Goal: Task Accomplishment & Management: Complete application form

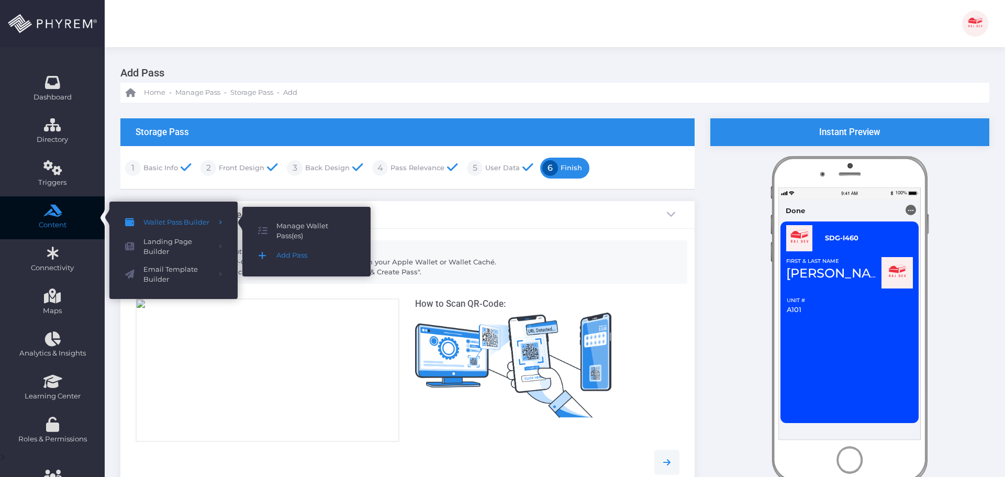
click at [291, 255] on span "Add Pass" at bounding box center [315, 256] width 78 height 14
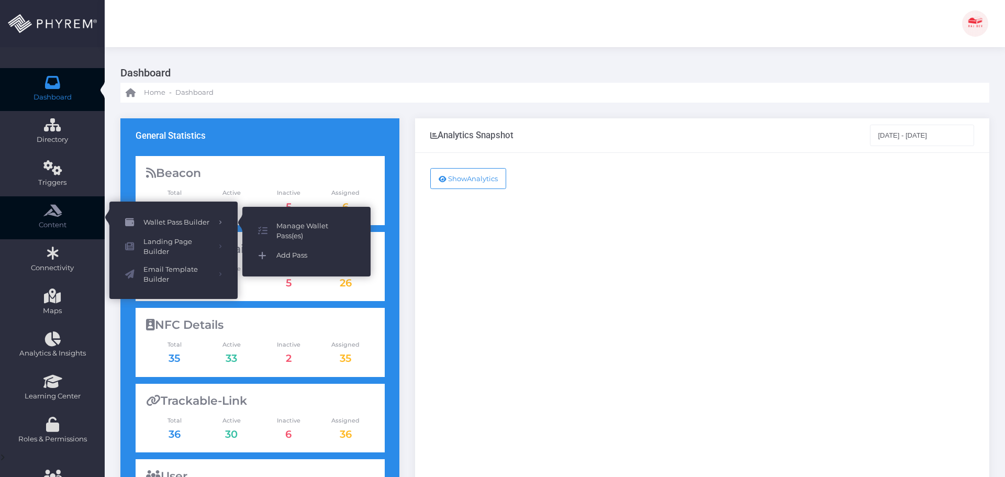
click at [294, 257] on span "Add Pass" at bounding box center [315, 256] width 78 height 14
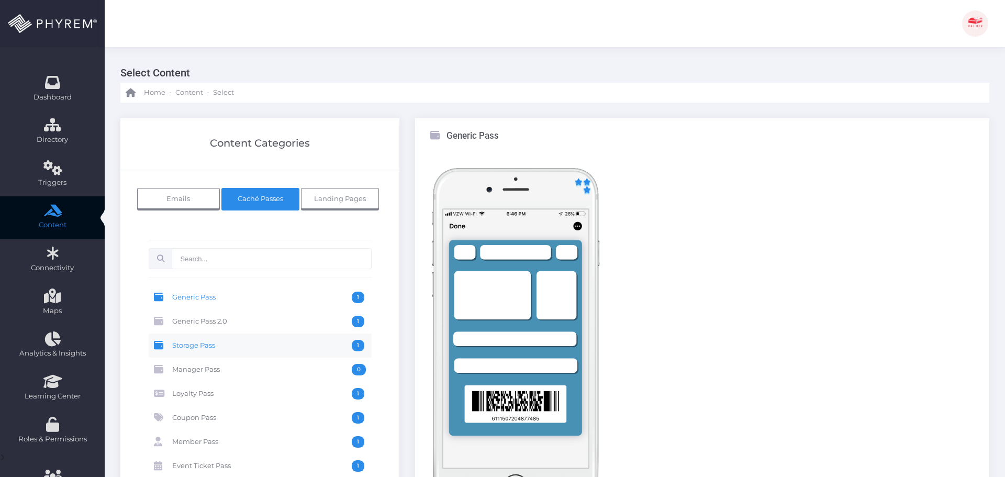
click at [244, 343] on span "Storage Pass" at bounding box center [261, 346] width 179 height 12
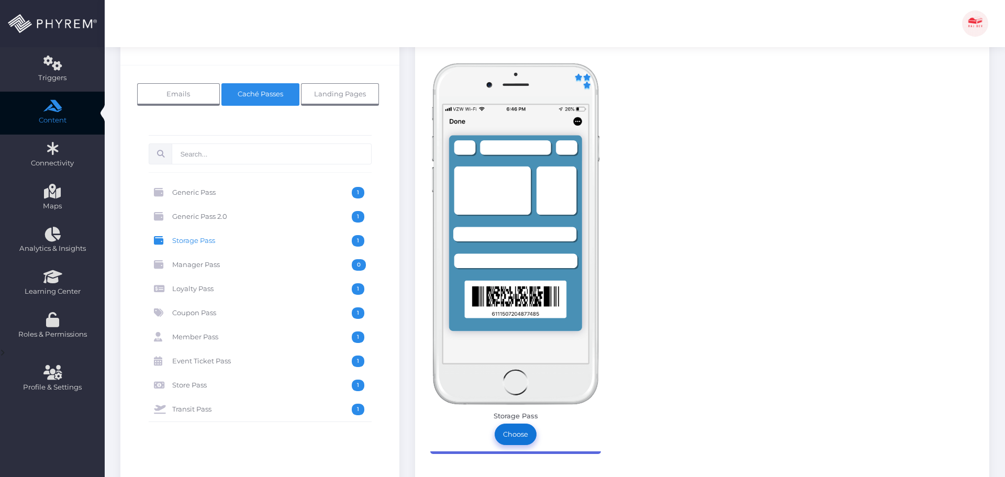
click at [521, 436] on link "Choose" at bounding box center [515, 433] width 42 height 21
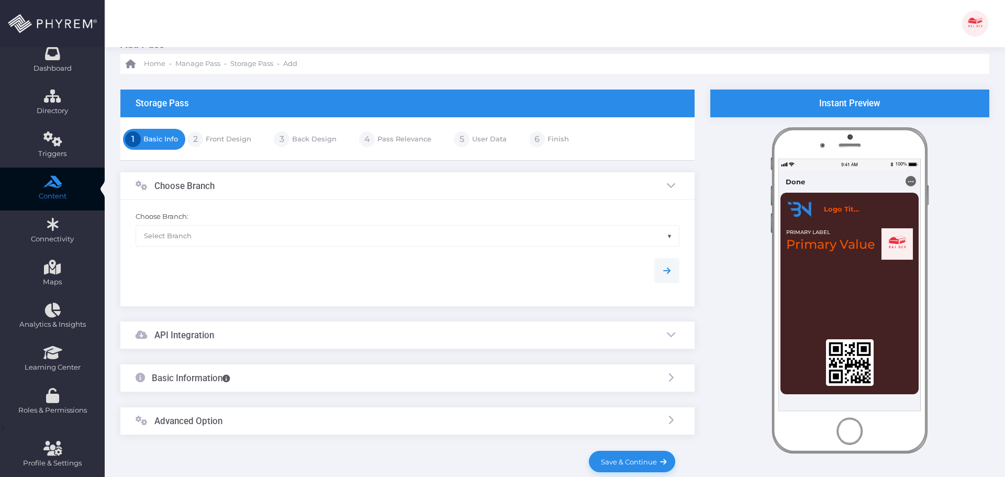
scroll to position [86, 0]
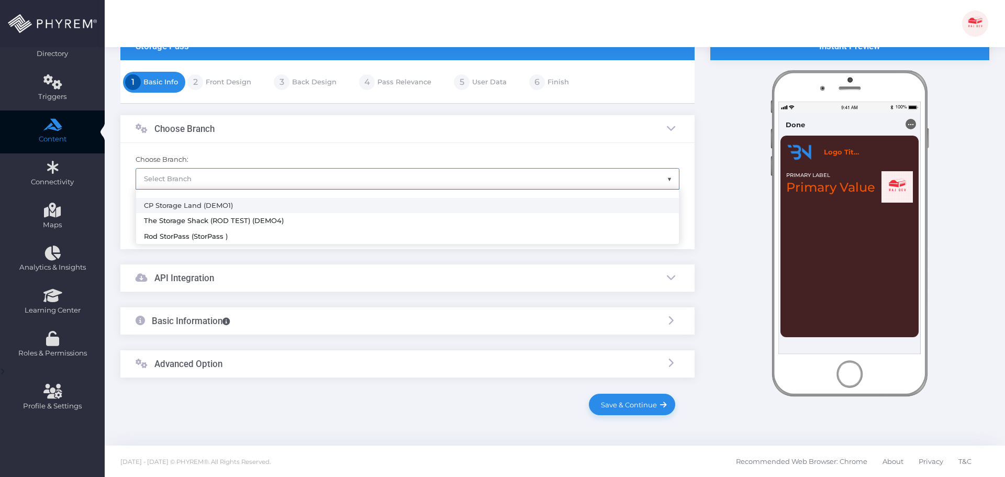
click at [233, 185] on span "Select Branch" at bounding box center [407, 178] width 543 height 20
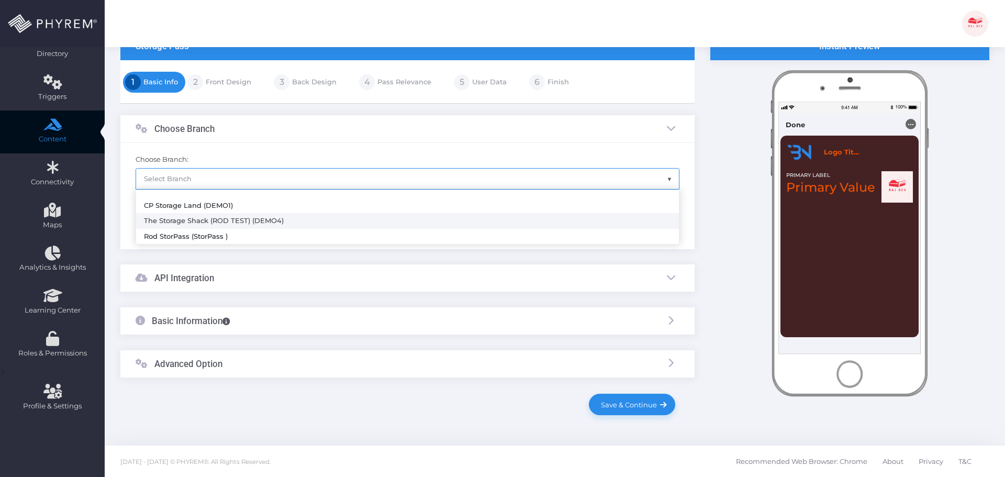
select select "782"
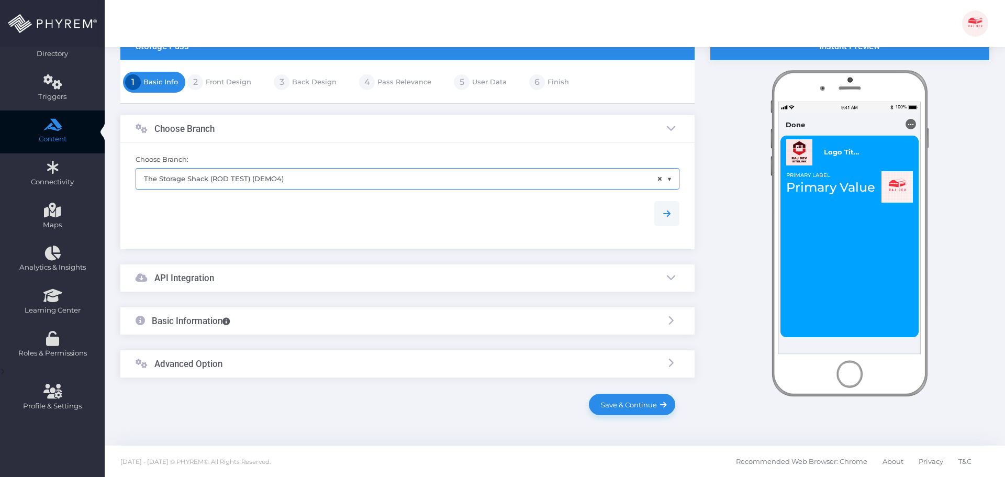
click at [272, 278] on div "API Integration" at bounding box center [407, 278] width 574 height 28
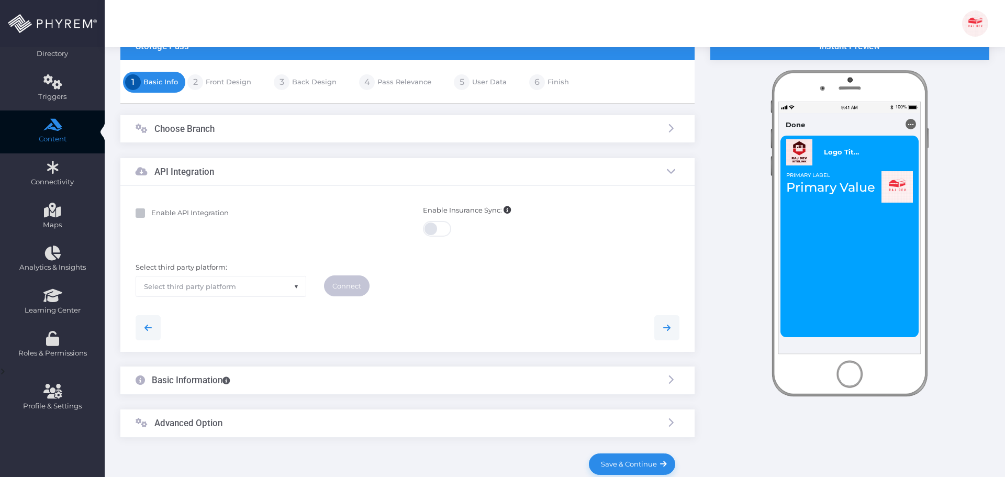
click at [188, 218] on label "Enable API Integration" at bounding box center [182, 213] width 93 height 10
click at [158, 215] on input "Enable API Integration" at bounding box center [154, 211] width 7 height 7
checkbox input "true"
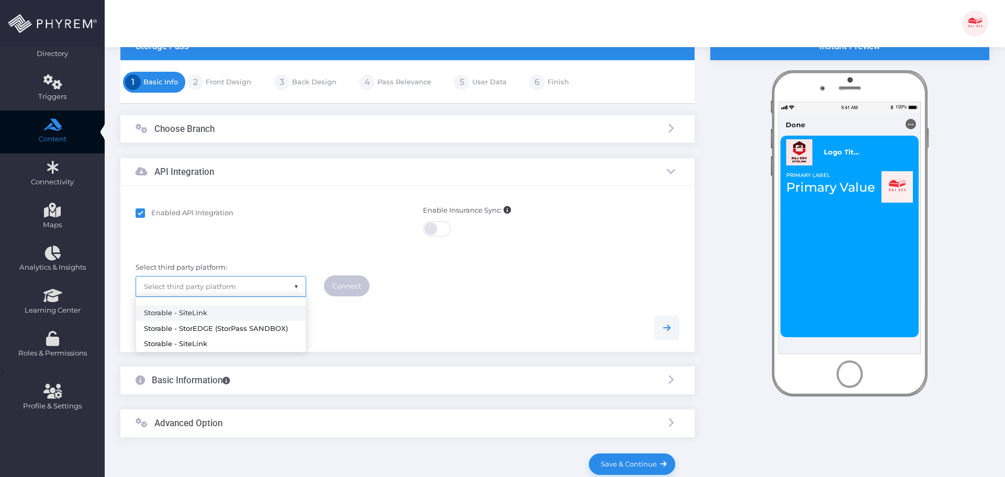
click at [291, 288] on span "Select third party platform" at bounding box center [221, 286] width 170 height 20
select select "sitelink"
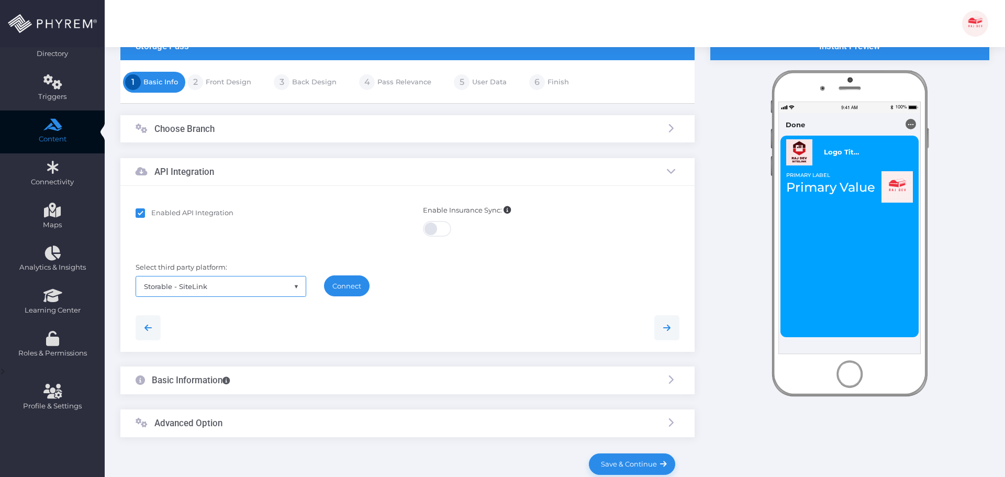
click at [353, 278] on link "Connect" at bounding box center [347, 285] width 46 height 21
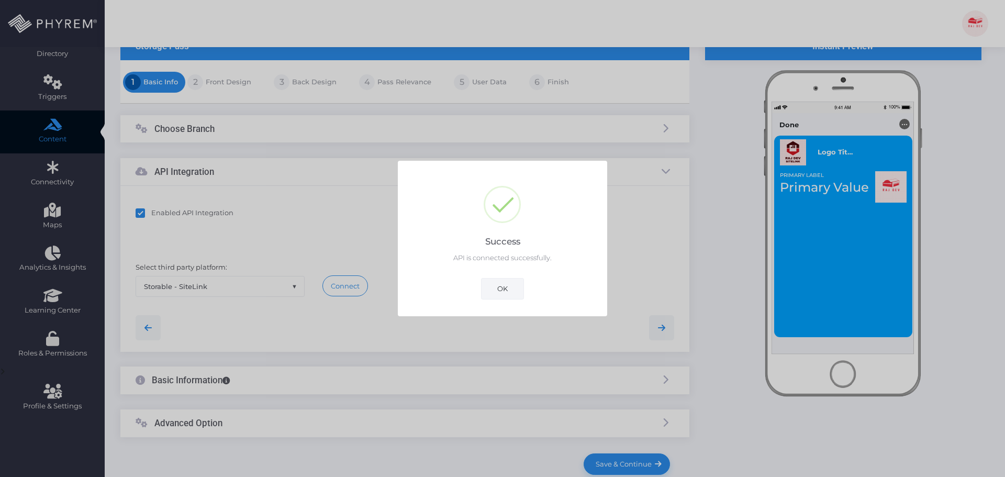
click at [493, 287] on button "OK" at bounding box center [502, 288] width 43 height 21
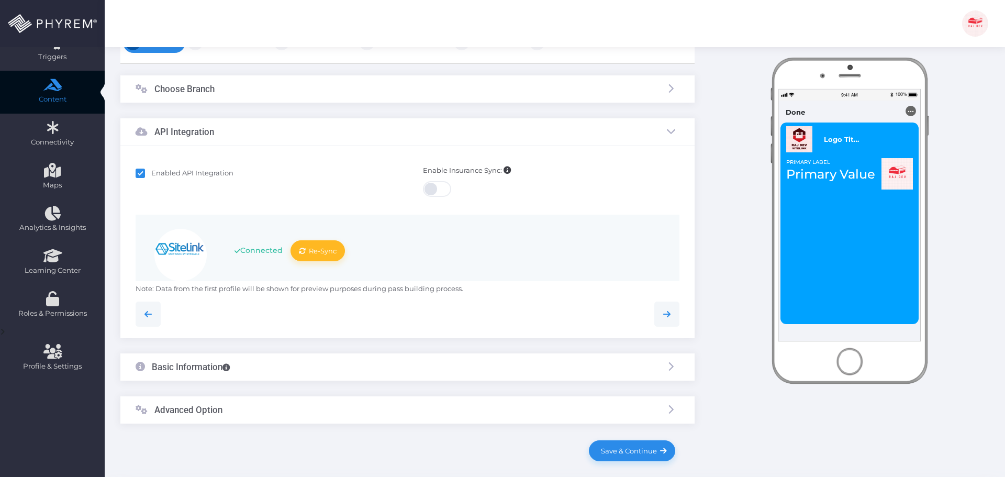
scroll to position [172, 0]
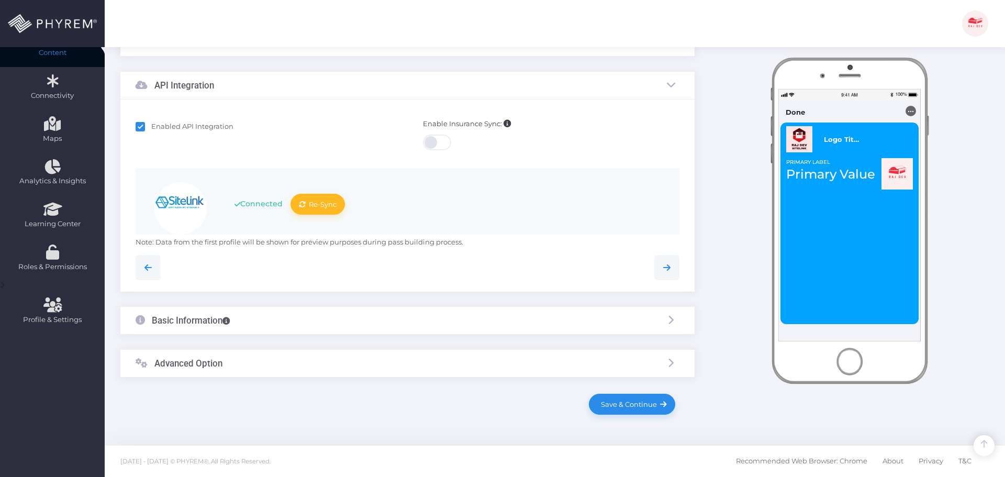
click at [330, 320] on div "Basic Information" at bounding box center [407, 321] width 574 height 28
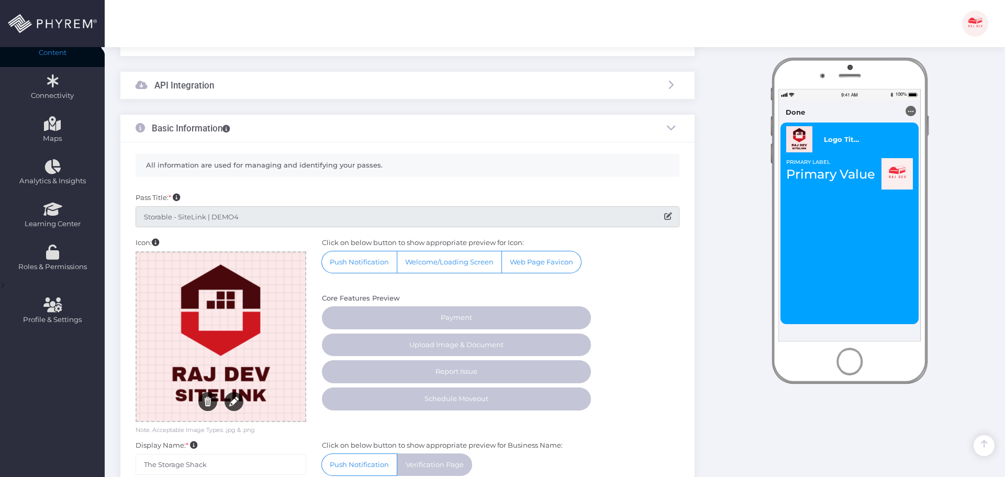
click at [253, 217] on input "Storable - SiteLink | DEMO4" at bounding box center [408, 216] width 544 height 21
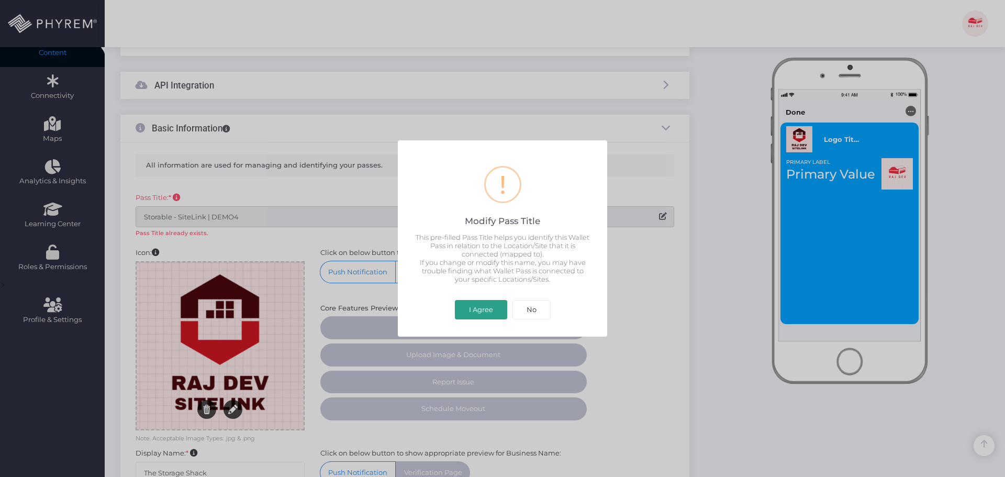
click at [479, 310] on button "I Agree" at bounding box center [481, 310] width 52 height 20
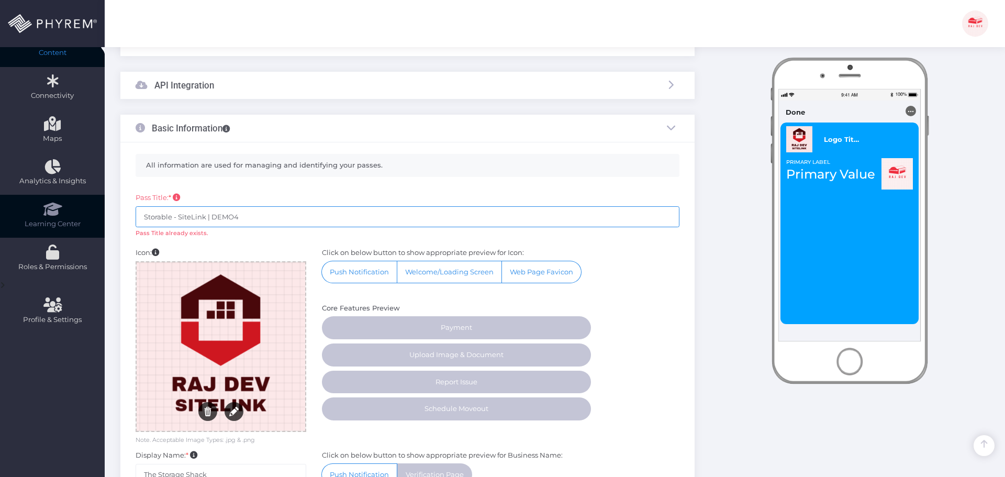
drag, startPoint x: 268, startPoint y: 217, endPoint x: 97, endPoint y: 218, distance: 171.1
click at [94, 219] on div "Dashboard Directory Directory User Manage User(s) Add User View Deleted User(s)…" at bounding box center [502, 281] width 1005 height 907
click at [210, 219] on input "Storable - SiteLink | DEMO4" at bounding box center [408, 216] width 544 height 21
drag, startPoint x: 208, startPoint y: 216, endPoint x: 300, endPoint y: 216, distance: 92.1
click at [300, 216] on input "Storable - SiteLink | DEMO4" at bounding box center [408, 216] width 544 height 21
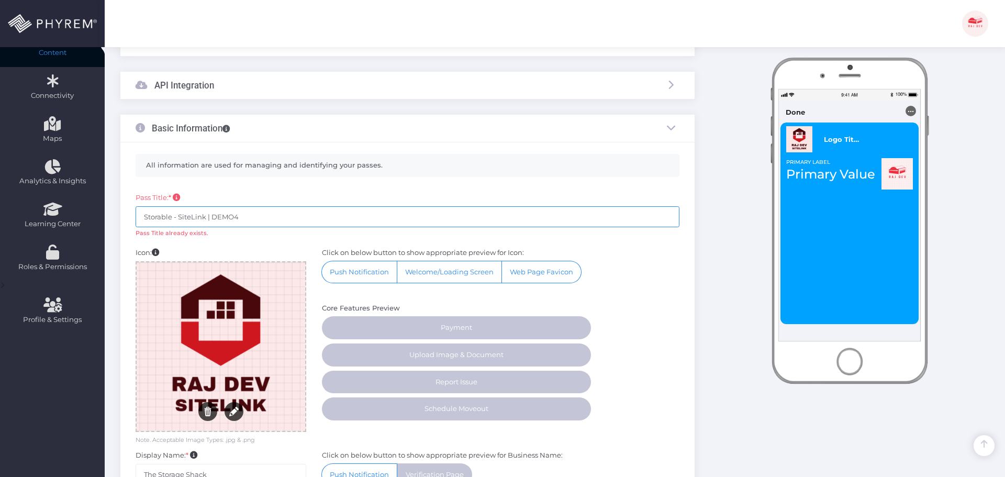
paste input "SDG-I460"
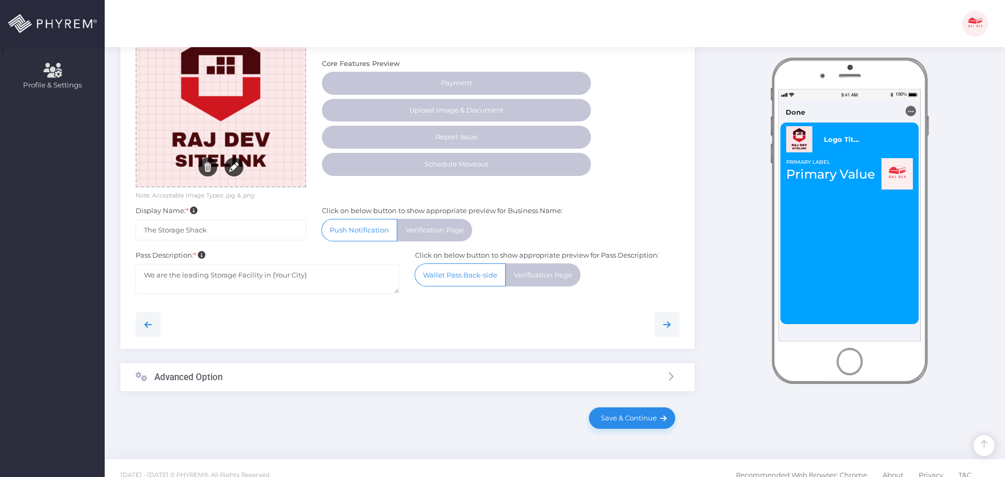
scroll to position [420, 0]
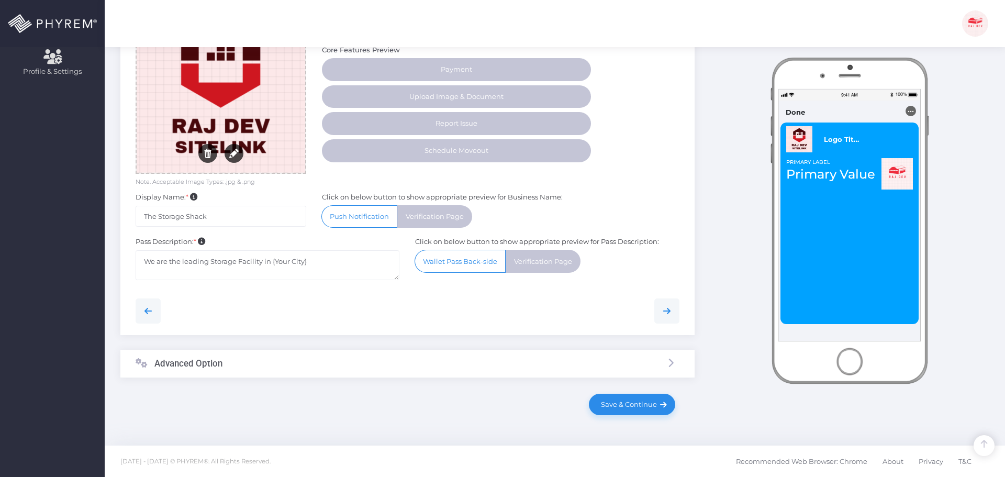
type input "Storable - SiteLink SDG-I460 - v2"
click at [244, 357] on div "Advanced Option" at bounding box center [407, 363] width 574 height 28
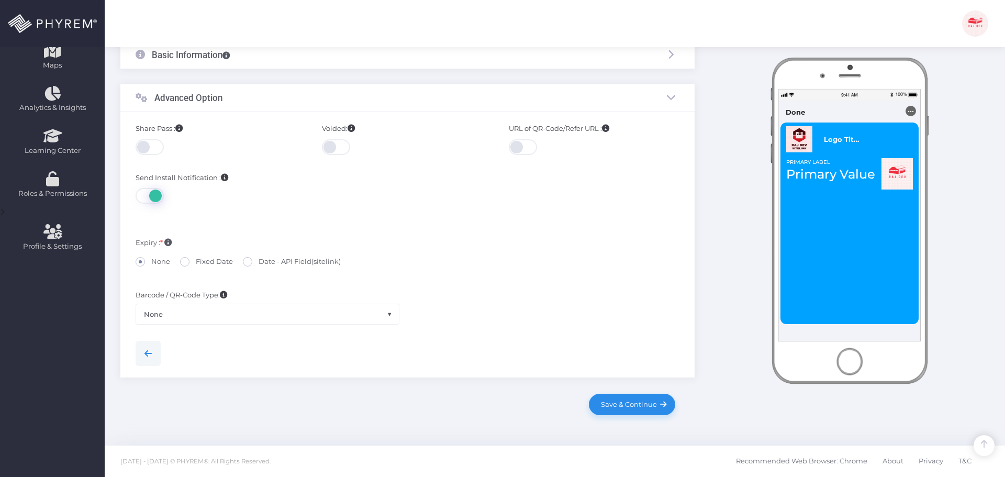
scroll to position [245, 0]
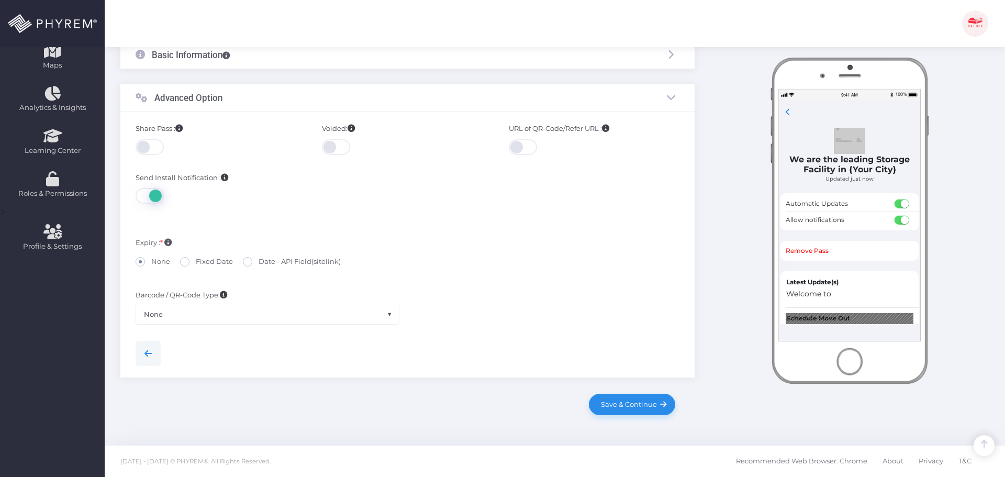
click at [153, 137] on div "Share Pass :" at bounding box center [221, 147] width 186 height 49
click at [160, 147] on span at bounding box center [151, 147] width 30 height 16
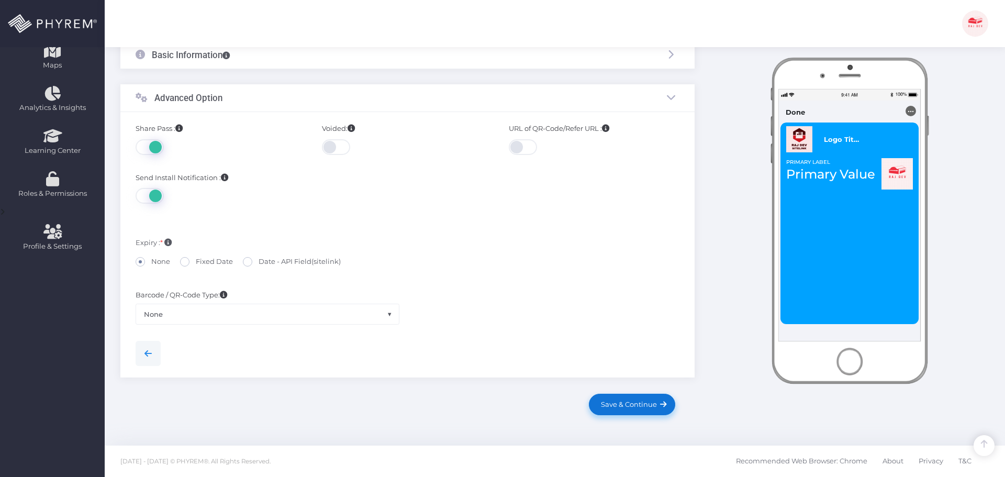
click at [627, 405] on span "Save & Continue" at bounding box center [627, 404] width 60 height 8
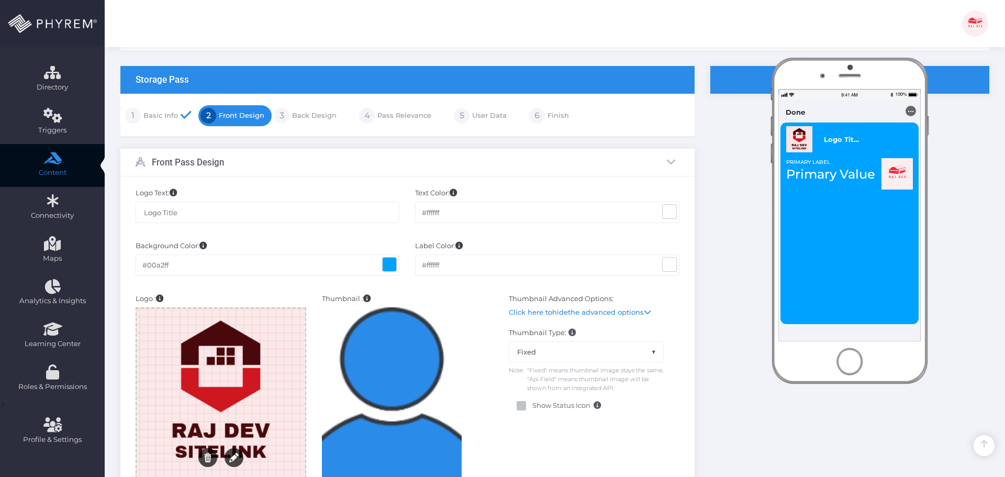
scroll to position [51, 0]
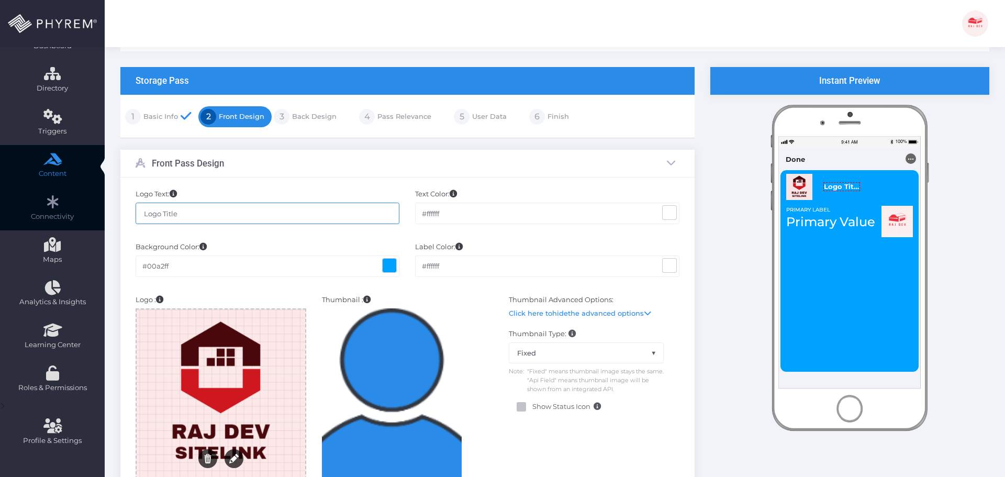
drag, startPoint x: 154, startPoint y: 210, endPoint x: 121, endPoint y: 207, distance: 33.6
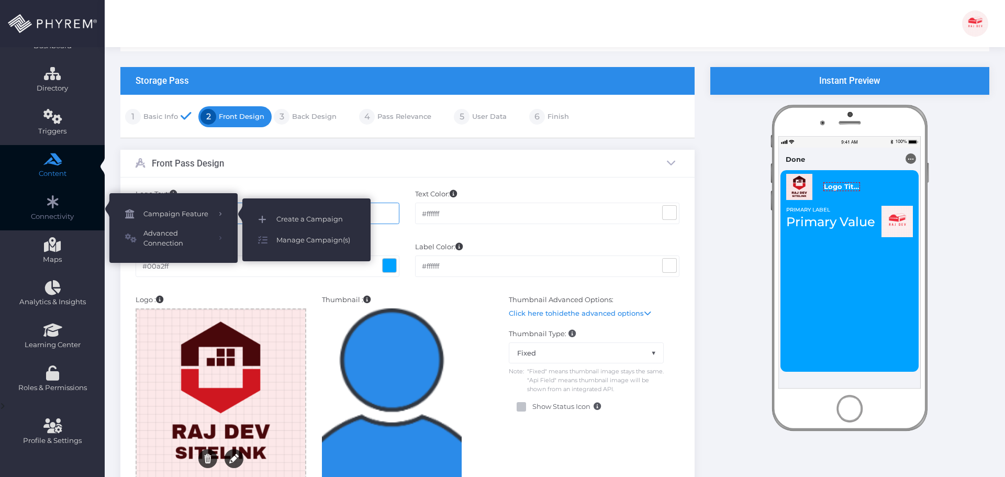
paste input "Storable - SiteLink SDG-I460 - v2"
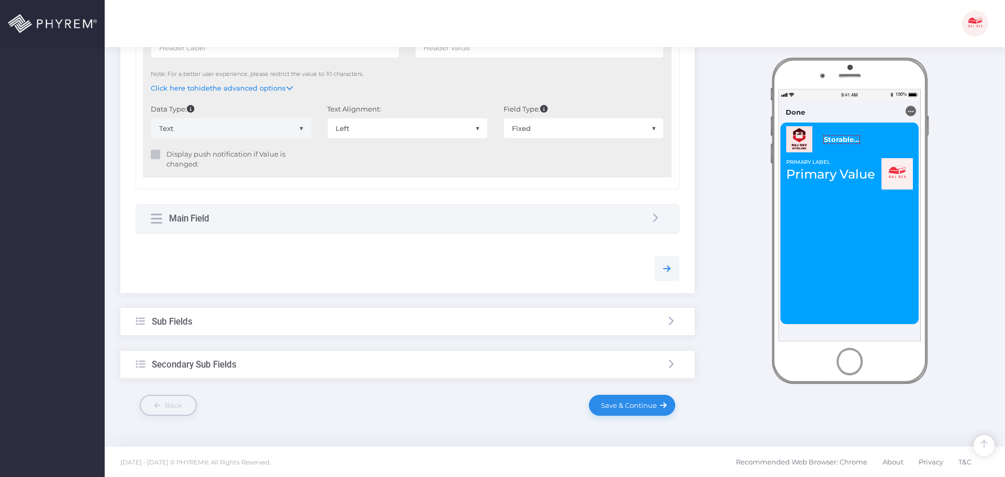
scroll to position [628, 0]
type input "Storable - SiteLink SDG-I460 - v2"
click at [629, 405] on span "Save & Continue" at bounding box center [627, 404] width 60 height 8
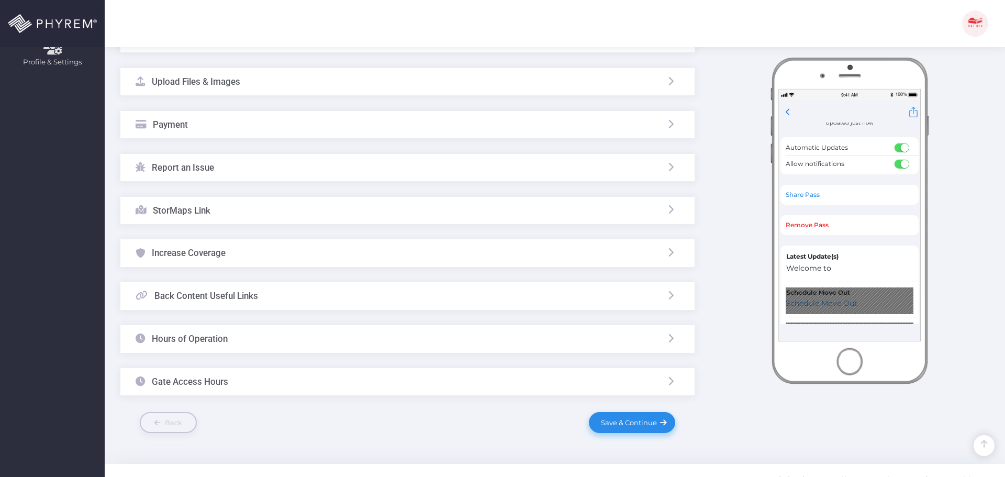
scroll to position [448, 0]
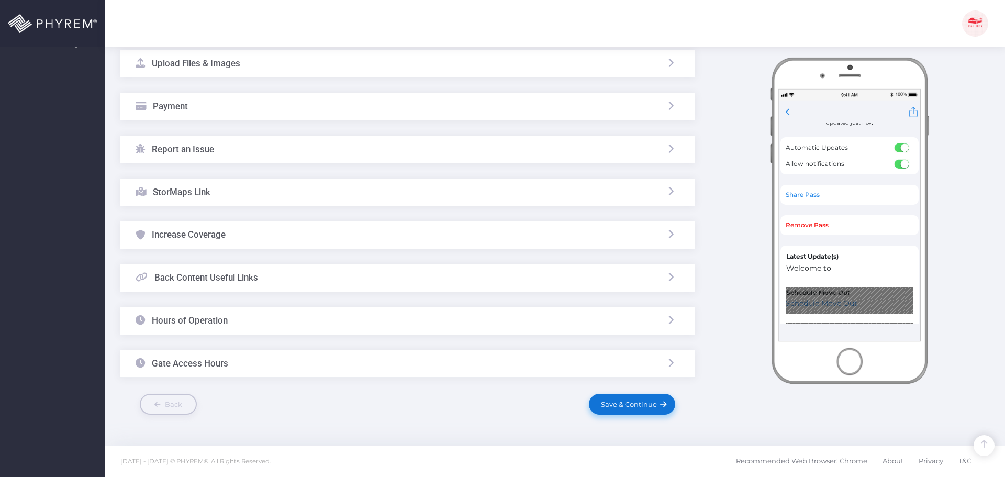
click at [626, 406] on span "Save & Continue" at bounding box center [627, 404] width 60 height 8
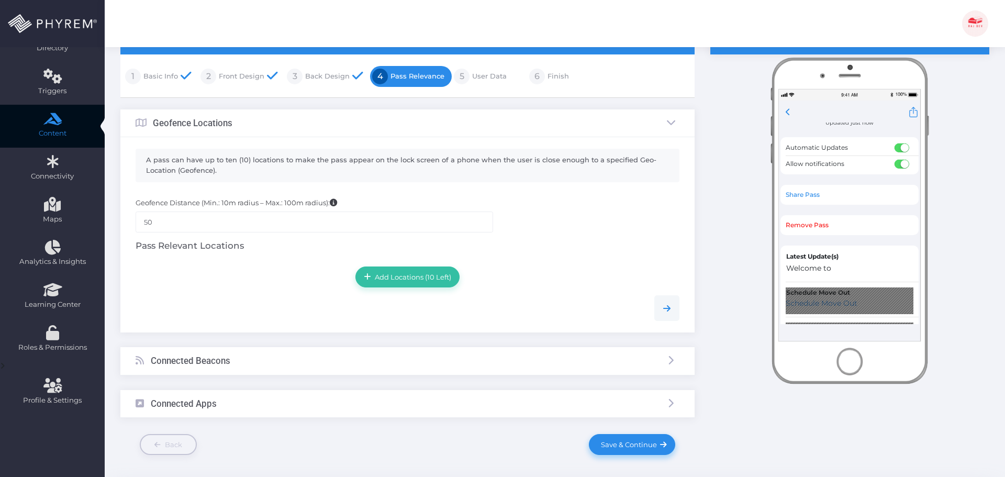
scroll to position [132, 0]
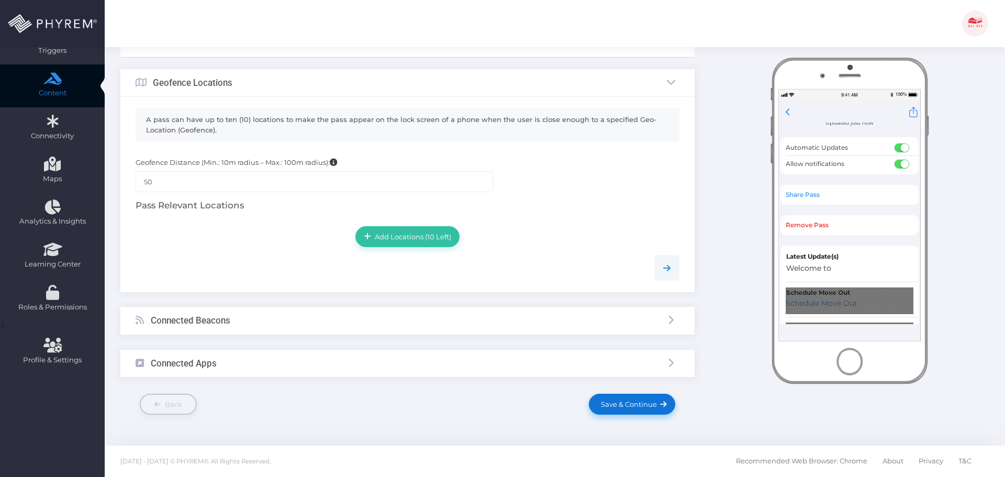
click at [624, 405] on span "Save & Continue" at bounding box center [627, 404] width 60 height 8
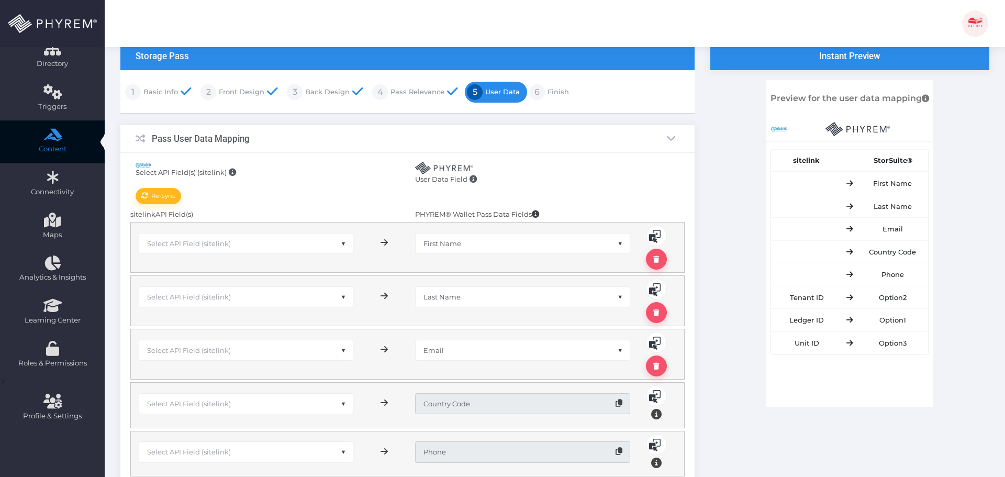
scroll to position [157, 0]
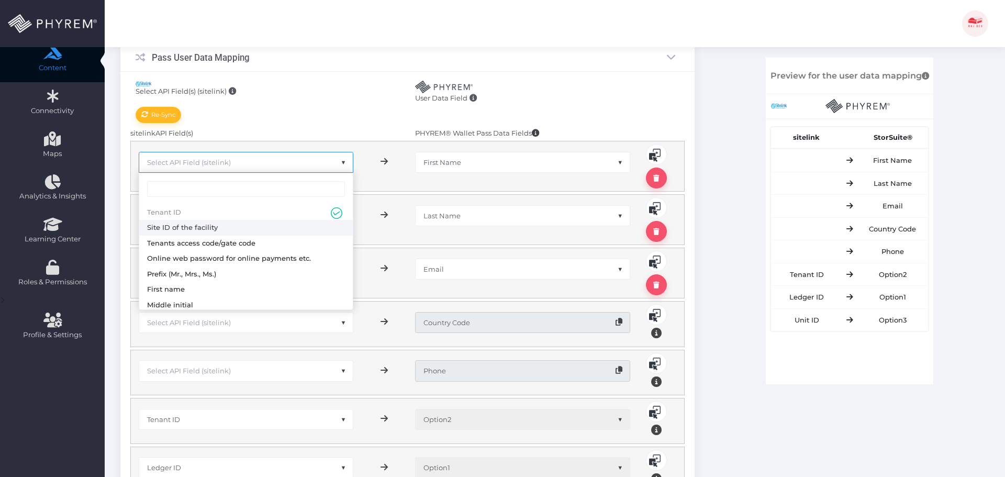
click at [251, 162] on span "Select API Field (sitelink)" at bounding box center [246, 162] width 214 height 20
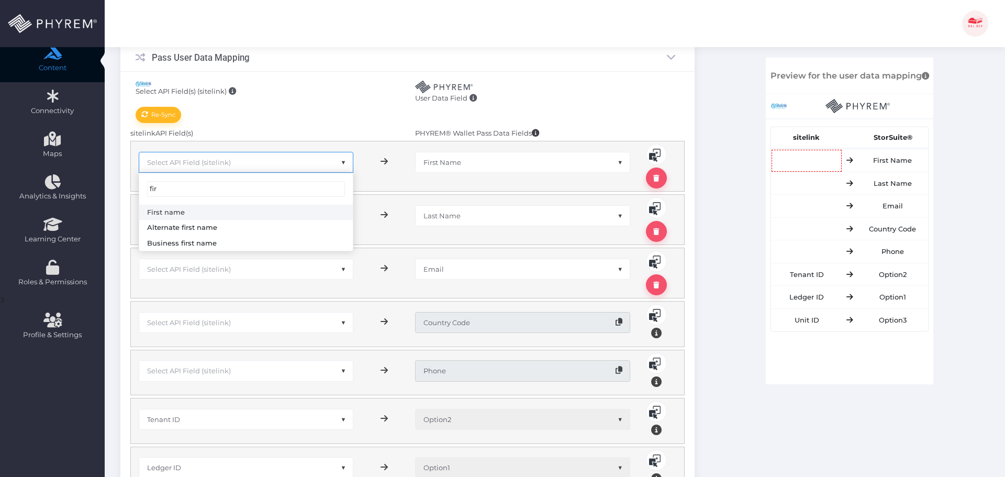
type input "fir"
select select "sFName"
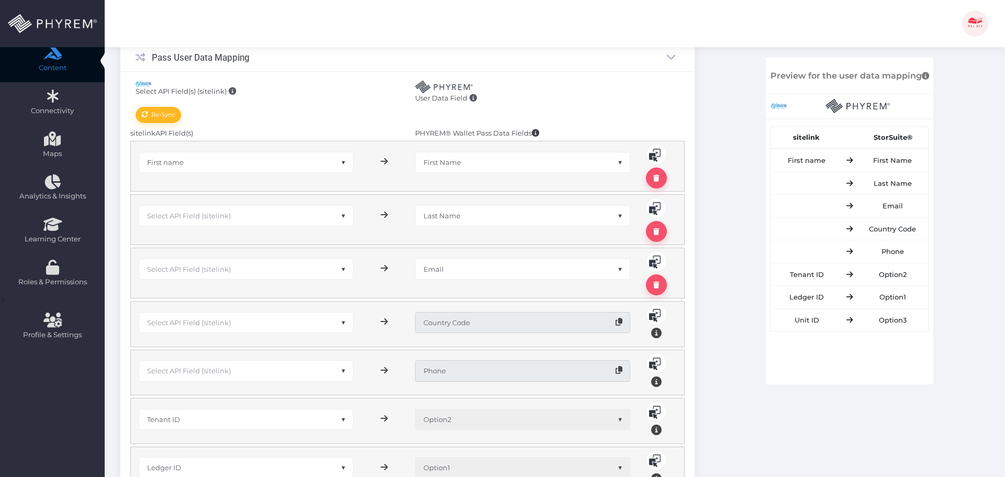
click at [230, 213] on span "Select API Field (sitelink)" at bounding box center [189, 215] width 84 height 8
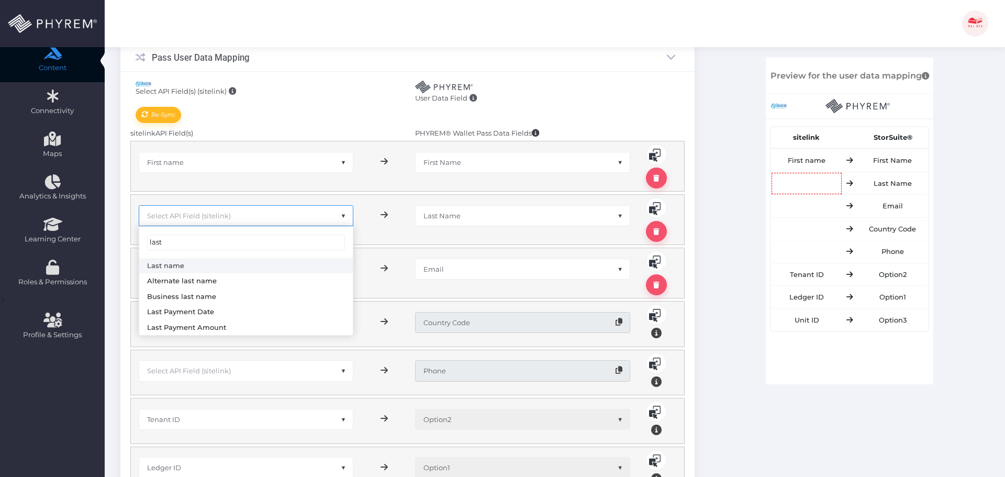
type input "last"
select select "sLName"
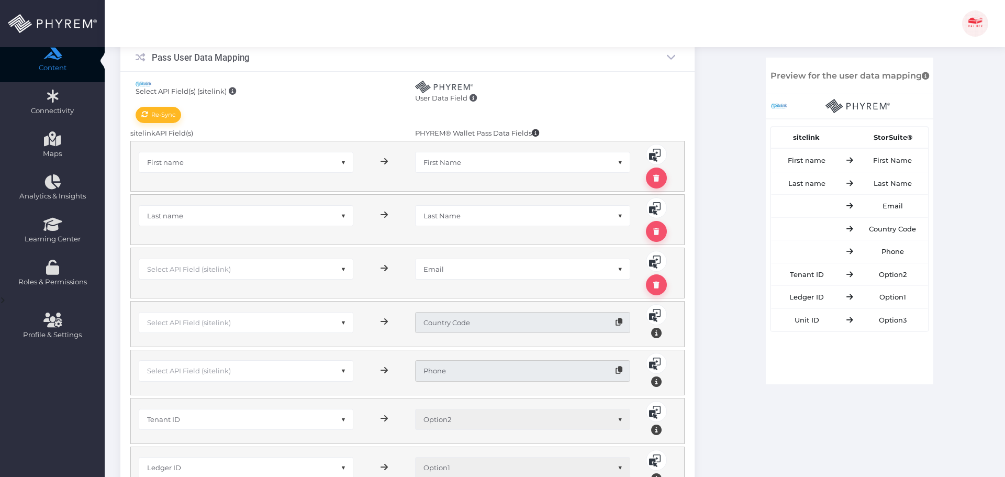
click at [238, 275] on span "Select API Field (sitelink)" at bounding box center [246, 269] width 214 height 20
type input "ema"
select select "sEmail"
click at [224, 322] on span "Select API Field (sitelink)" at bounding box center [189, 322] width 84 height 8
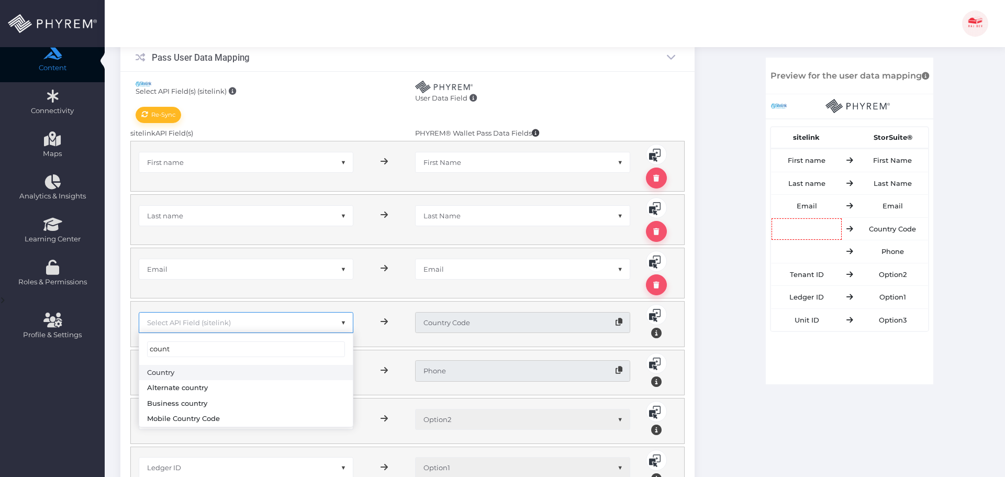
type input "count"
select select "sCountry"
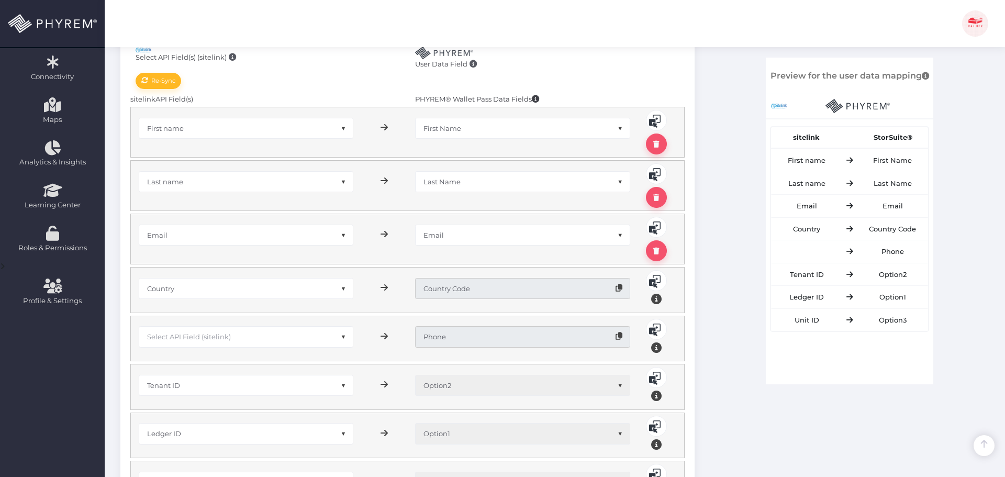
scroll to position [262, 0]
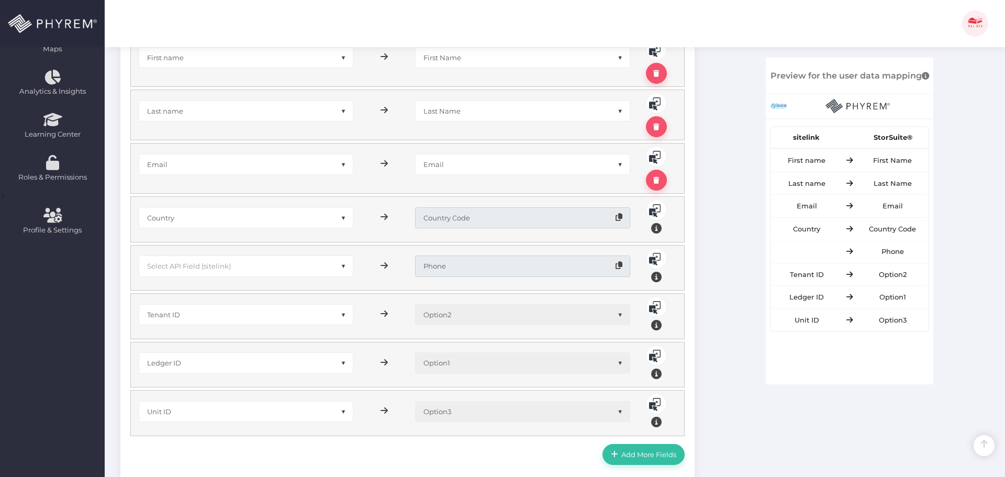
click at [202, 266] on span "Select API Field (sitelink)" at bounding box center [189, 266] width 84 height 8
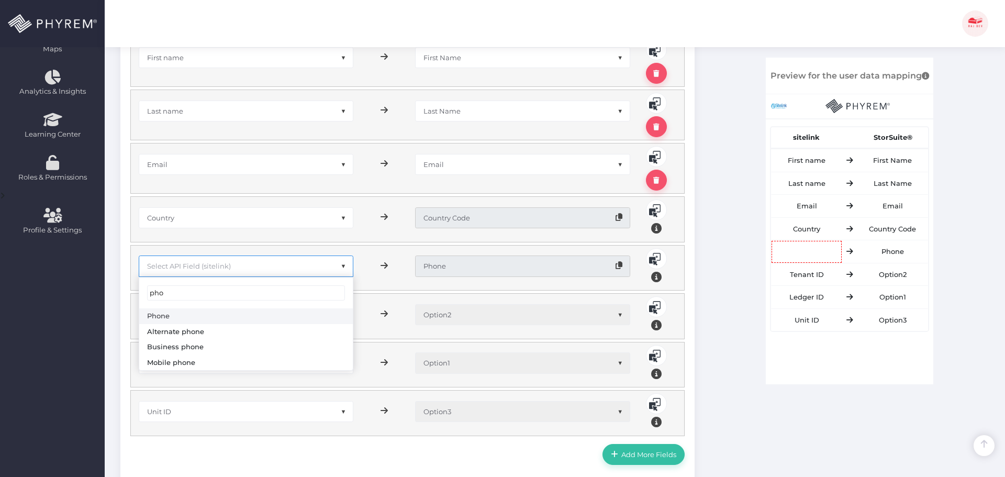
type input "pho"
select select "sPhone"
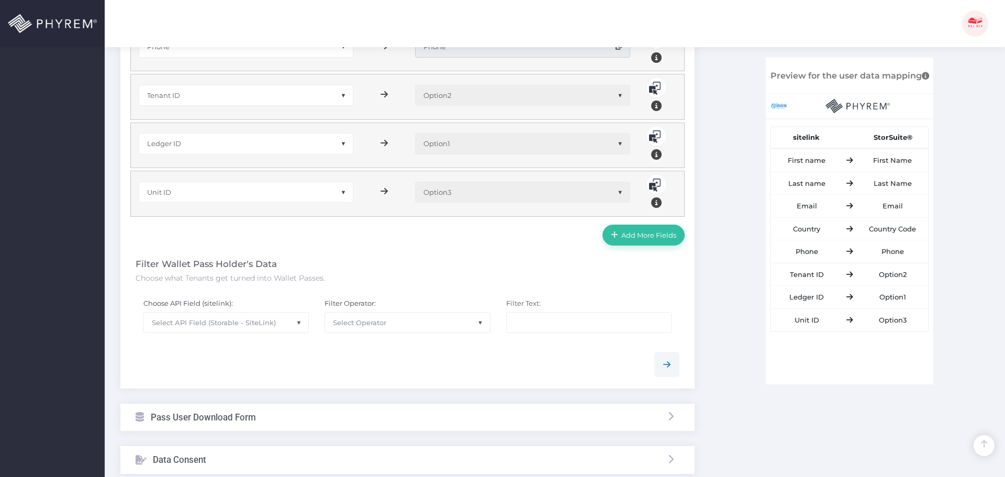
scroll to position [576, 0]
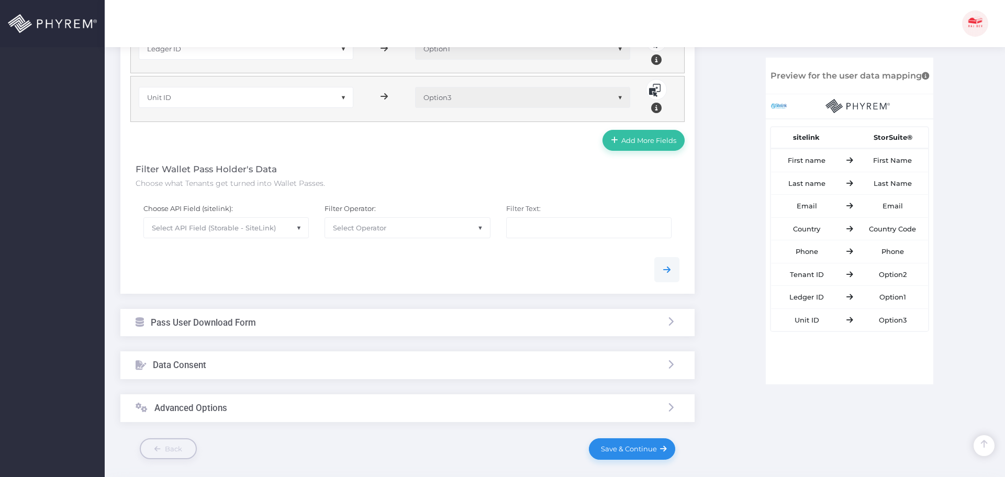
click at [223, 227] on span "Select API Field (Storable - SiteLink)" at bounding box center [214, 227] width 124 height 8
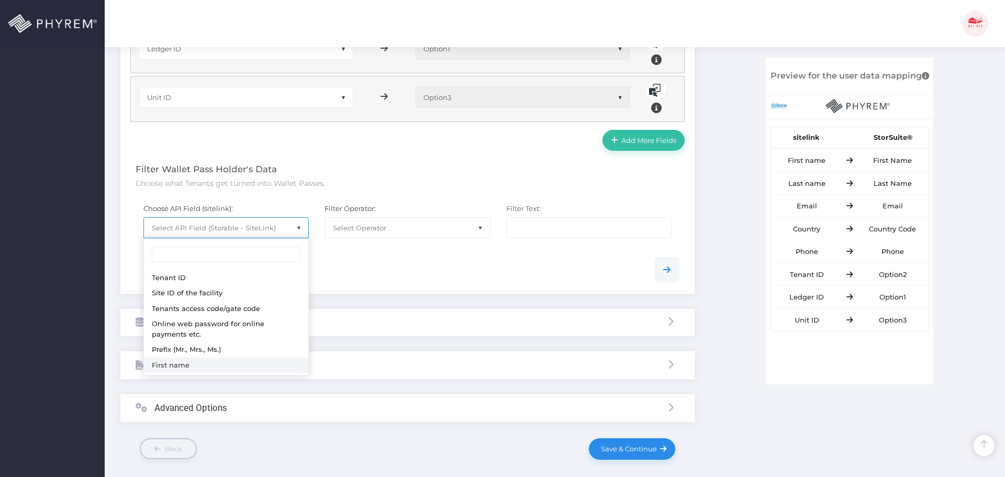
select select "sFName"
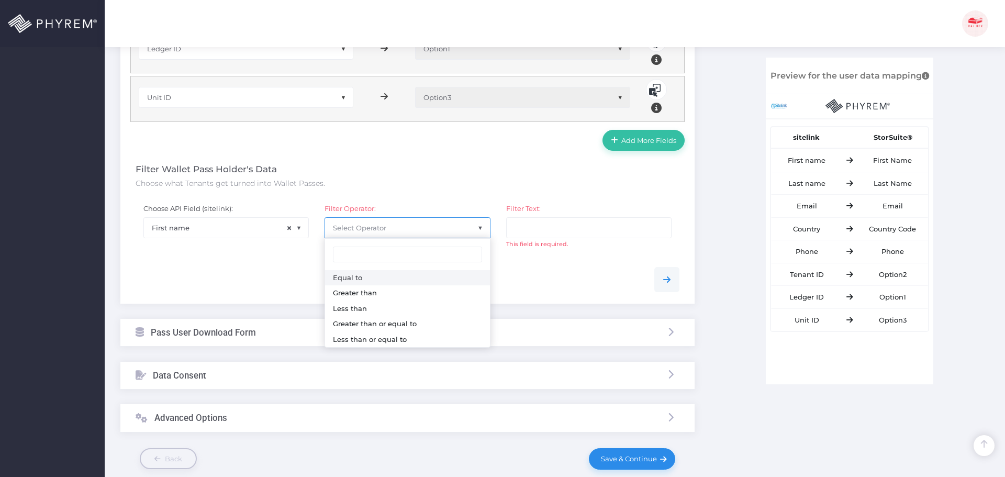
click at [371, 227] on span "Select Operator" at bounding box center [359, 227] width 53 height 8
select select "0"
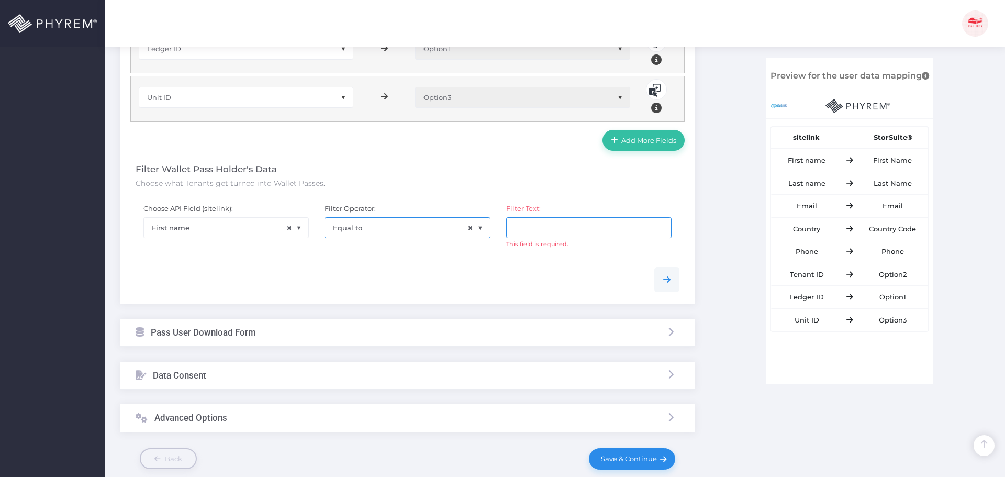
click at [540, 229] on input "text" at bounding box center [588, 227] width 165 height 21
type input "Rod"
click at [589, 253] on span "Click here to see filtered data" at bounding box center [613, 253] width 99 height 8
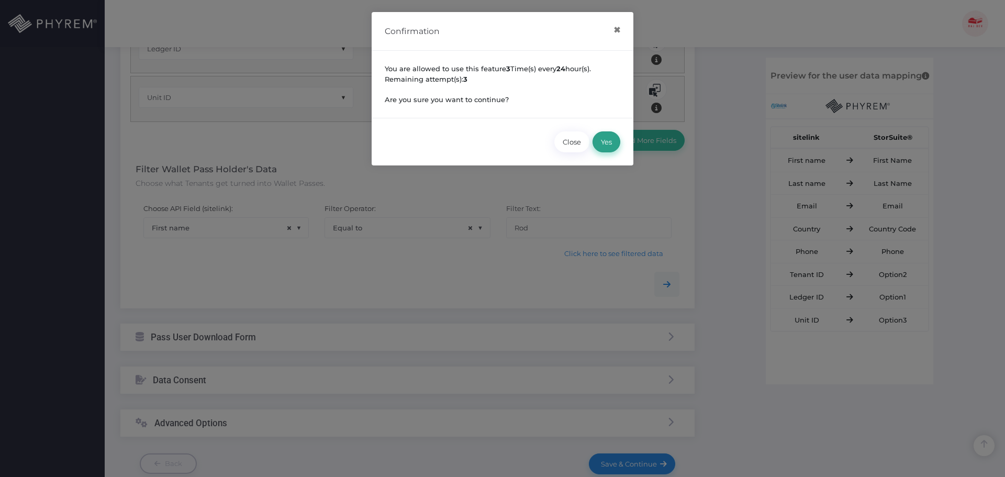
click at [605, 138] on button "Yes" at bounding box center [606, 141] width 28 height 21
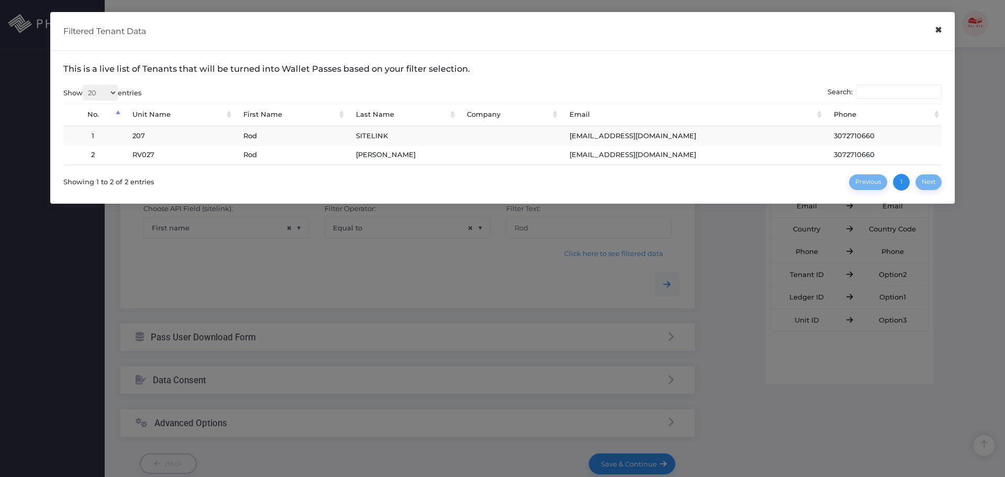
drag, startPoint x: 937, startPoint y: 33, endPoint x: 919, endPoint y: 40, distance: 18.9
click at [937, 33] on button "×" at bounding box center [938, 30] width 20 height 24
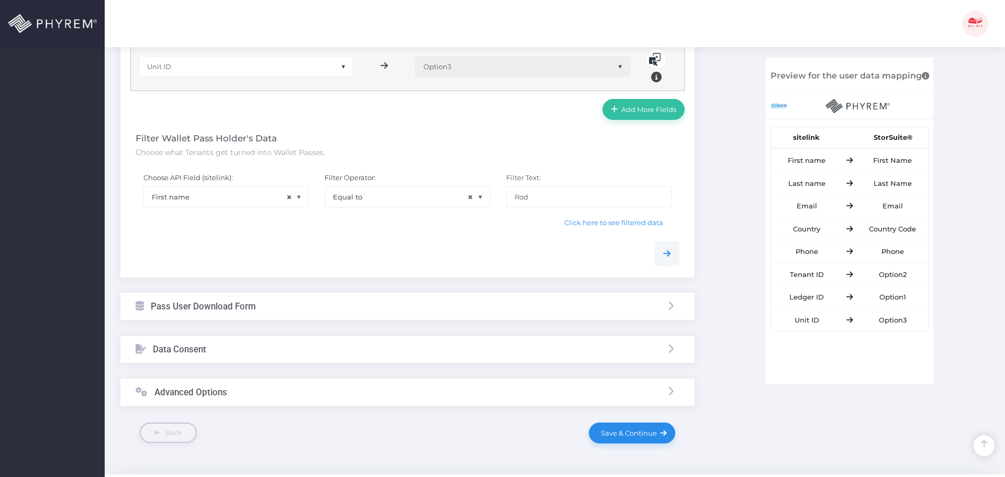
scroll to position [635, 0]
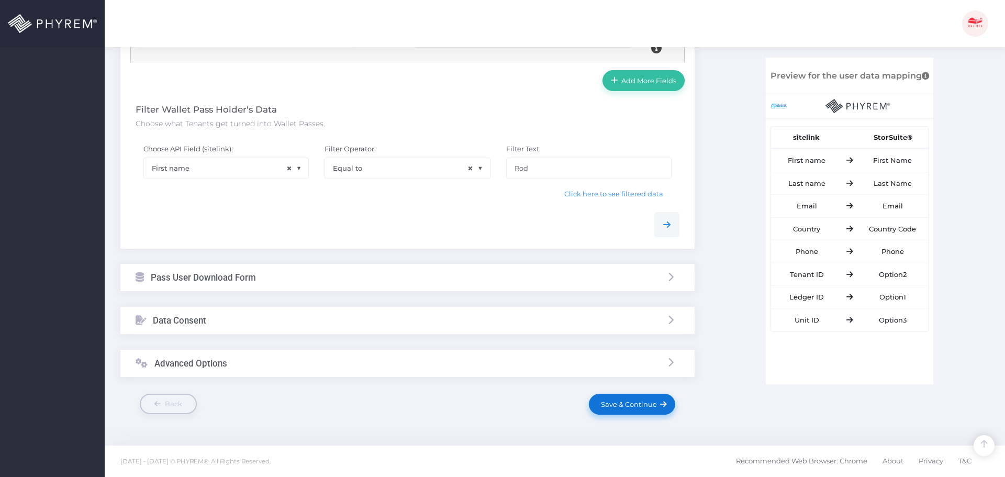
click at [630, 406] on span "Save & Continue" at bounding box center [627, 404] width 60 height 8
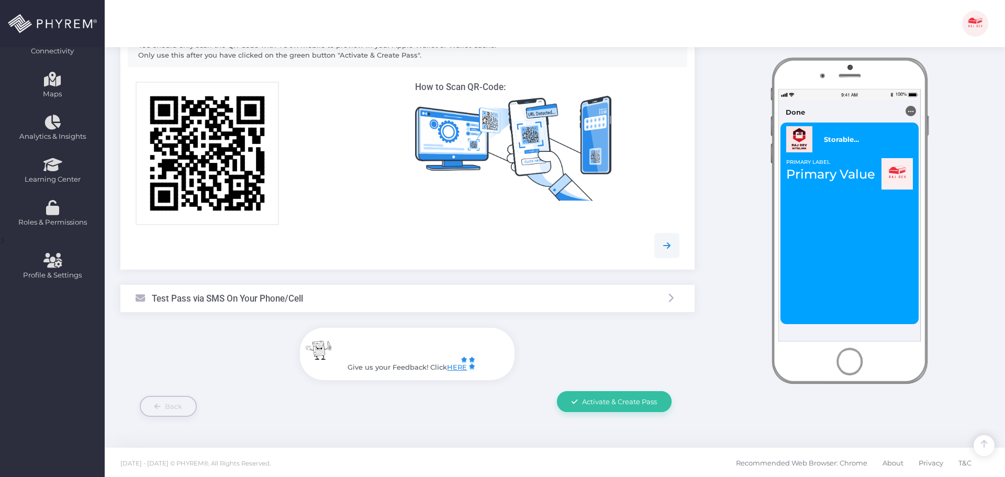
scroll to position [219, 0]
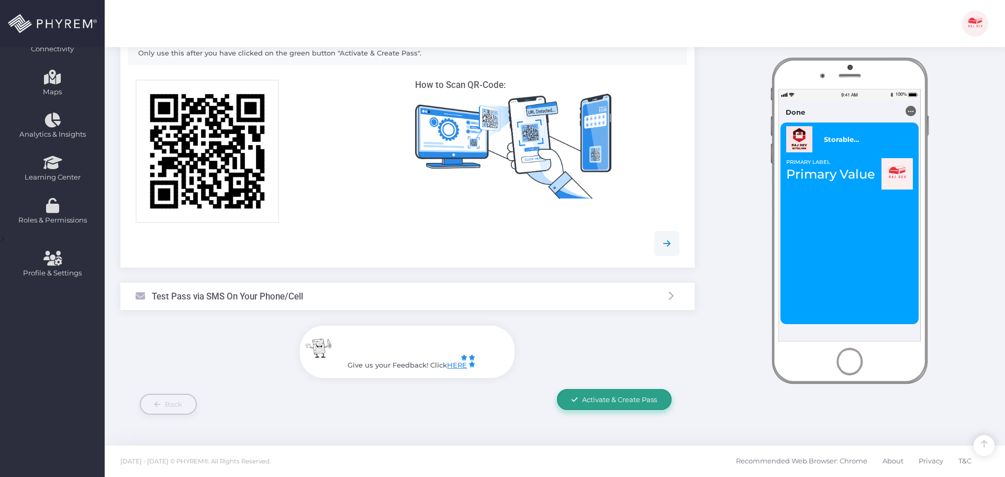
click at [604, 397] on span "Activate & Create Pass" at bounding box center [619, 399] width 75 height 8
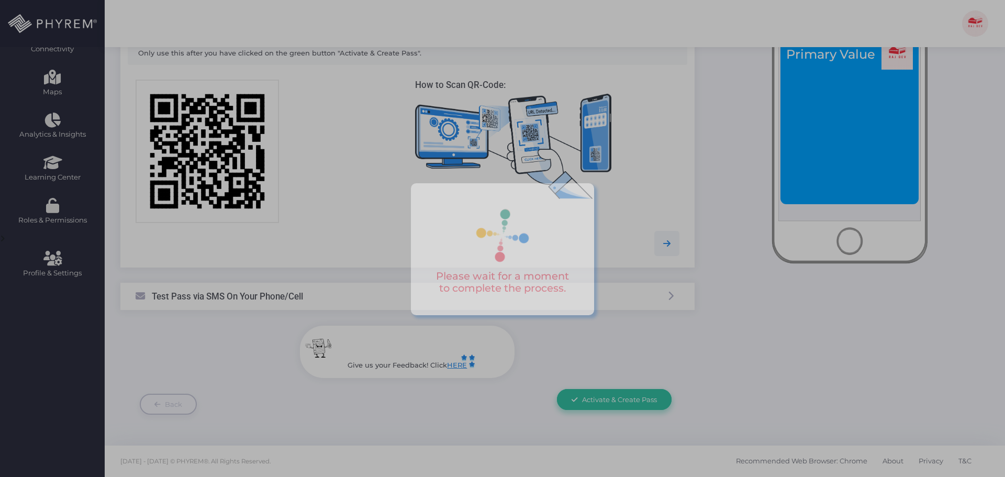
scroll to position [0, 0]
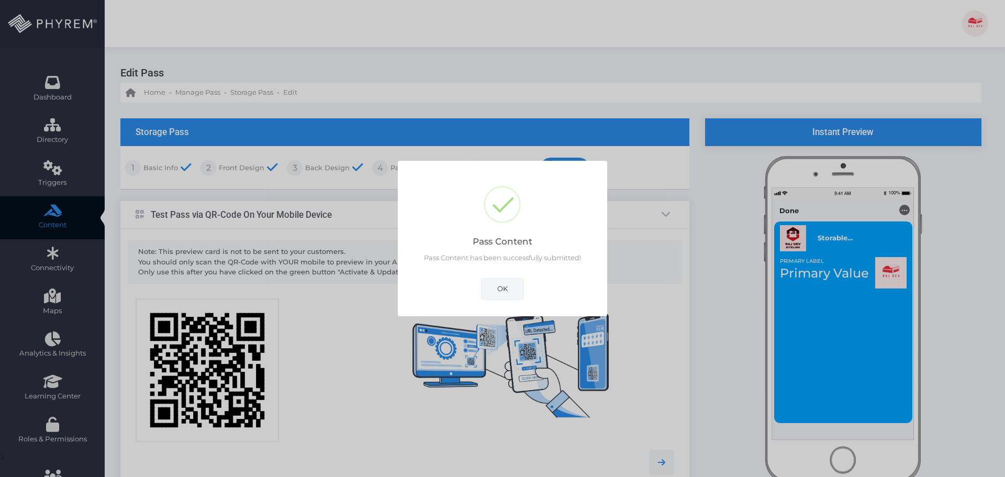
click at [507, 292] on button "OK" at bounding box center [502, 288] width 43 height 21
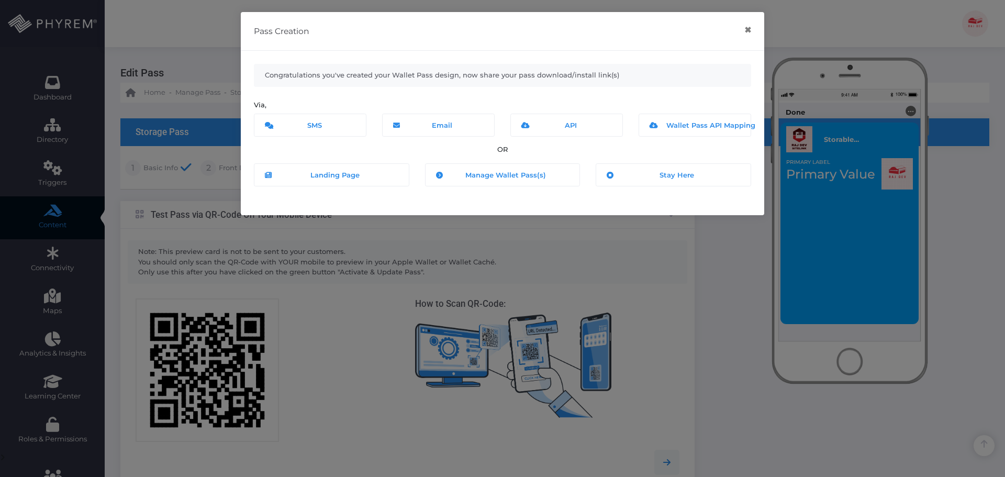
scroll to position [219, 0]
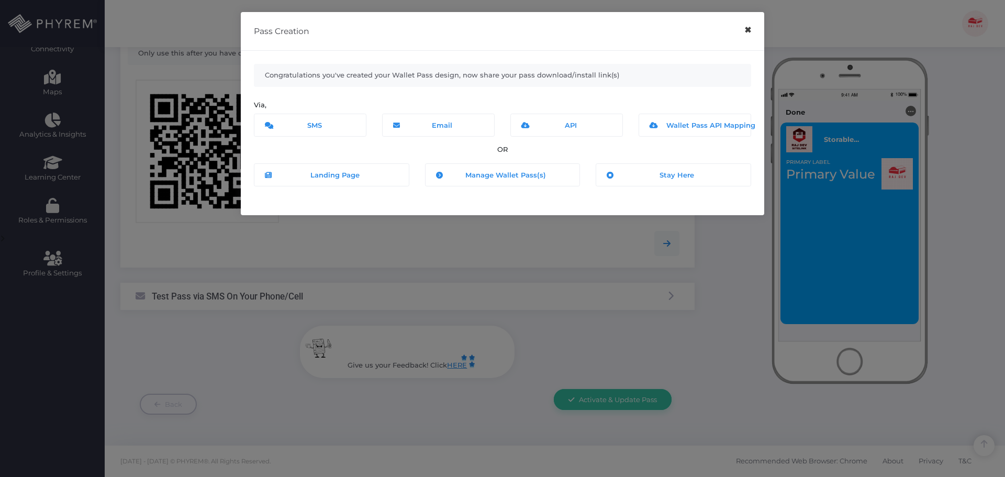
click at [748, 31] on button "×" at bounding box center [747, 30] width 20 height 24
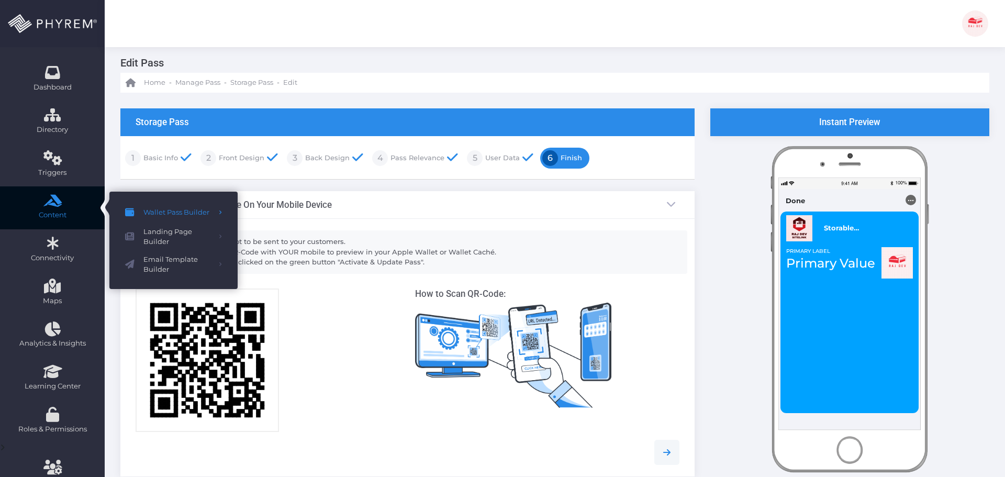
scroll to position [9, 0]
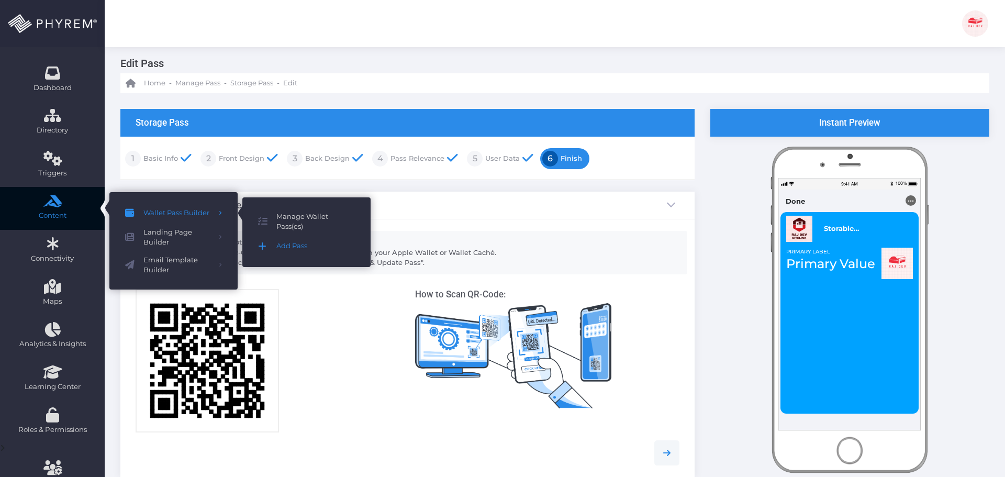
click at [292, 246] on span "Add Pass" at bounding box center [315, 246] width 78 height 14
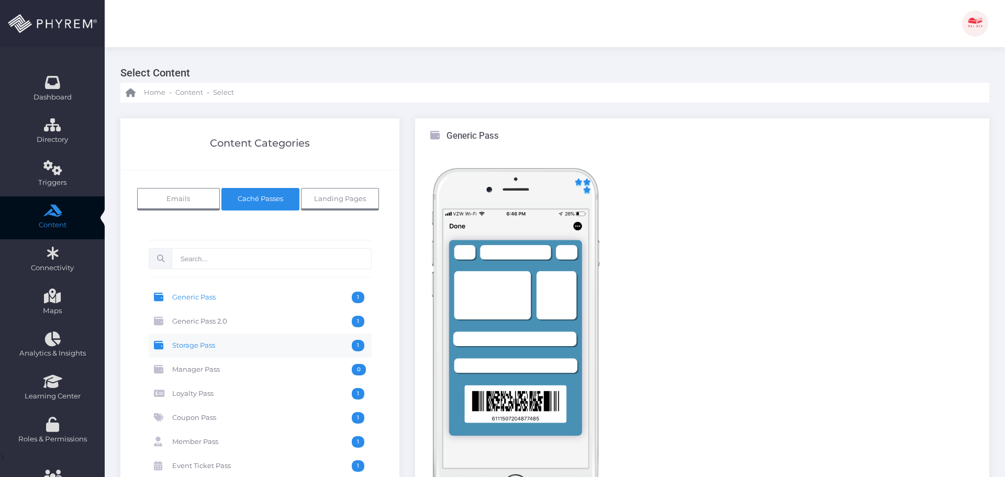
click at [214, 346] on span "Storage Pass" at bounding box center [261, 346] width 179 height 12
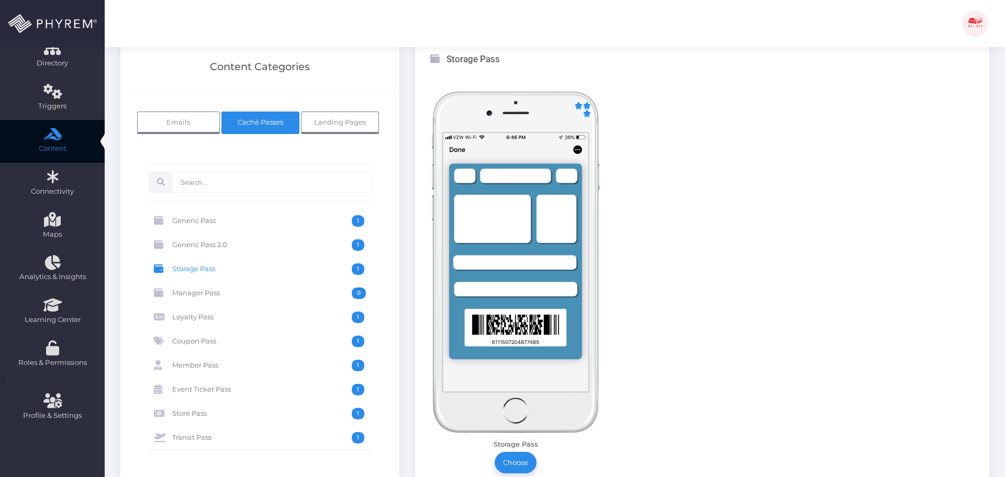
scroll to position [157, 0]
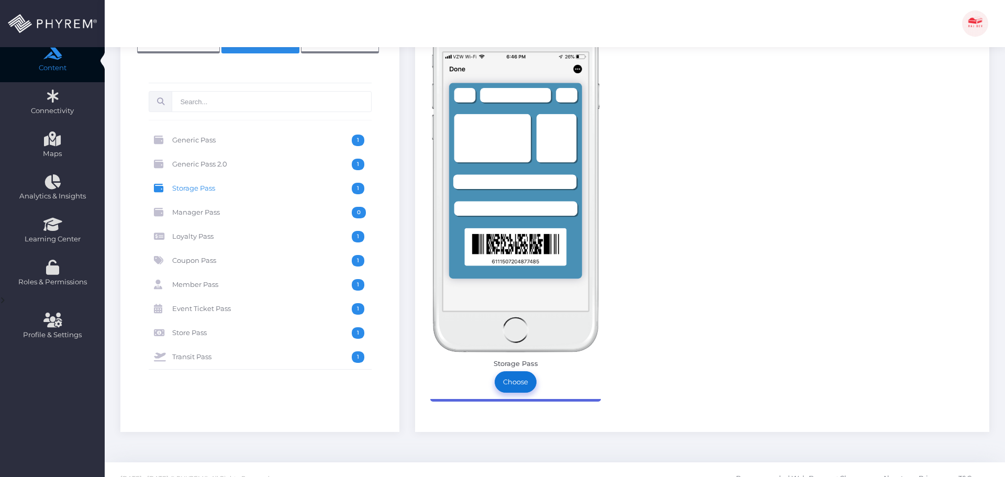
click at [515, 382] on link "Choose" at bounding box center [515, 381] width 42 height 21
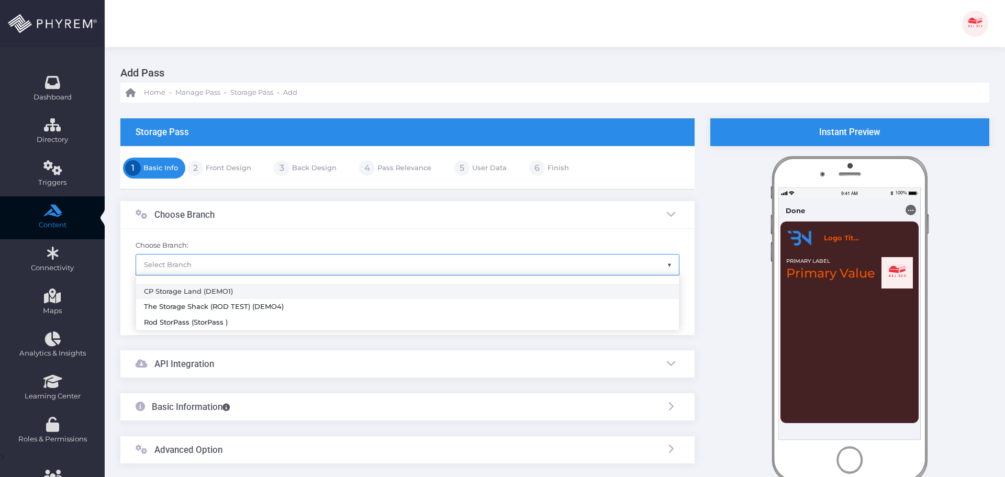
click at [176, 268] on span "Select Branch" at bounding box center [168, 264] width 48 height 8
select select "782"
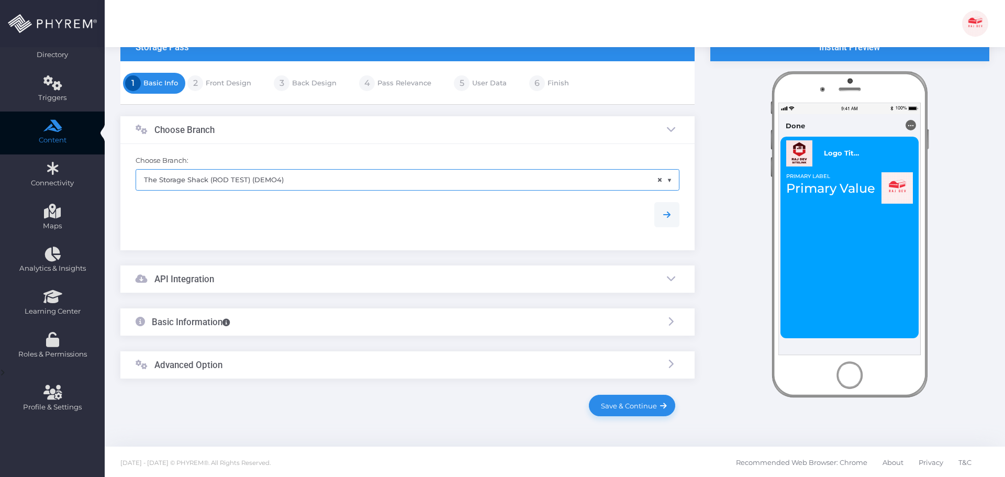
scroll to position [86, 0]
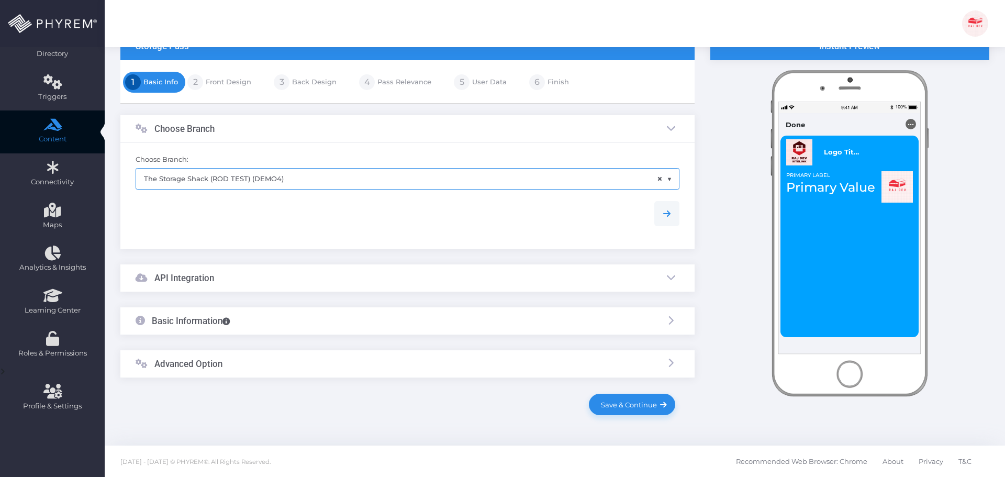
click at [232, 281] on div "API Integration" at bounding box center [407, 278] width 574 height 28
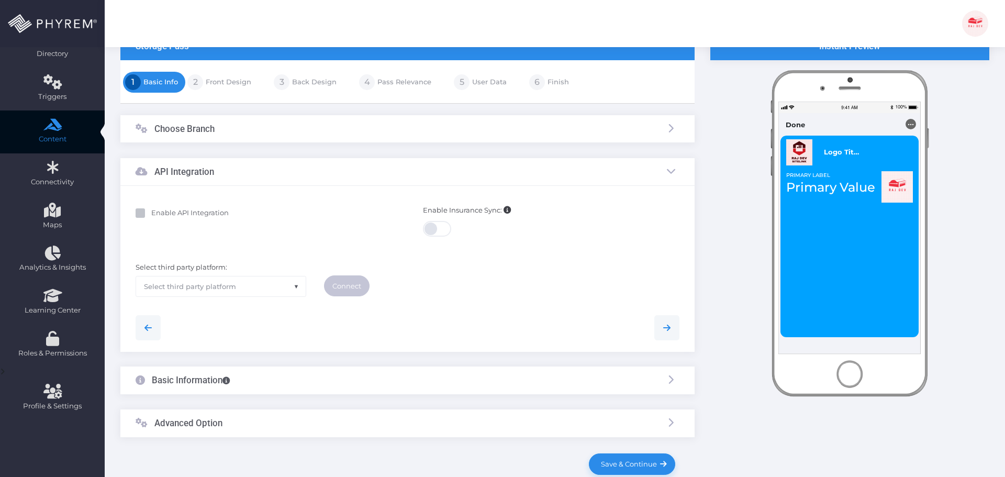
click at [190, 212] on b "Enable API Integration" at bounding box center [189, 212] width 77 height 8
click at [158, 212] on input "Enable API Integration" at bounding box center [154, 211] width 7 height 7
checkbox input "true"
click at [265, 284] on span "Select third party platform" at bounding box center [221, 286] width 170 height 20
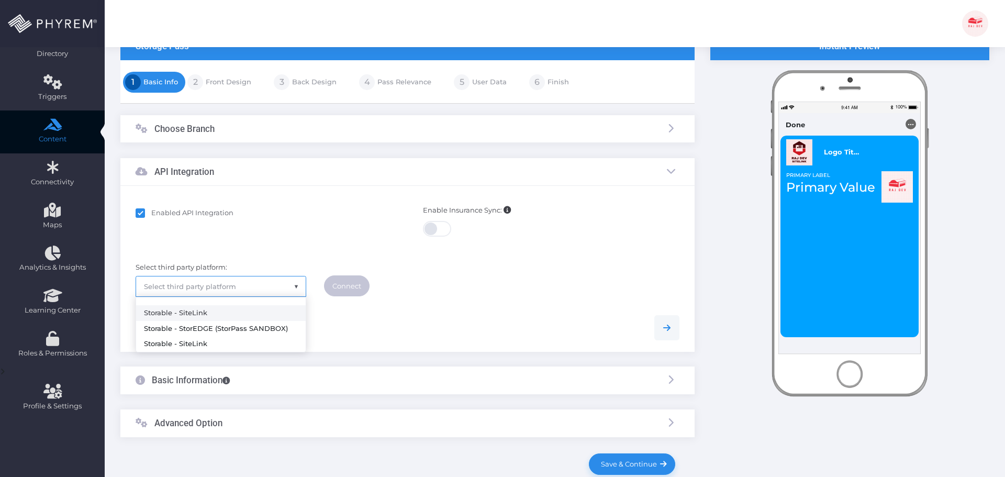
drag, startPoint x: 204, startPoint y: 311, endPoint x: 226, endPoint y: 311, distance: 22.5
select select "sitelink"
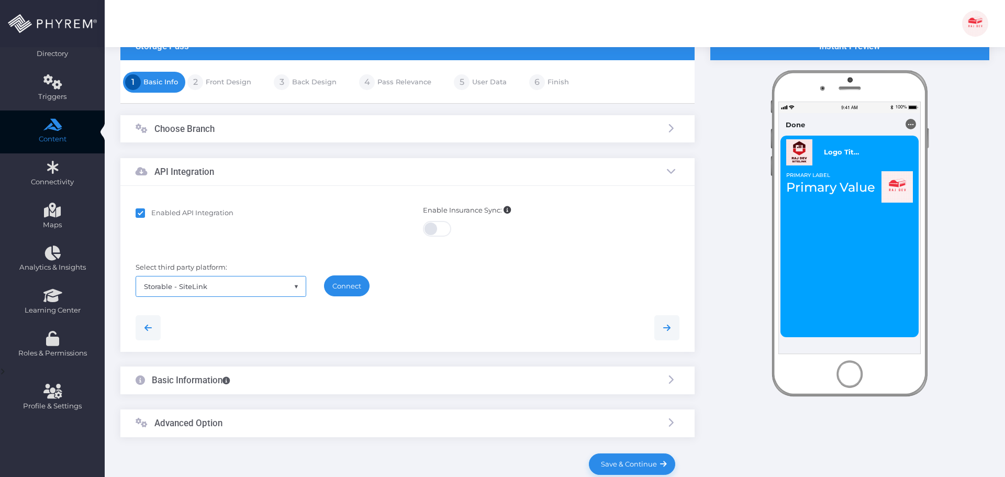
click at [355, 283] on link "Connect" at bounding box center [347, 285] width 46 height 21
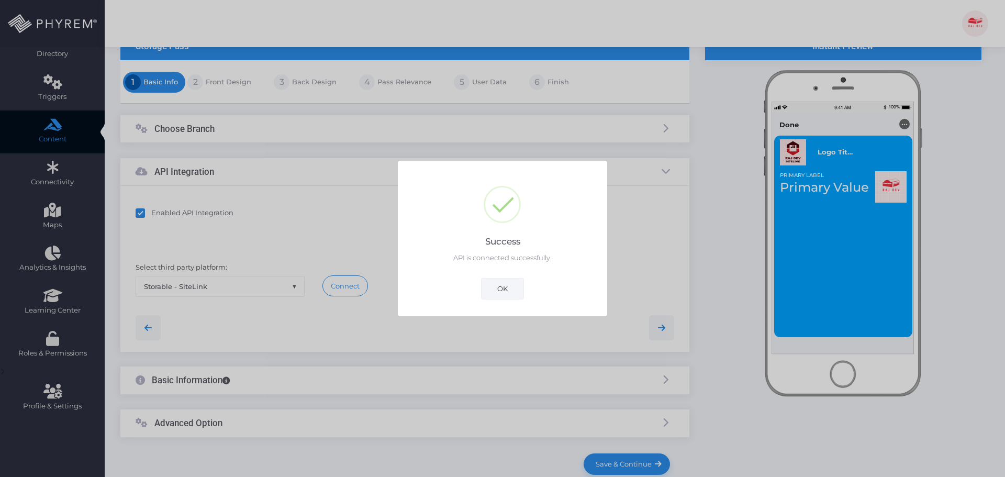
click at [501, 295] on button "OK" at bounding box center [502, 288] width 43 height 21
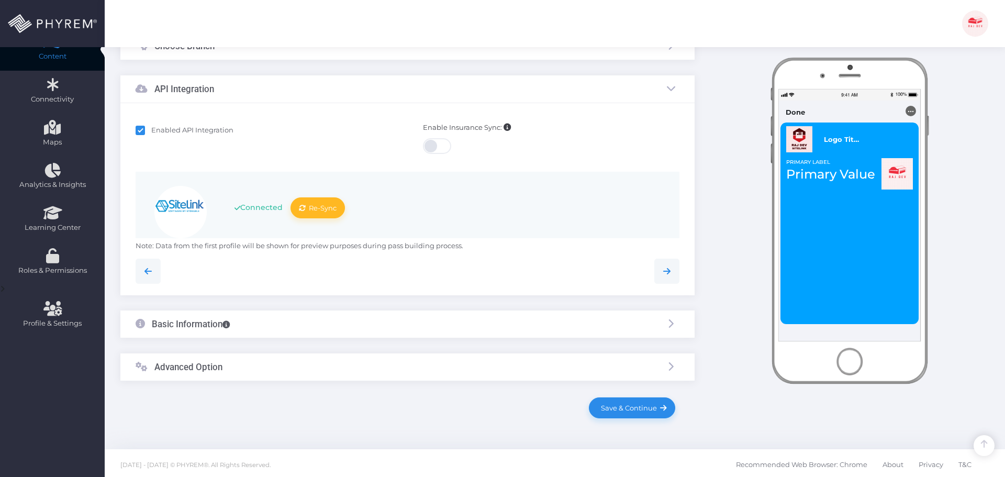
scroll to position [172, 0]
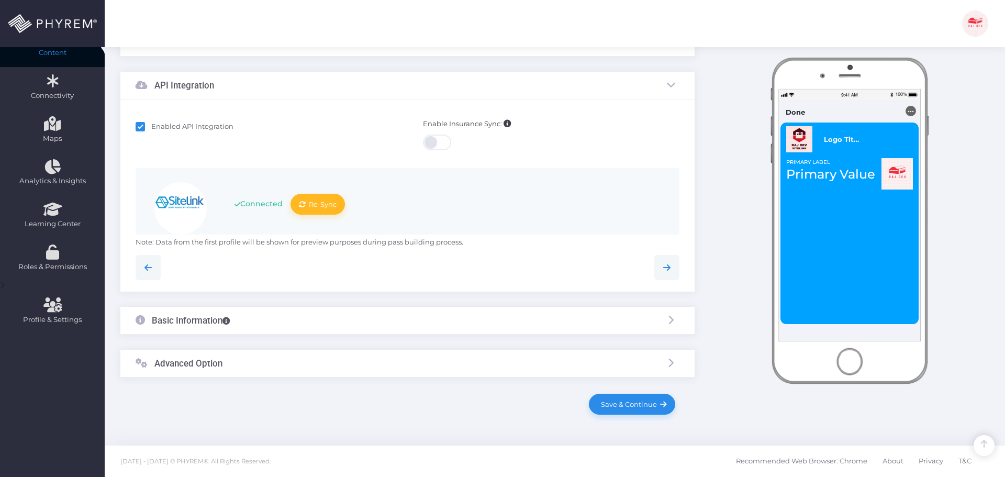
click at [281, 321] on div "Basic Information" at bounding box center [407, 321] width 574 height 28
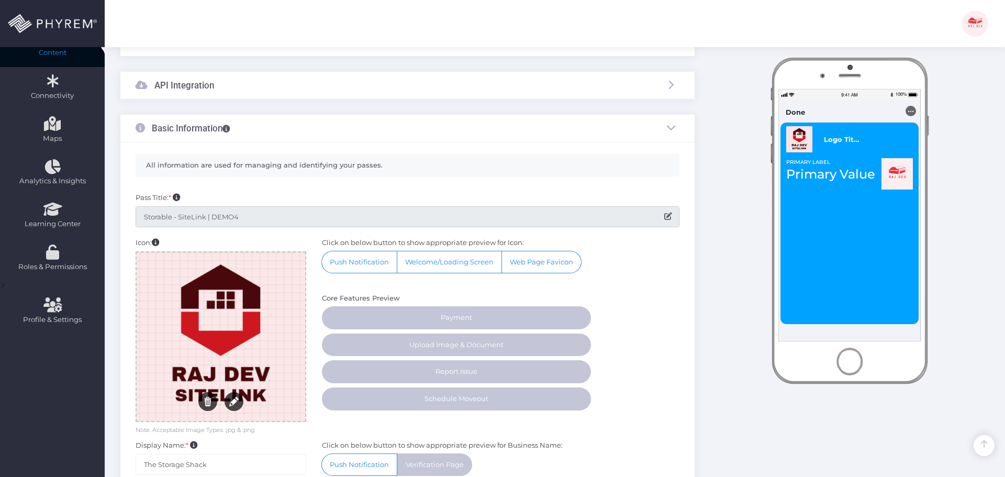
click at [386, 219] on input "Storable - SiteLink | DEMO4" at bounding box center [408, 216] width 544 height 21
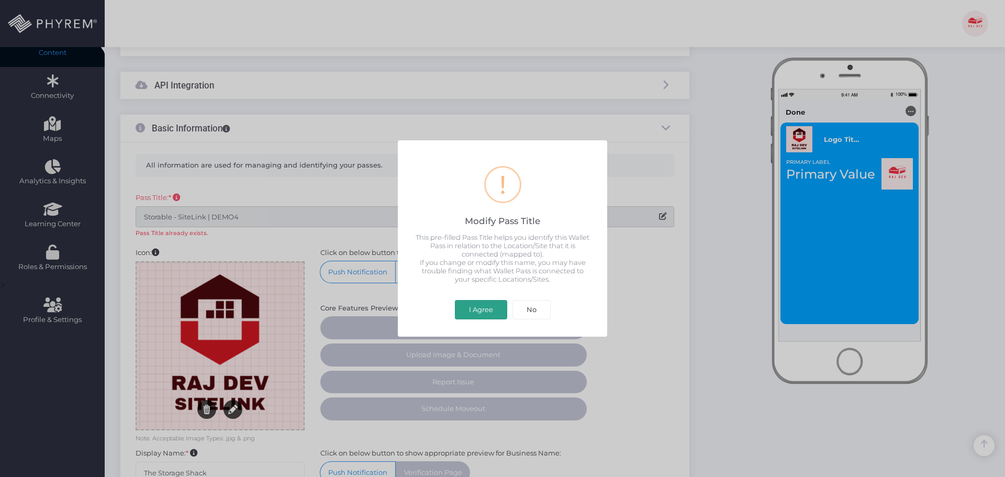
click at [473, 314] on button "I Agree" at bounding box center [481, 310] width 52 height 20
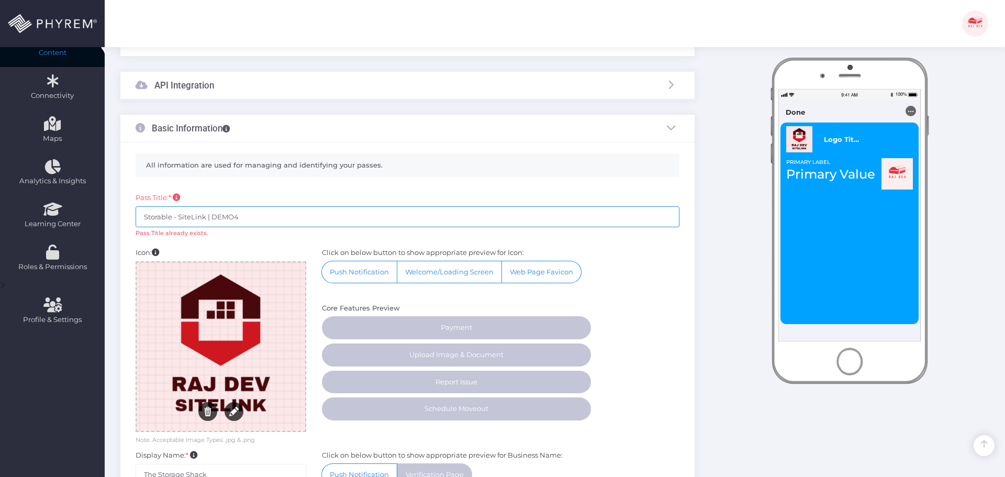
drag, startPoint x: 252, startPoint y: 216, endPoint x: 207, endPoint y: 216, distance: 45.0
click at [207, 216] on input "Storable - SiteLink | DEMO4" at bounding box center [408, 216] width 544 height 21
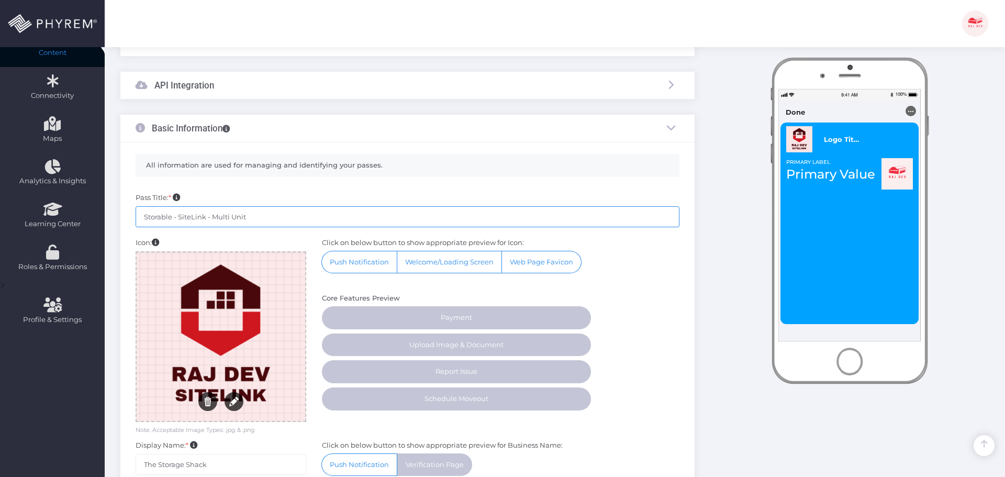
paste input "SDG-I460"
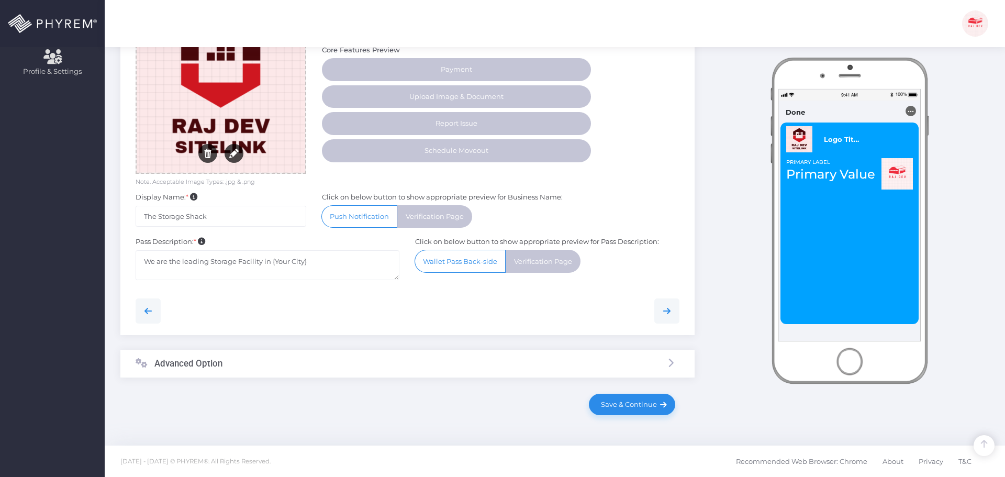
type input "Storable - SiteLink - Multi Unit SDG-I460"
click at [230, 369] on div "Advanced Option" at bounding box center [407, 363] width 574 height 28
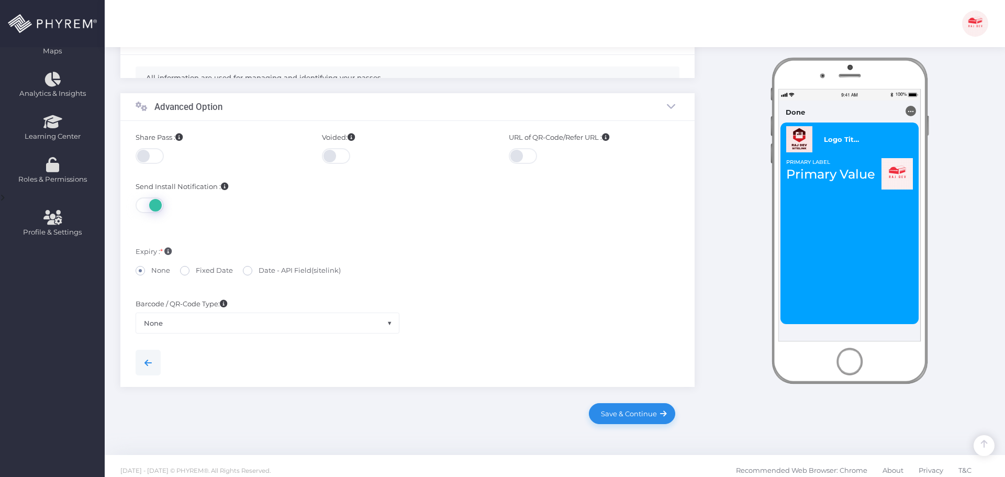
scroll to position [245, 0]
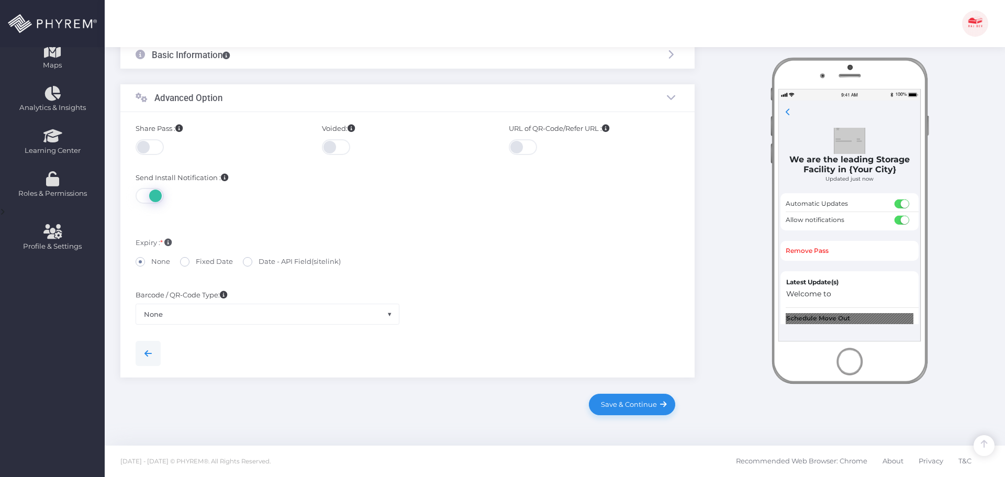
click at [149, 147] on span at bounding box center [151, 147] width 30 height 16
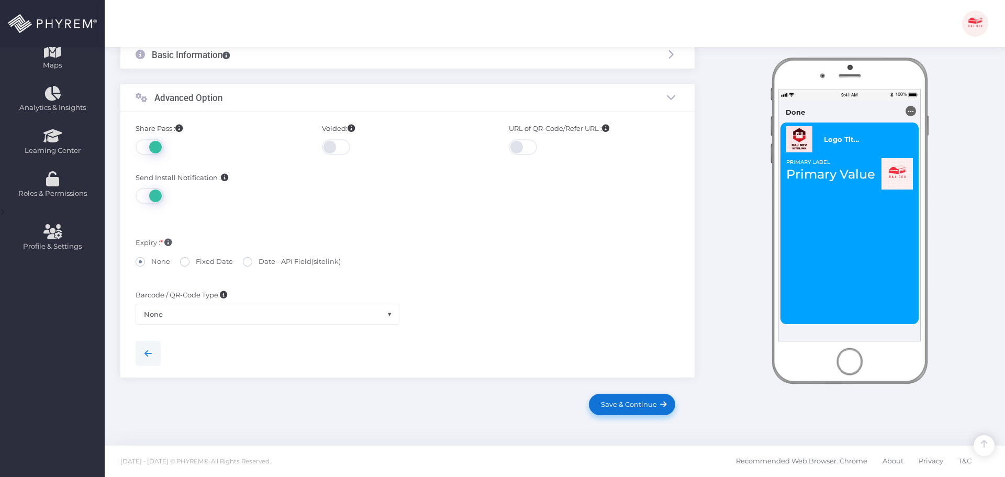
click at [620, 405] on span "Save & Continue" at bounding box center [627, 404] width 60 height 8
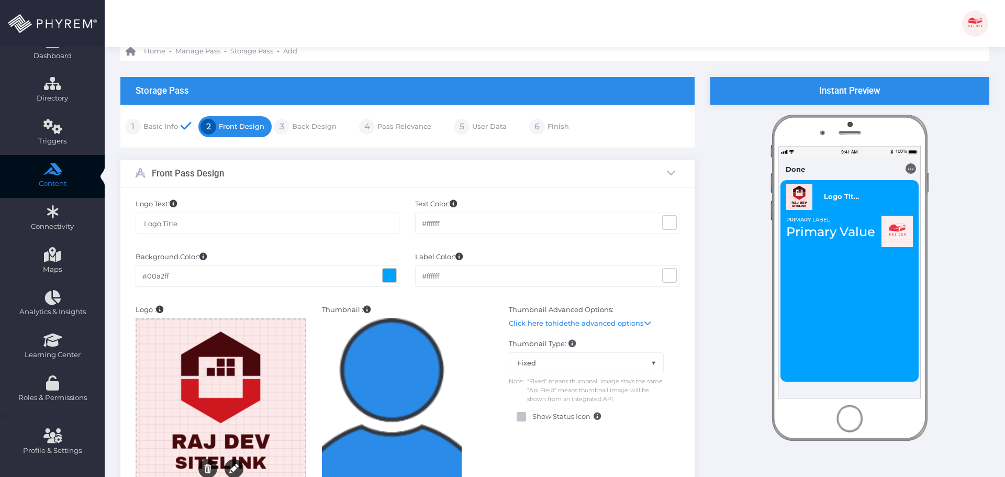
scroll to position [105, 0]
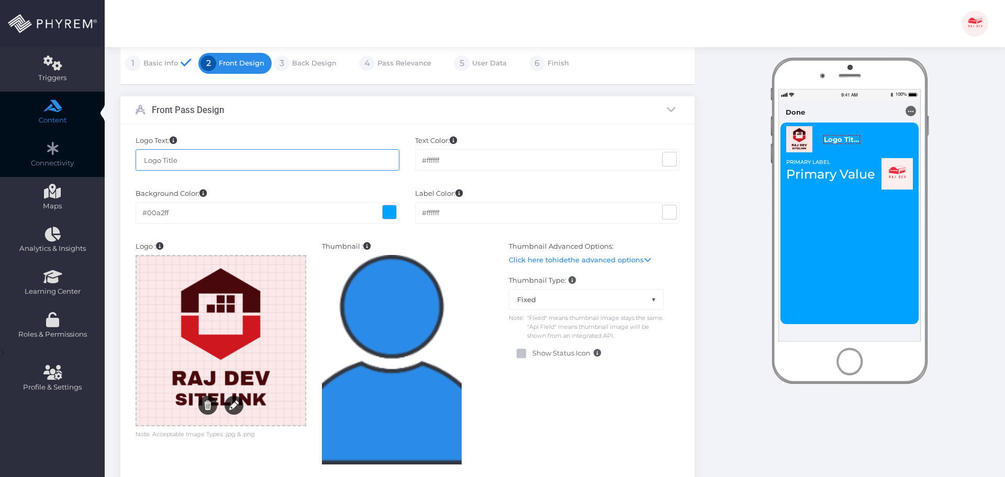
drag, startPoint x: 200, startPoint y: 154, endPoint x: 57, endPoint y: 153, distance: 143.4
click at [72, 152] on div "Dashboard Directory Directory User Manage User(s) Add User View Deleted User(s)…" at bounding box center [502, 447] width 1005 height 1104
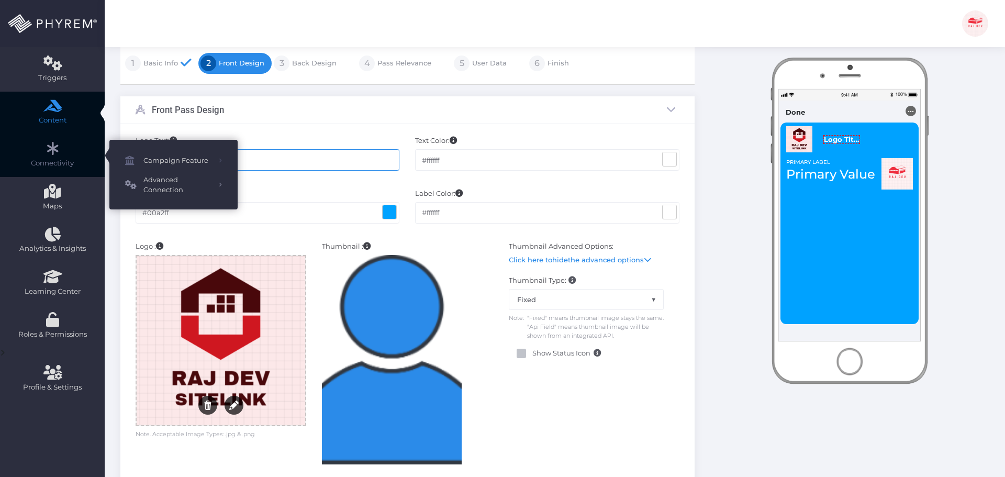
paste input "Storable - SiteLink - Multi Unit SDG-I460"
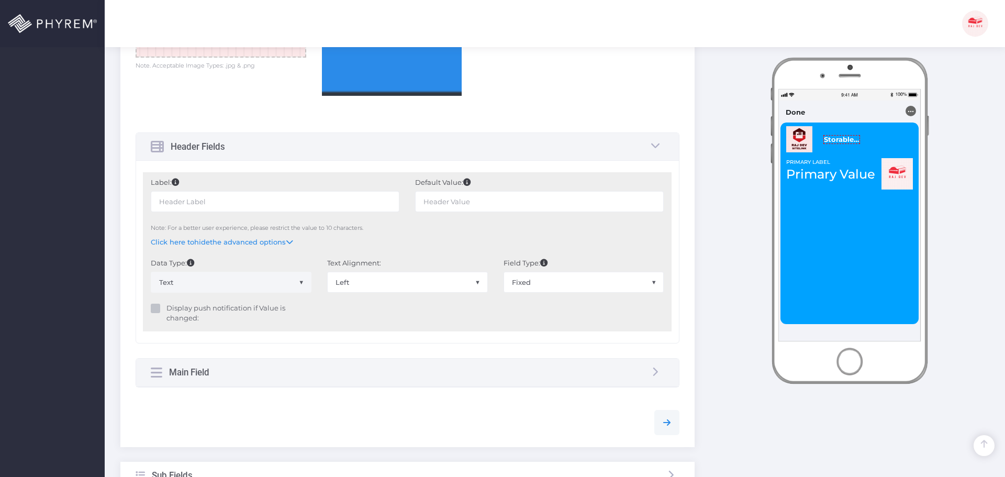
scroll to position [628, 0]
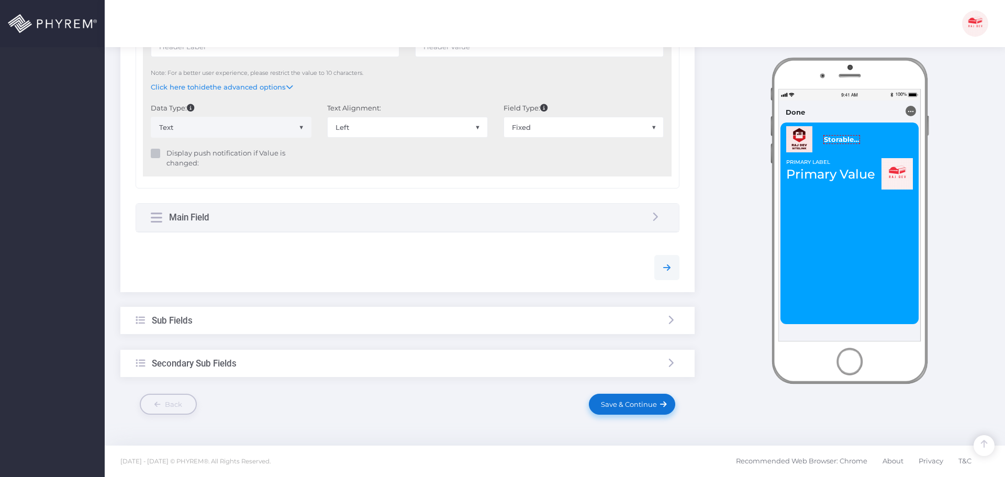
type input "Storable - SiteLink - Multi Unit SDG-I460"
click at [620, 405] on span "Save & Continue" at bounding box center [627, 404] width 60 height 8
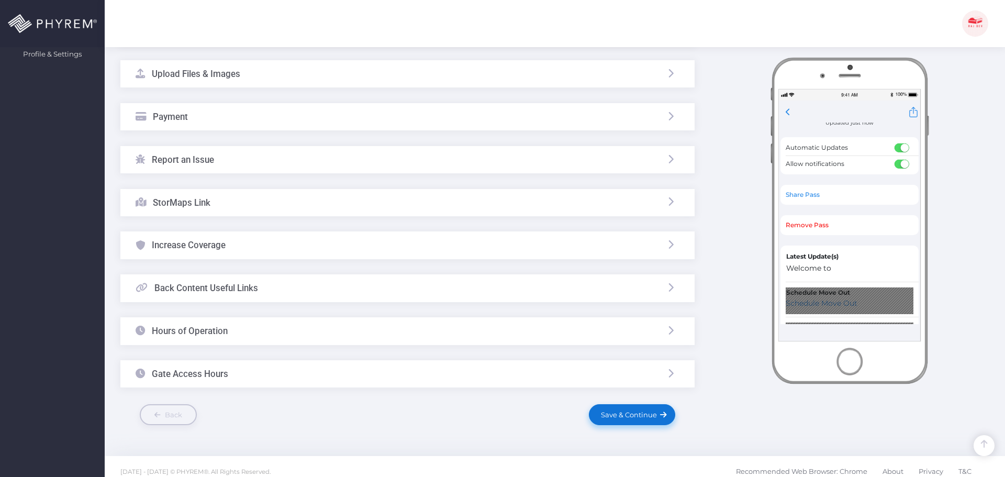
scroll to position [448, 0]
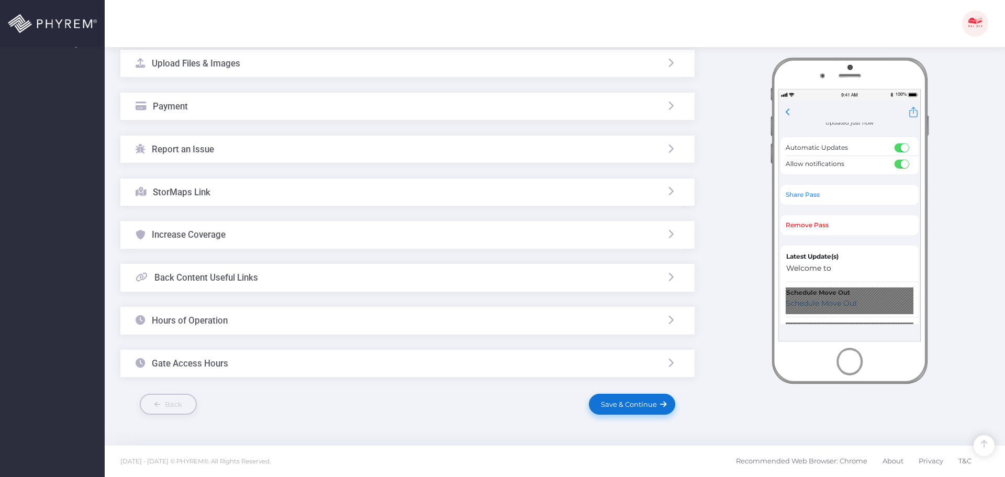
click at [629, 409] on link "Save & Continue" at bounding box center [632, 403] width 86 height 21
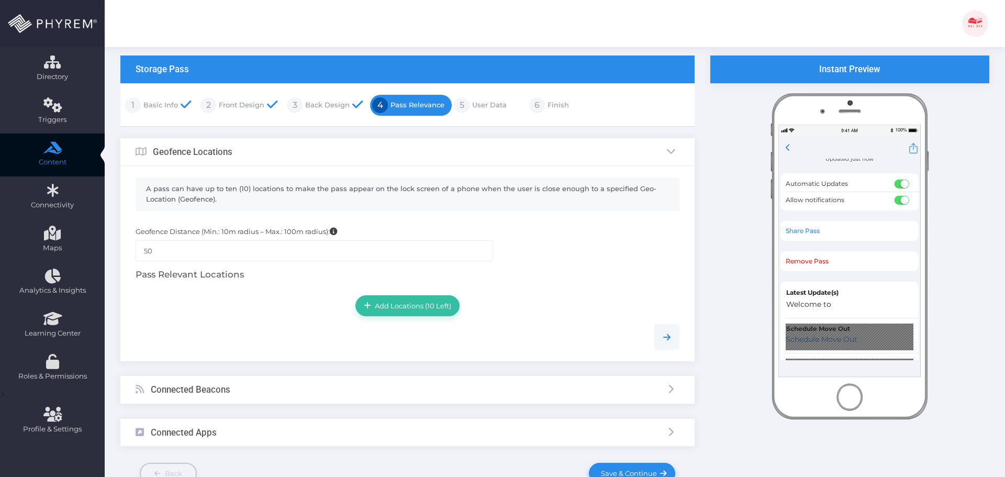
scroll to position [132, 0]
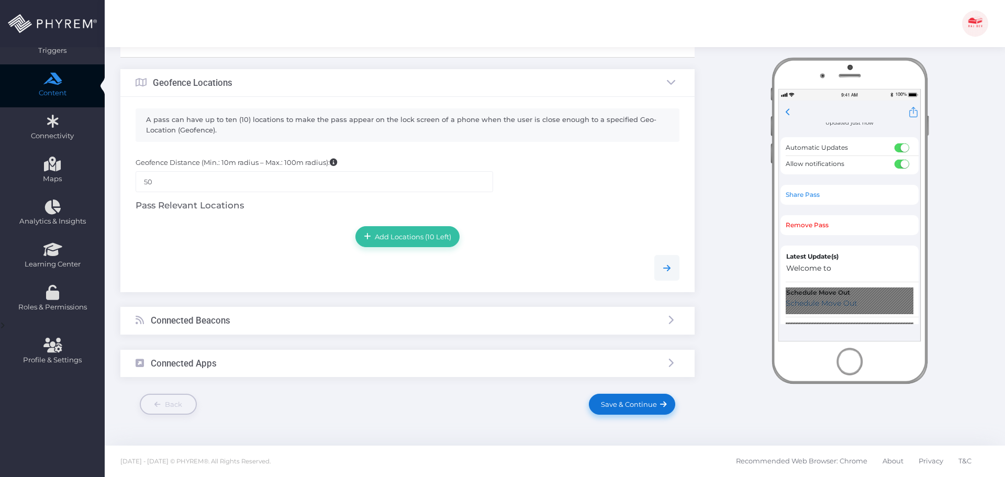
click at [617, 402] on span "Save & Continue" at bounding box center [627, 404] width 60 height 8
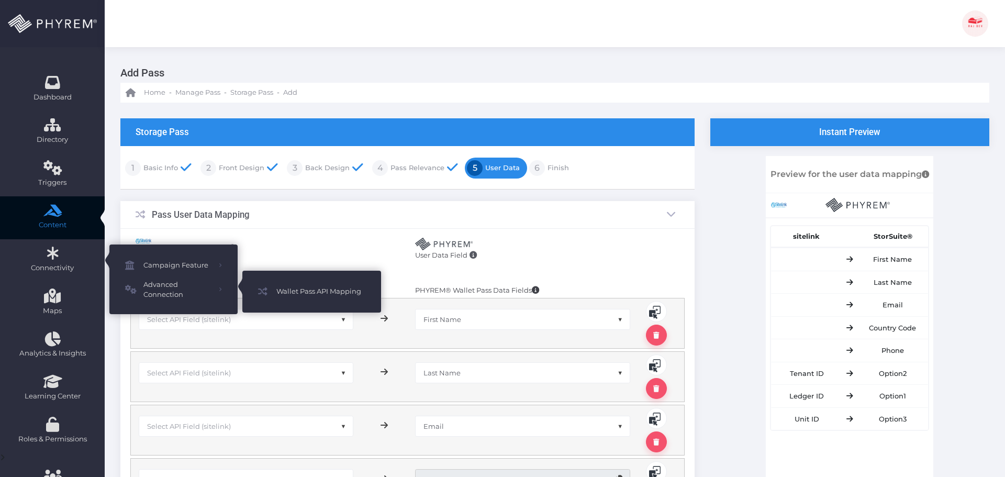
scroll to position [157, 0]
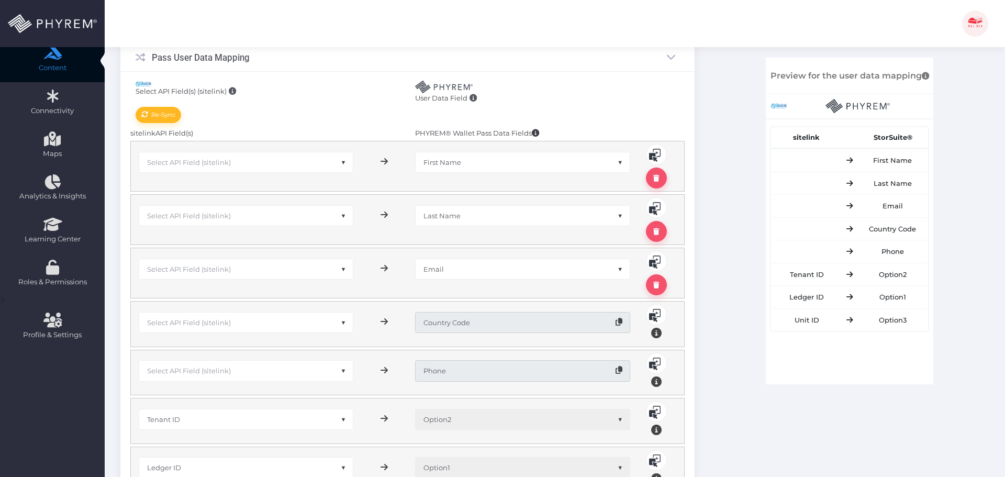
click at [216, 163] on span "Select API Field (sitelink)" at bounding box center [189, 162] width 84 height 8
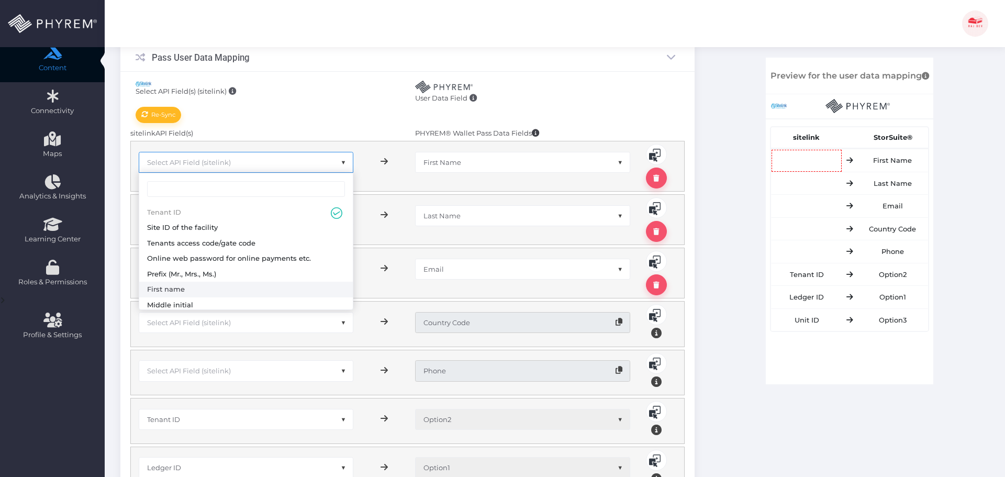
select select "sFName"
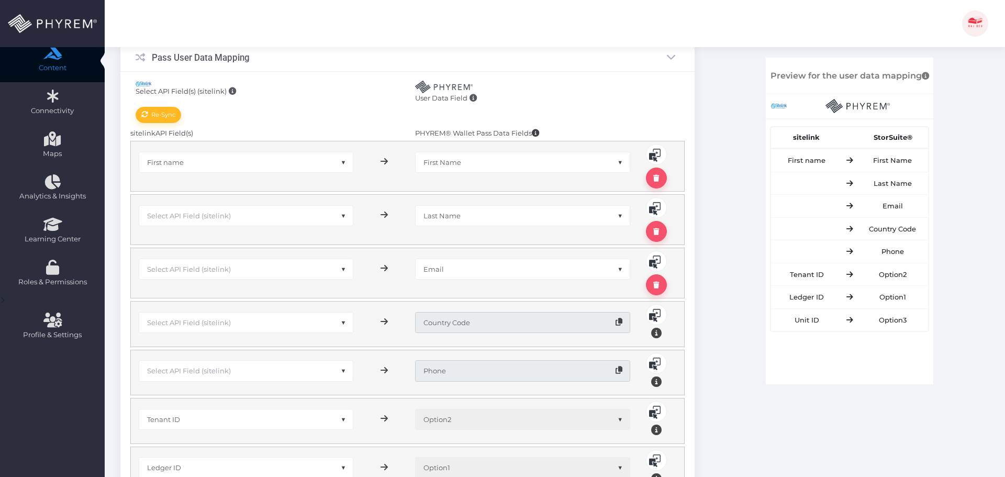
click at [217, 222] on span "Select API Field (sitelink)" at bounding box center [246, 216] width 214 height 20
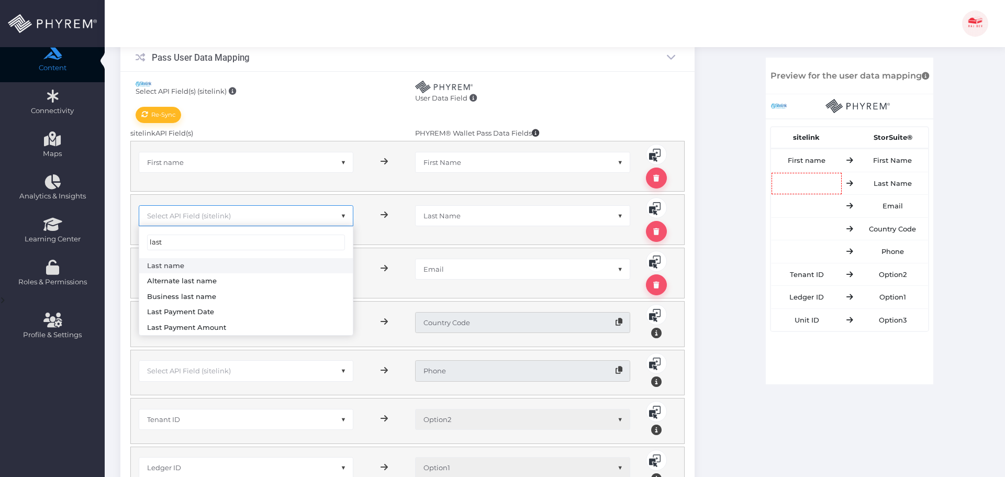
type input "last"
select select "sLName"
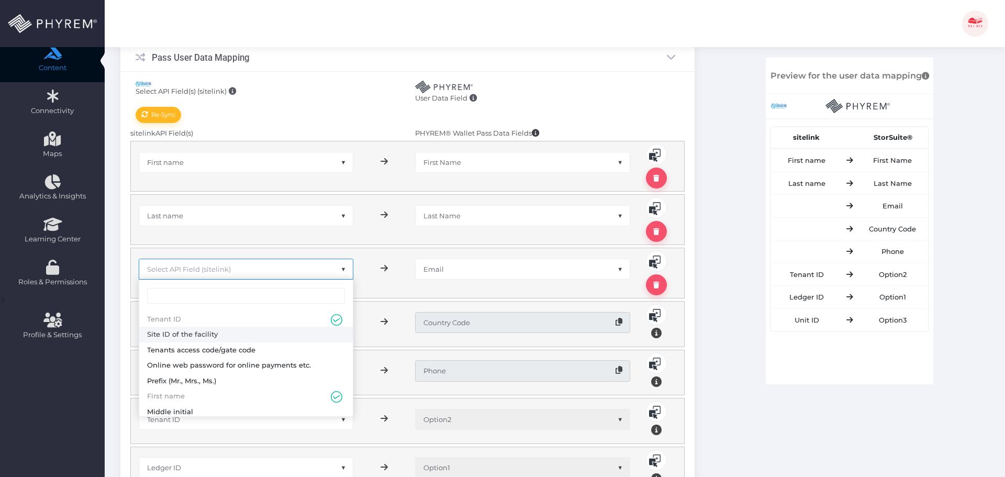
click at [218, 268] on span "Select API Field (sitelink)" at bounding box center [189, 269] width 84 height 8
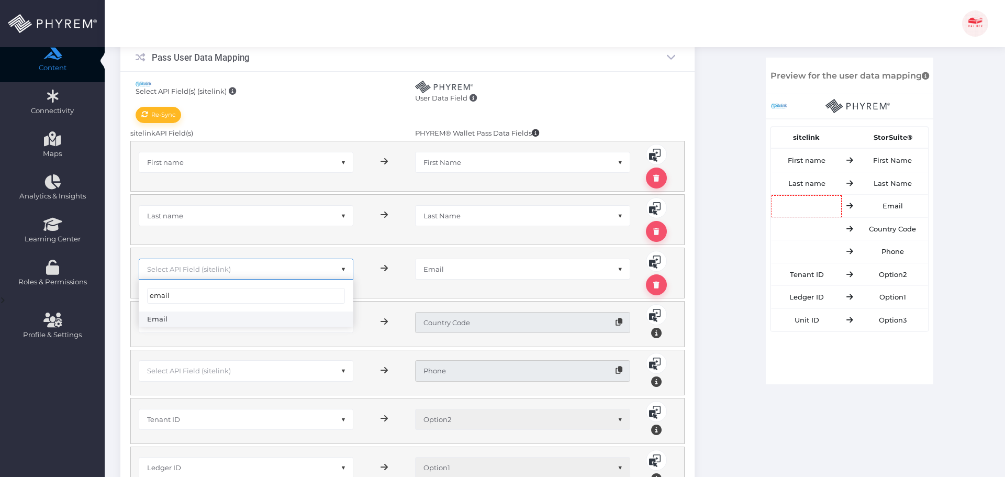
type input "email"
select select "sEmail"
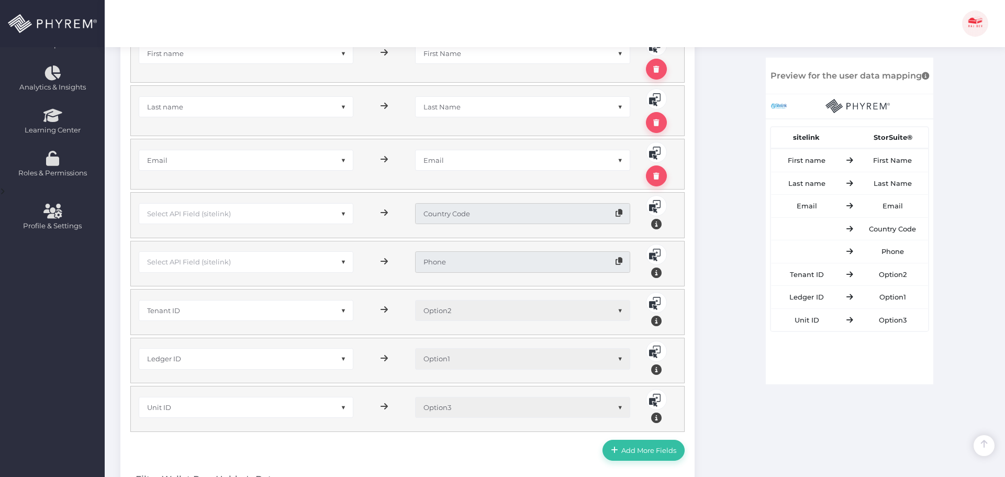
scroll to position [262, 0]
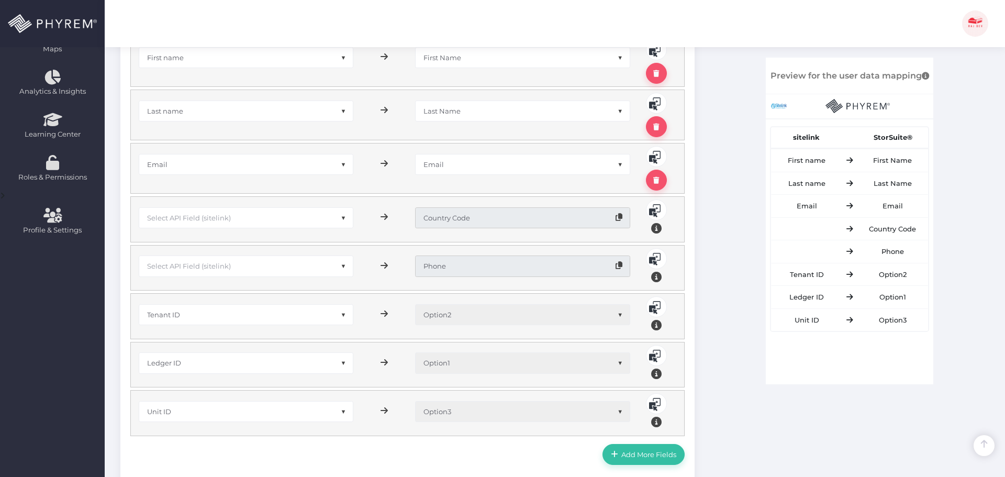
click at [244, 218] on span "Select API Field (sitelink)" at bounding box center [246, 218] width 214 height 20
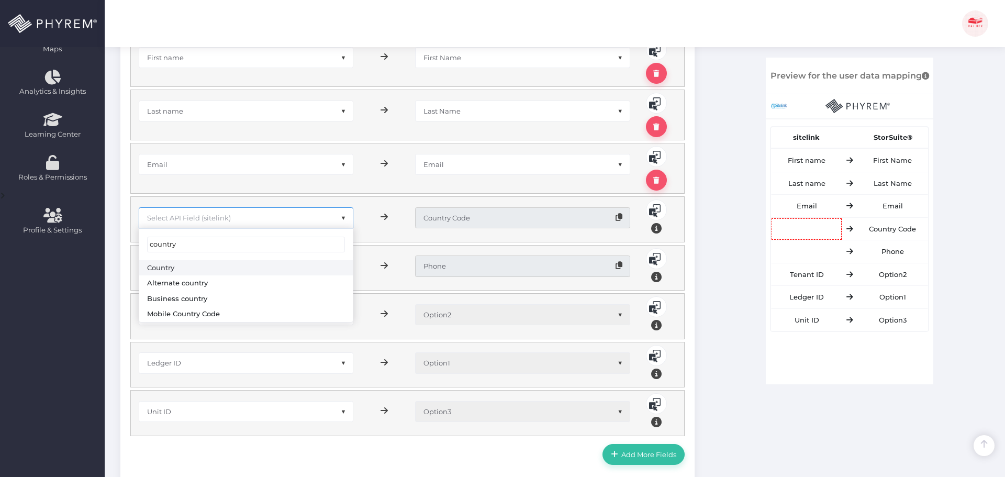
type input "country"
select select "sCountry"
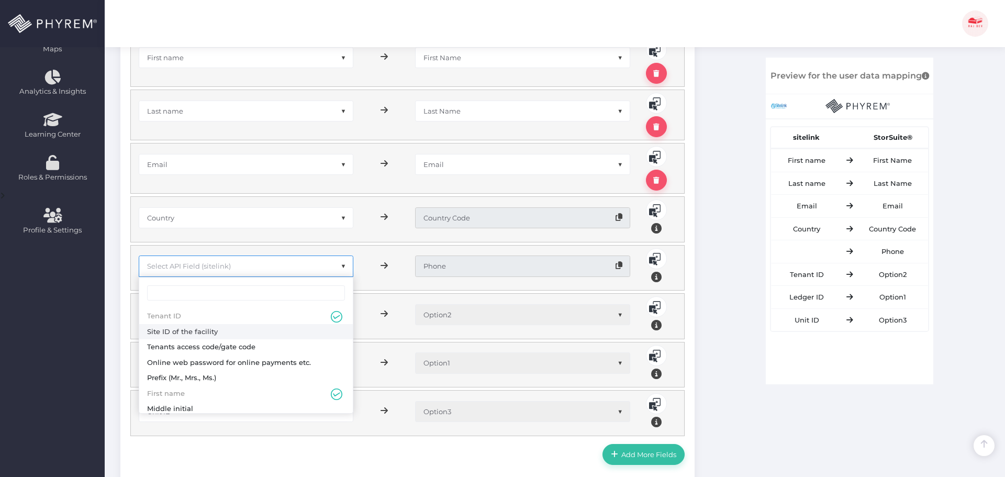
click at [290, 263] on span "Select API Field (sitelink)" at bounding box center [246, 266] width 214 height 20
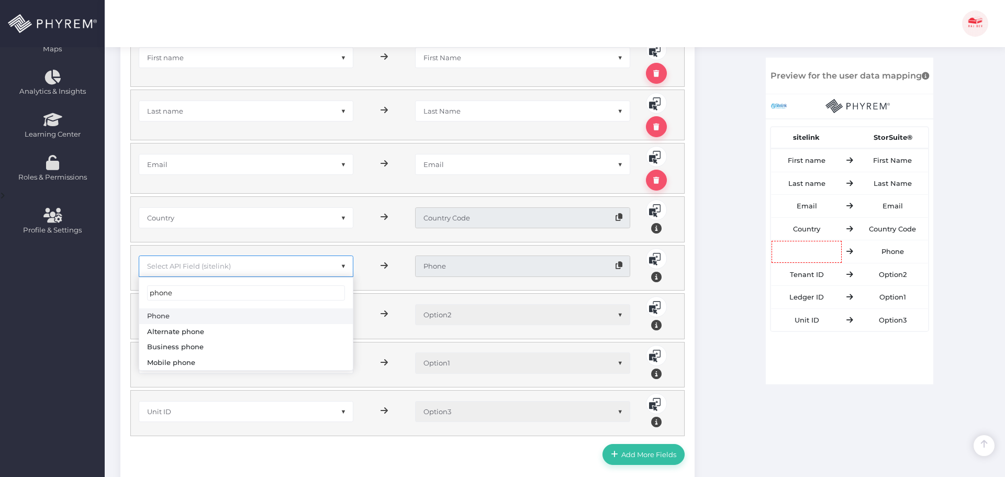
type input "phone"
select select "sPhone"
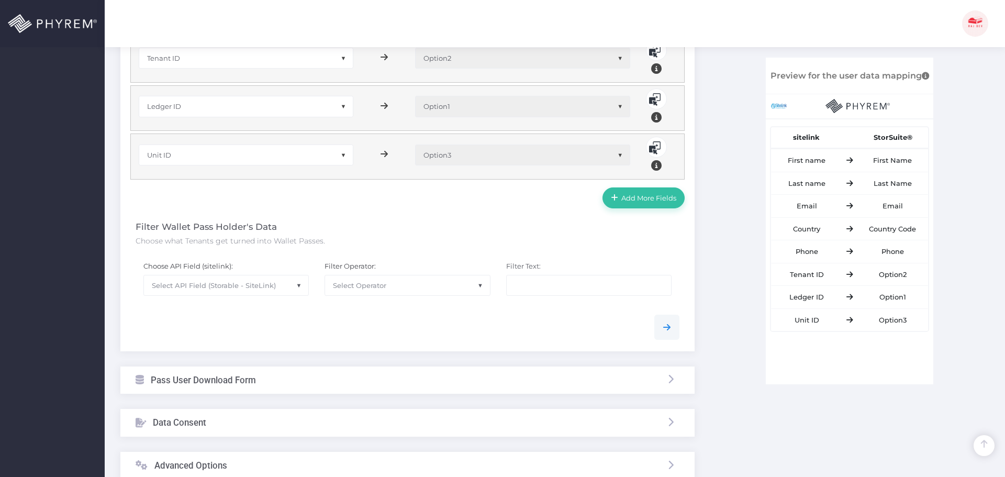
scroll to position [576, 0]
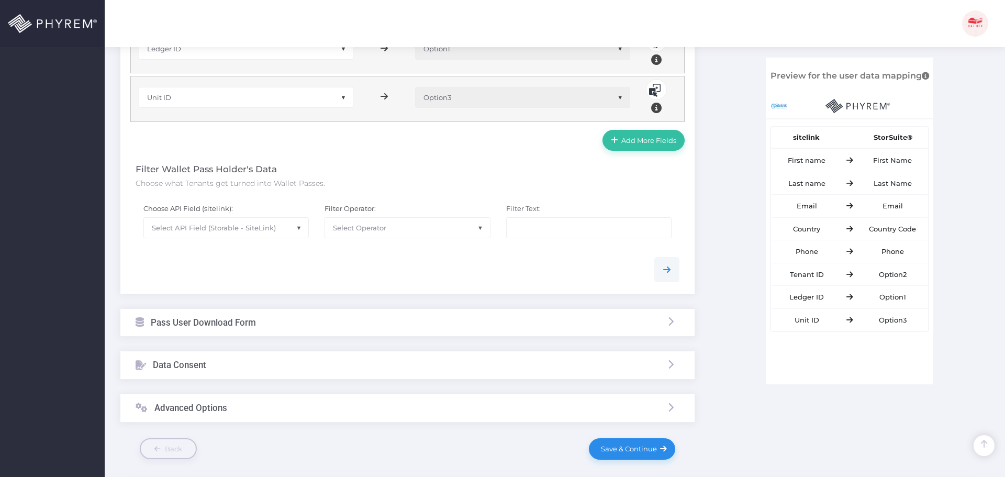
click at [209, 235] on span "Select API Field (Storable - SiteLink)" at bounding box center [226, 228] width 164 height 20
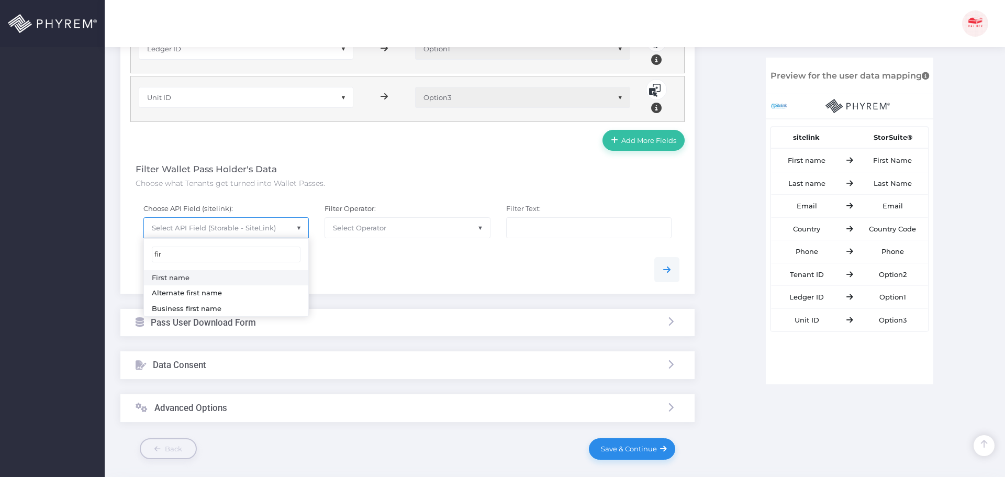
type input "fir"
select select "sFName"
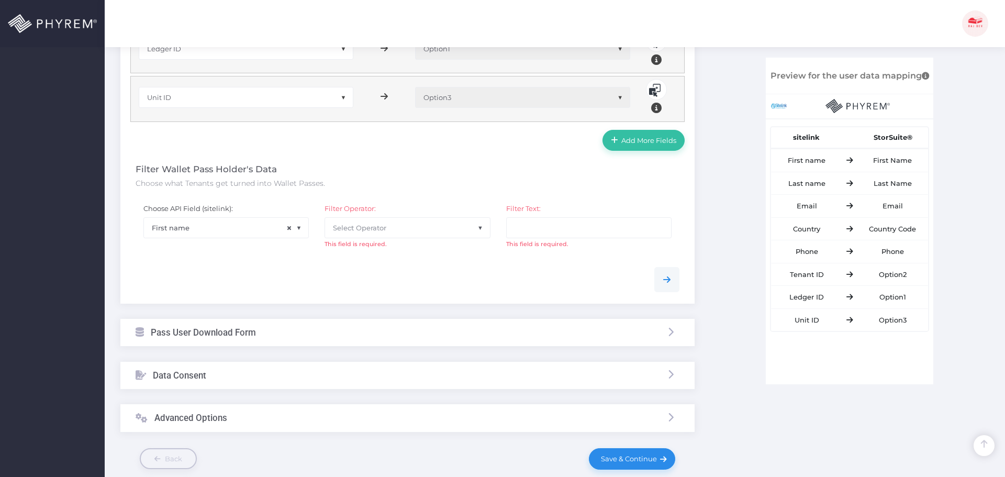
click at [386, 268] on div at bounding box center [407, 279] width 559 height 25
click at [382, 220] on span "Select Operator" at bounding box center [407, 228] width 164 height 20
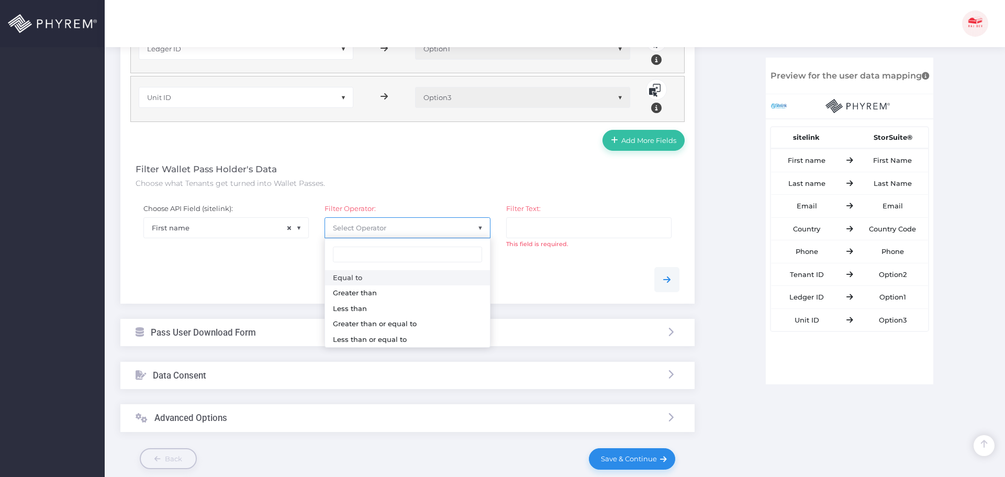
select select "0"
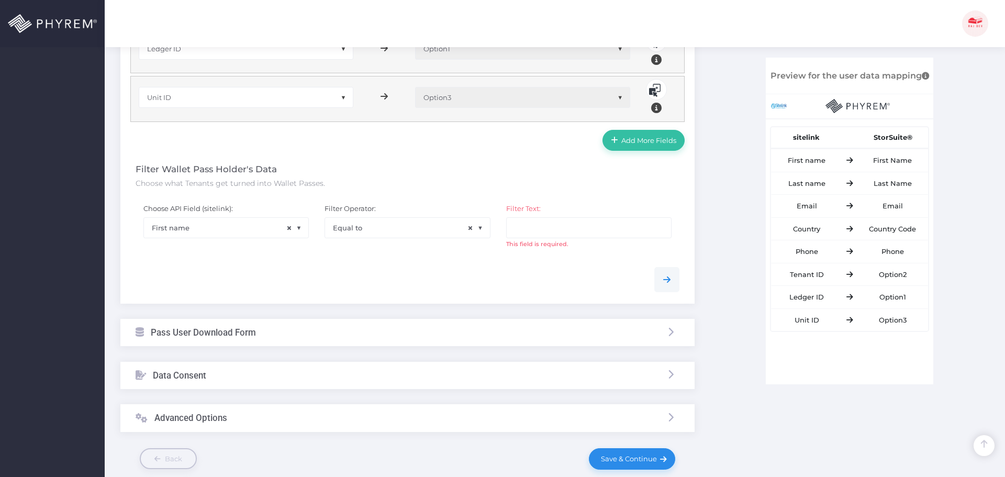
click at [541, 280] on div at bounding box center [407, 279] width 559 height 25
click at [539, 225] on input "text" at bounding box center [588, 227] width 165 height 21
click at [603, 256] on span "Click here to see filtered data" at bounding box center [613, 253] width 99 height 8
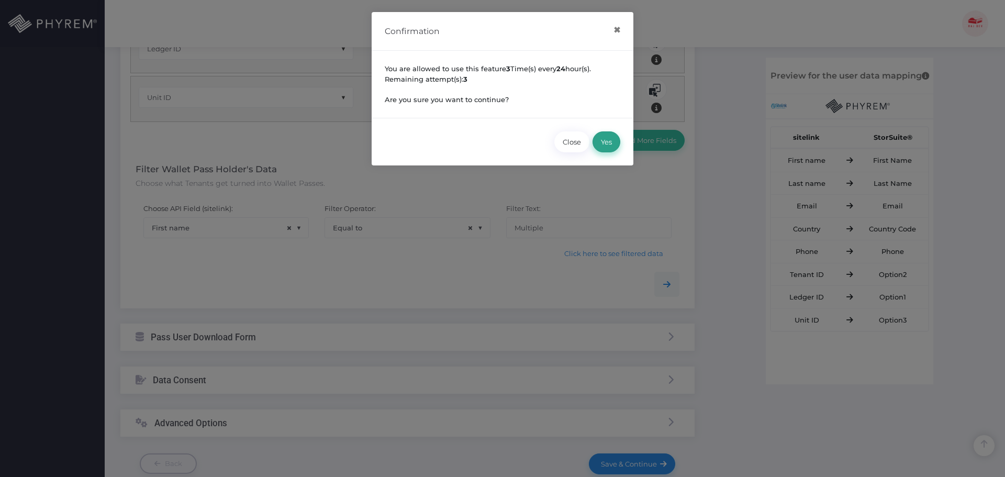
click at [607, 144] on button "Yes" at bounding box center [606, 141] width 28 height 21
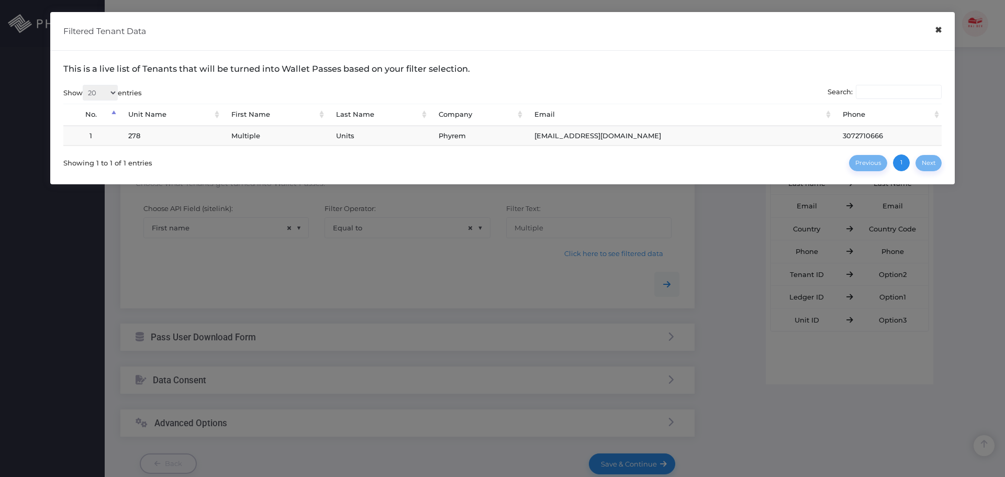
drag, startPoint x: 935, startPoint y: 31, endPoint x: 782, endPoint y: 34, distance: 153.3
click at [934, 31] on button "×" at bounding box center [938, 30] width 20 height 24
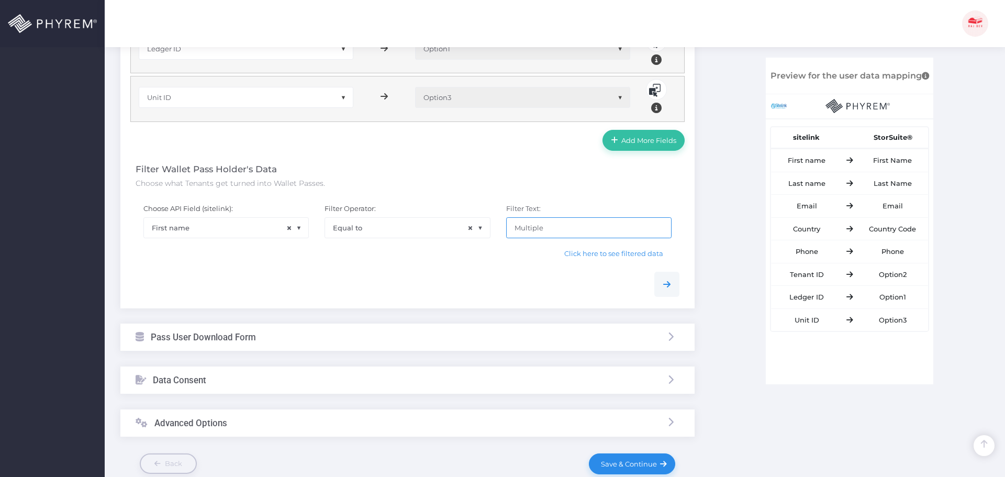
drag, startPoint x: 562, startPoint y: 229, endPoint x: 464, endPoint y: 225, distance: 97.9
click at [474, 225] on div "Choose API Field (sitelink): None Tenant ID Site ID of the facility Tenants acc…" at bounding box center [407, 230] width 559 height 68
paste input "InsuranceRodTest"
type input "InsuranceRodTest"
click at [605, 255] on span "Click here to see filtered data" at bounding box center [613, 253] width 99 height 8
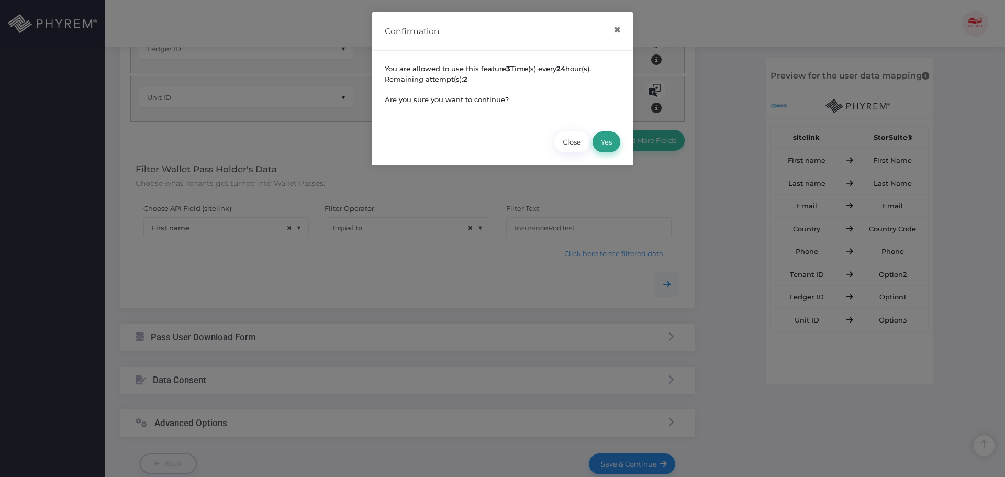
click at [601, 138] on button "Yes" at bounding box center [606, 141] width 28 height 21
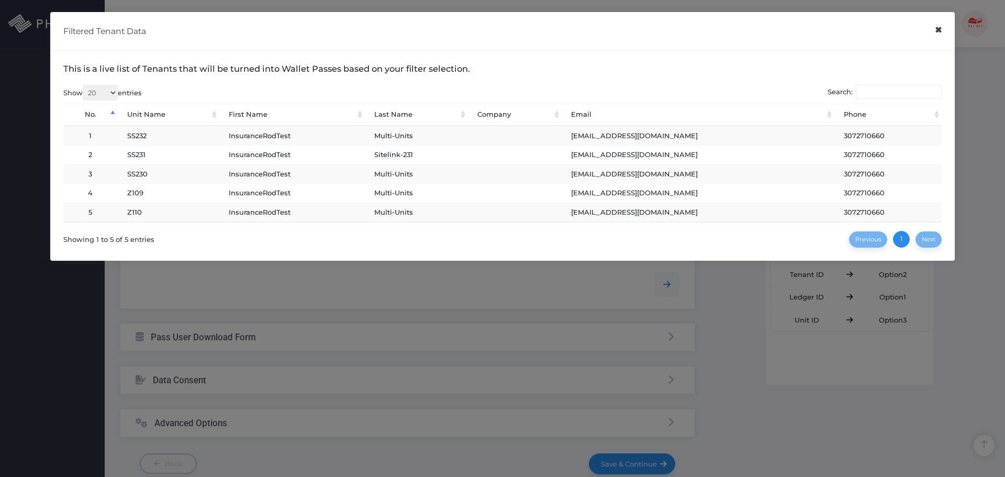
click at [939, 30] on button "×" at bounding box center [938, 30] width 20 height 24
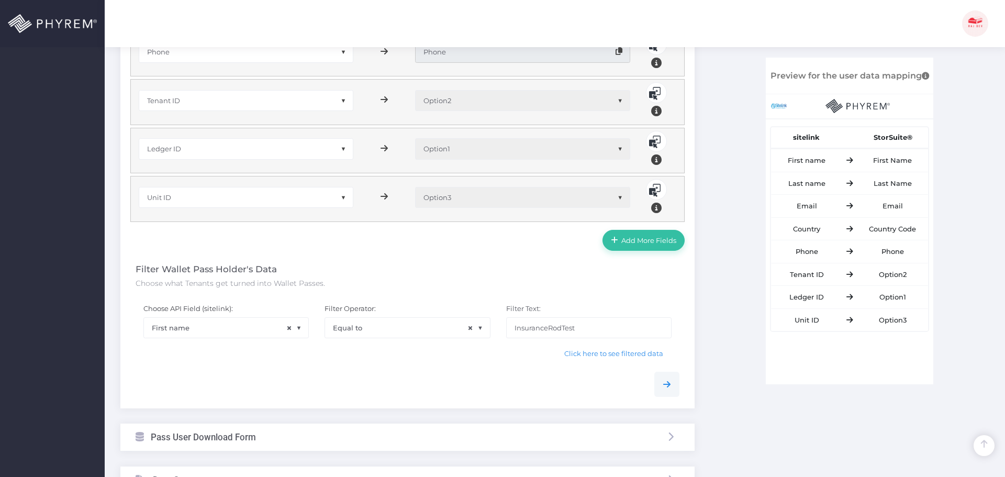
scroll to position [635, 0]
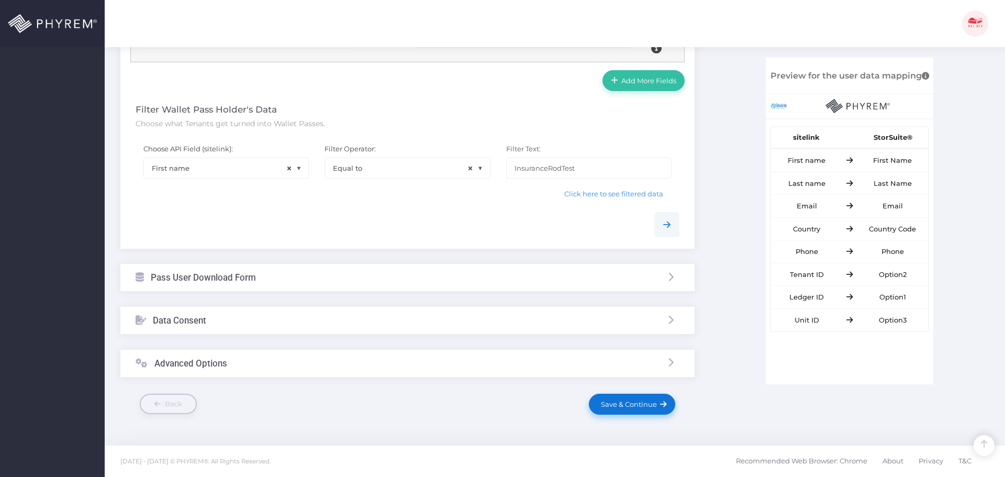
click at [633, 408] on span "Save & Continue" at bounding box center [627, 404] width 60 height 8
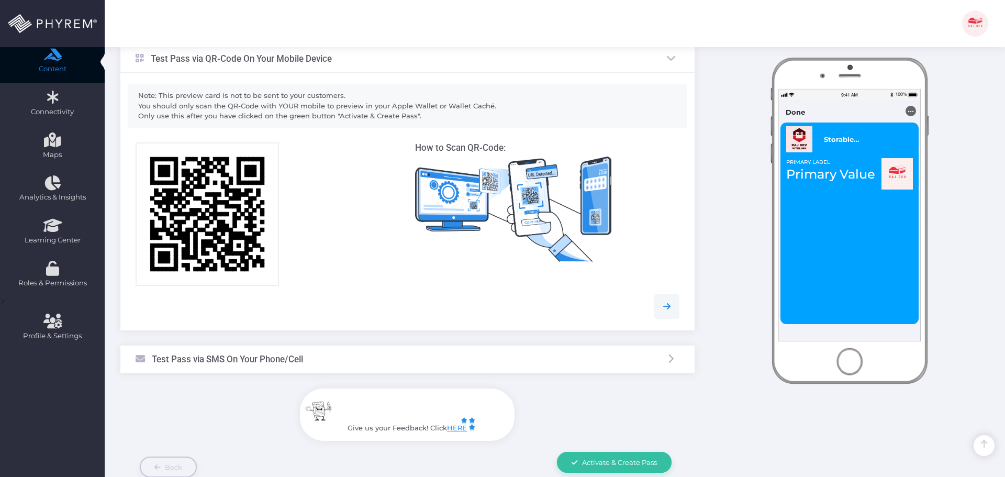
scroll to position [219, 0]
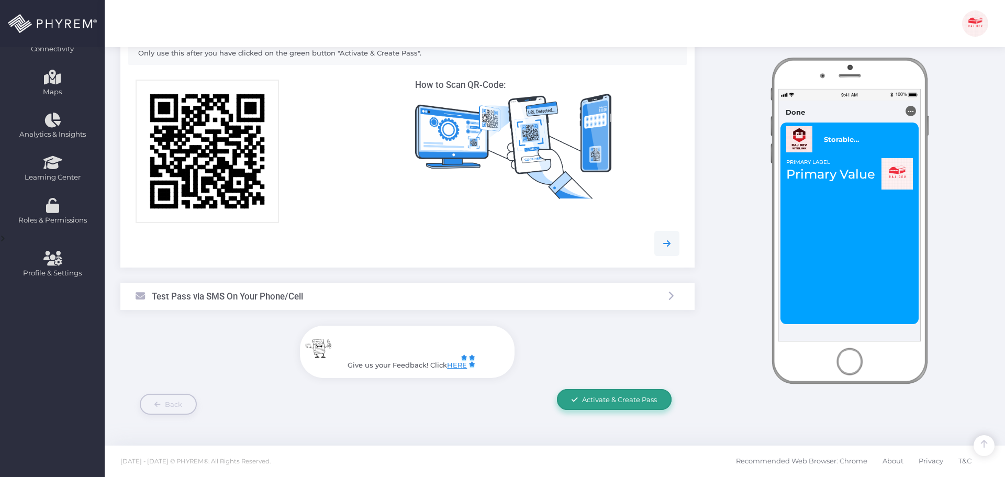
click at [619, 403] on span "Activate & Create Pass" at bounding box center [619, 399] width 75 height 8
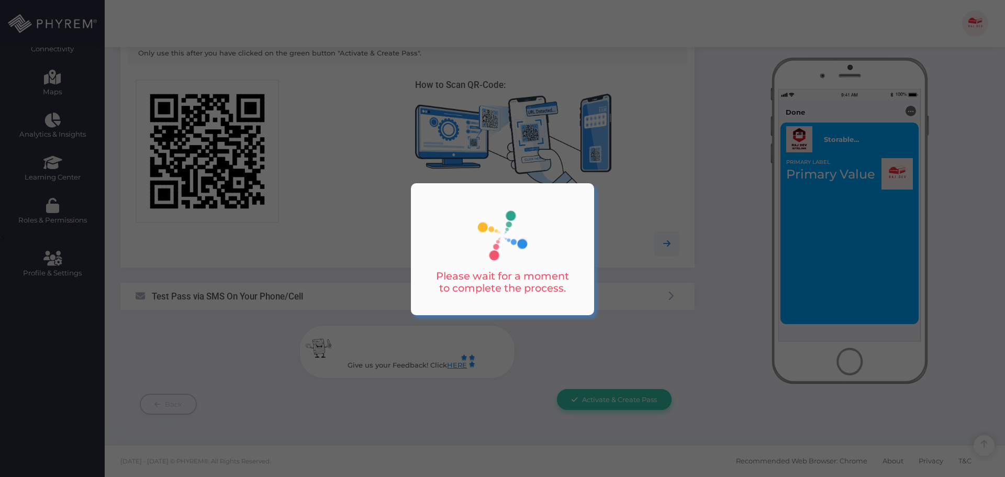
scroll to position [0, 0]
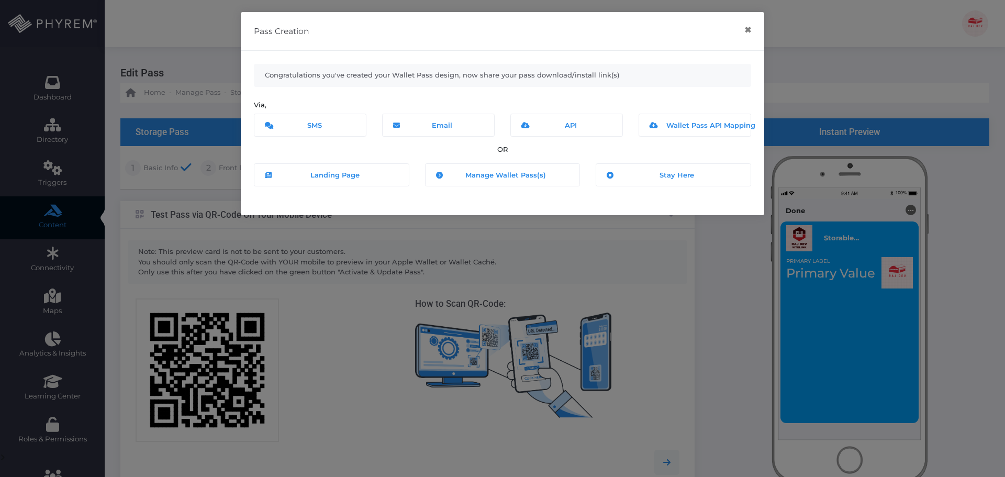
scroll to position [219, 0]
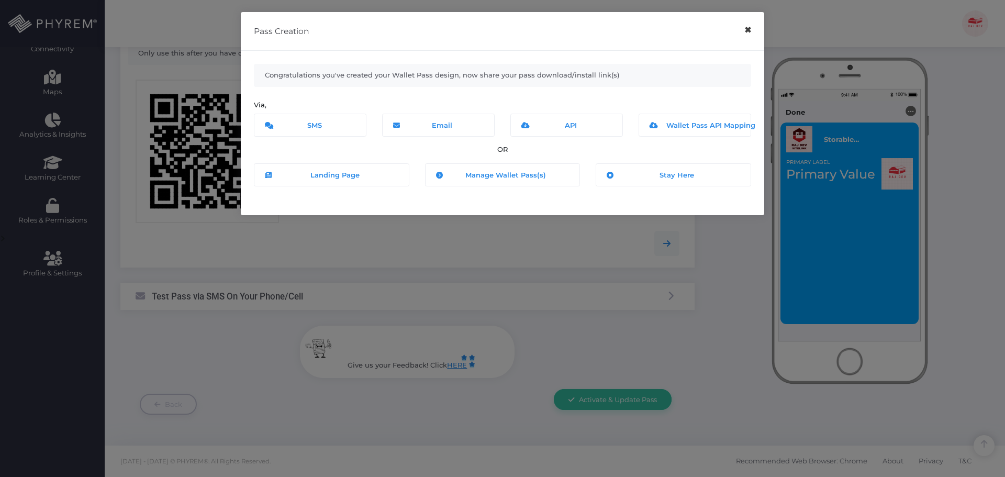
click at [746, 30] on button "×" at bounding box center [747, 30] width 20 height 24
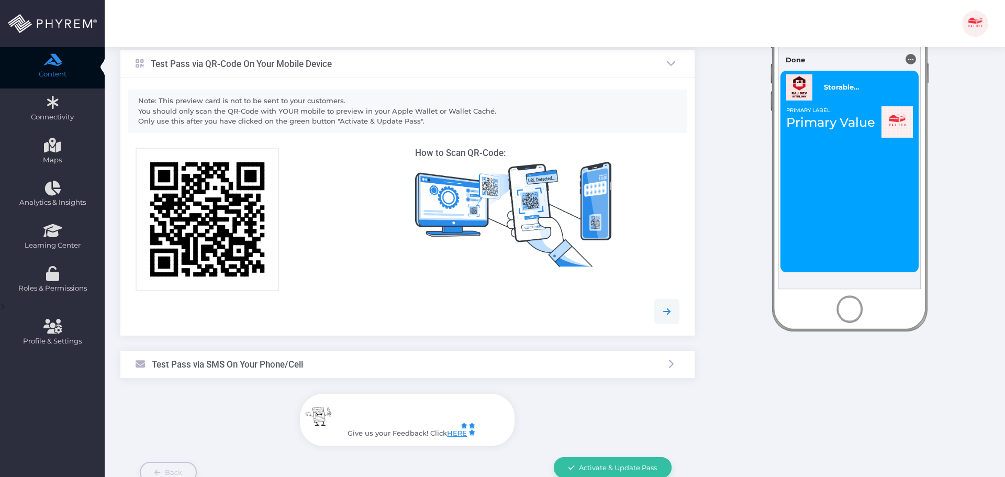
scroll to position [62, 0]
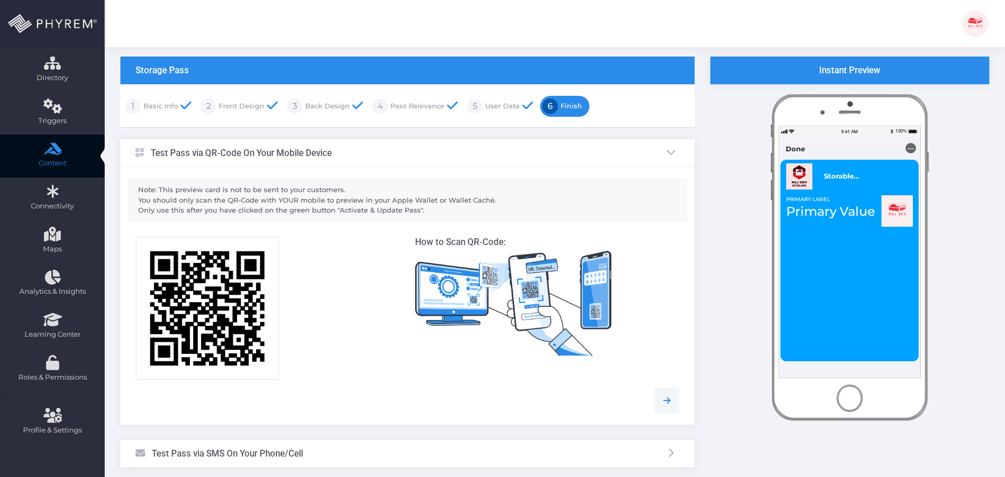
click at [493, 107] on link "User Data" at bounding box center [500, 106] width 37 height 17
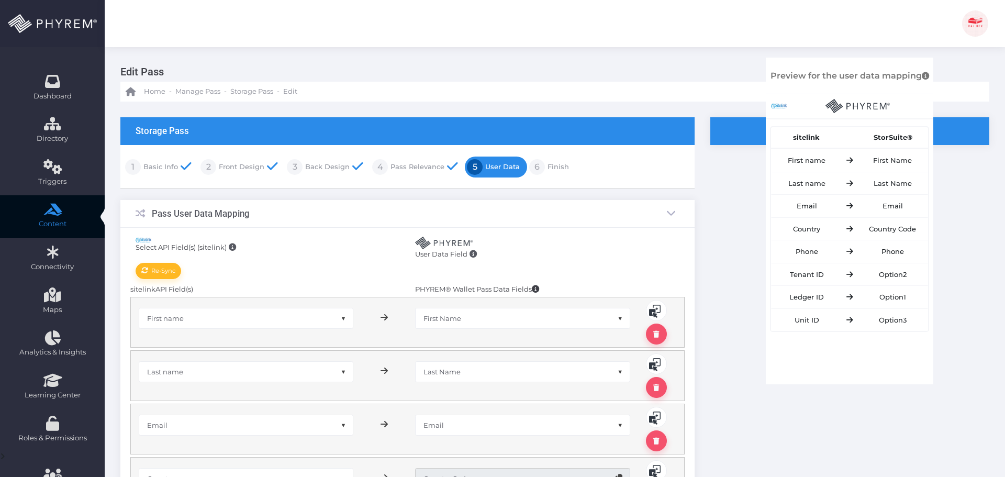
scroll to position [0, 0]
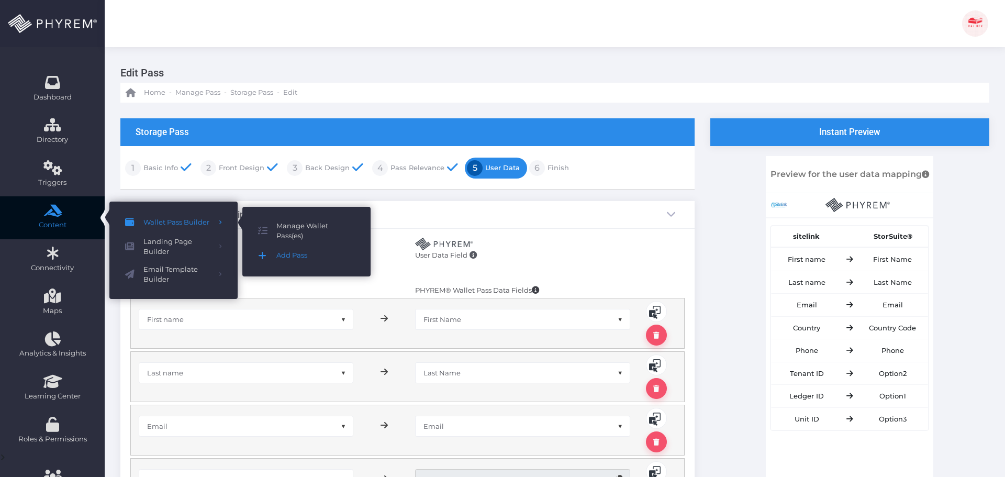
click at [294, 255] on span "Add Pass" at bounding box center [315, 256] width 78 height 14
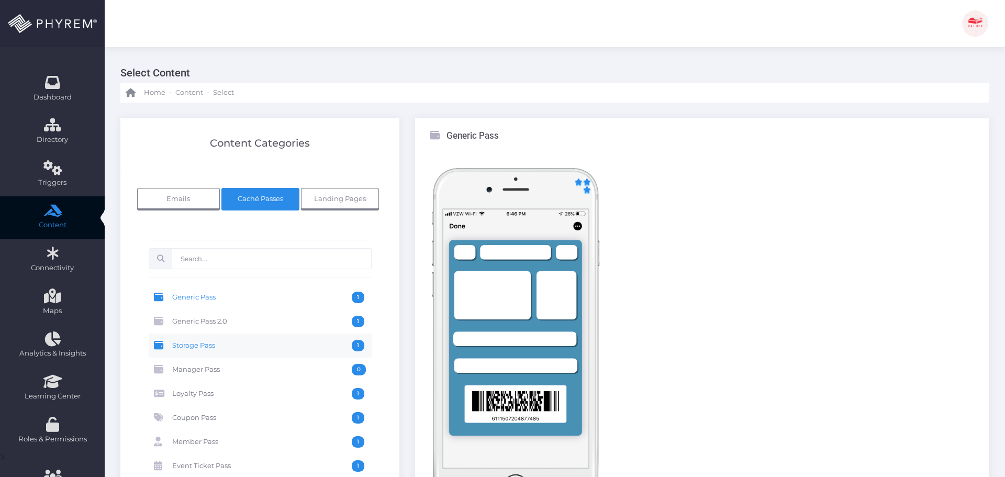
scroll to position [52, 0]
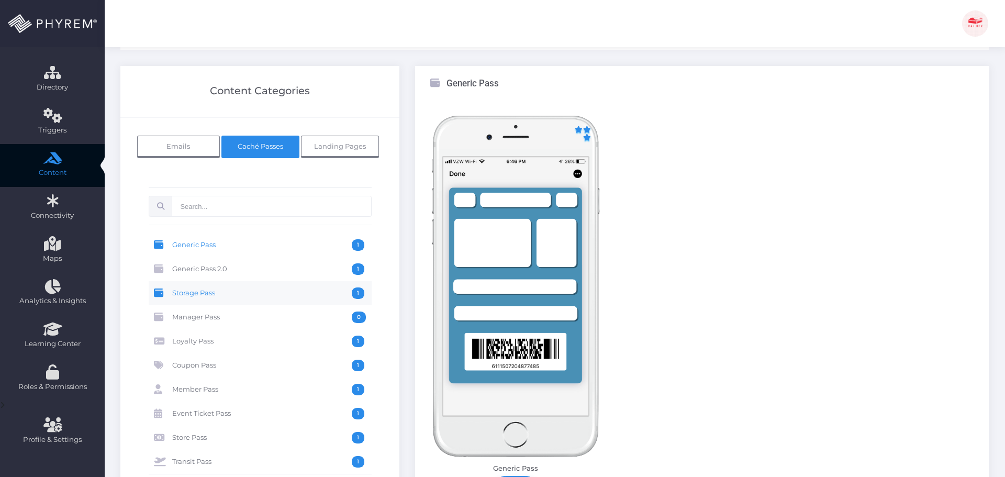
click at [221, 290] on span "Storage Pass" at bounding box center [261, 293] width 179 height 12
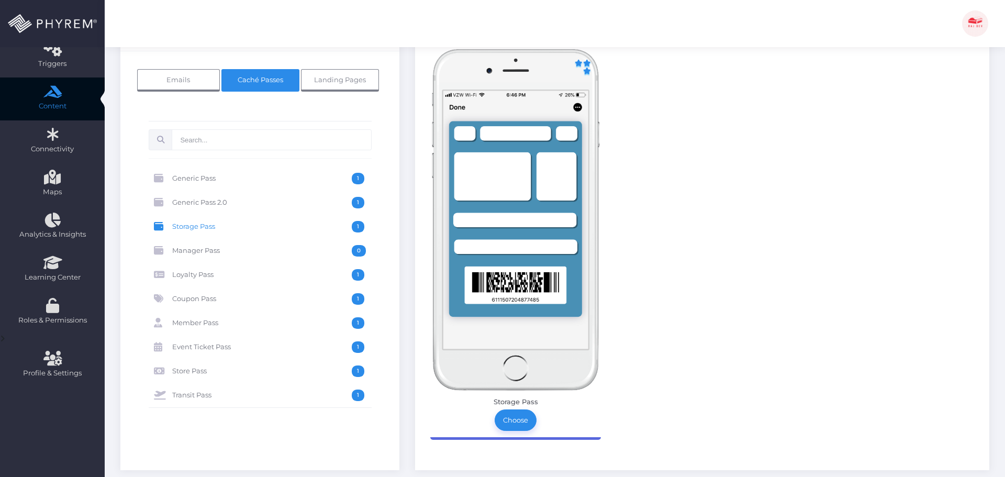
scroll to position [174, 0]
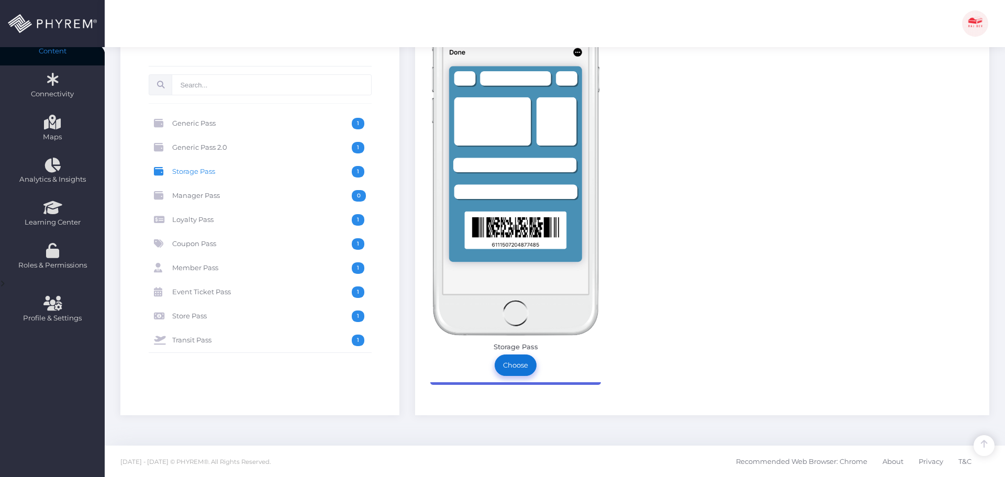
click at [512, 368] on link "Choose" at bounding box center [515, 364] width 42 height 21
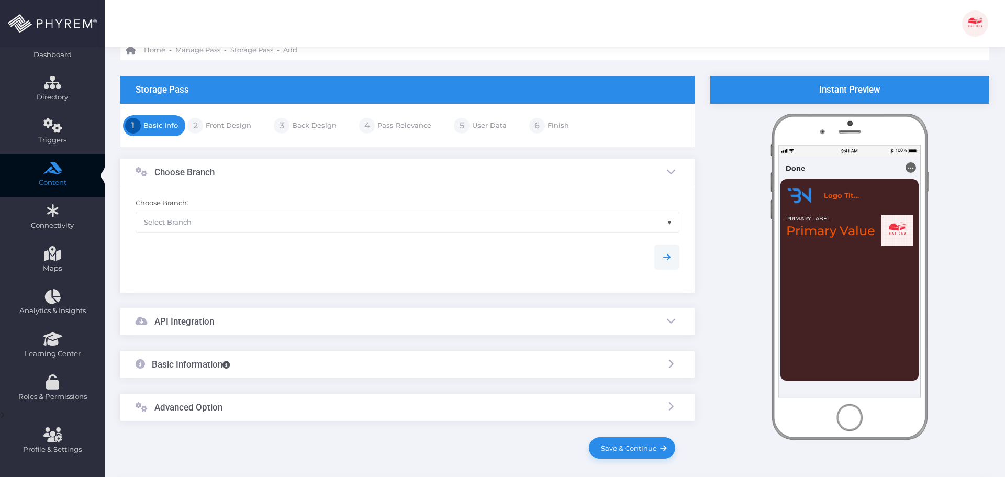
scroll to position [86, 0]
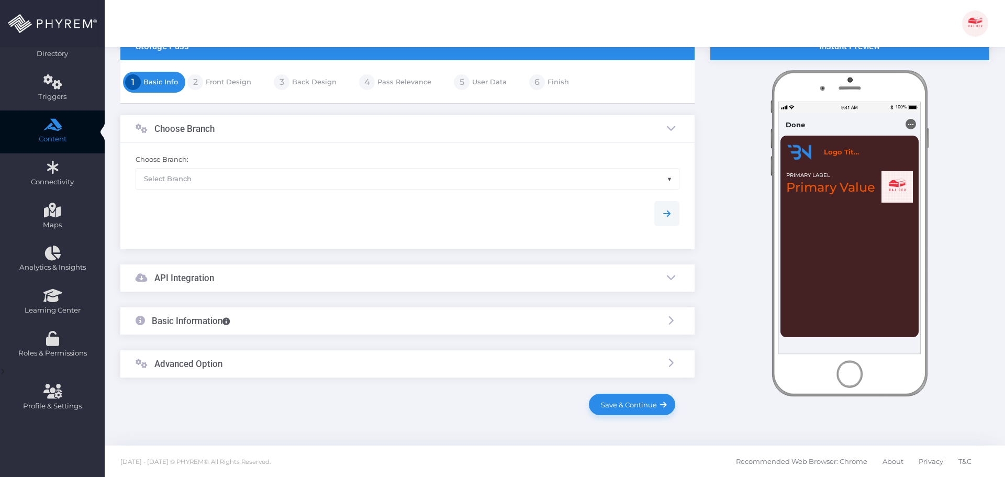
click at [212, 177] on span "Select Branch" at bounding box center [407, 178] width 543 height 20
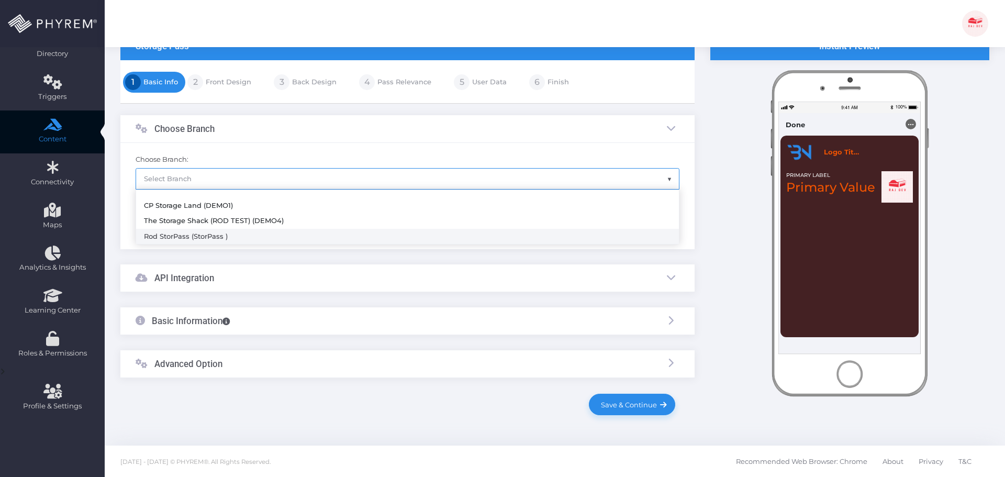
select select "785"
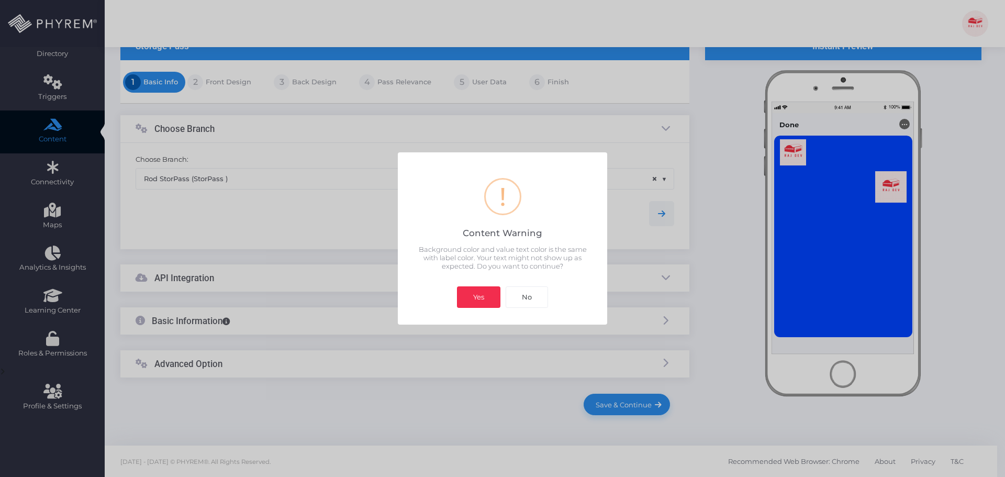
click at [475, 298] on button "Yes" at bounding box center [478, 296] width 43 height 21
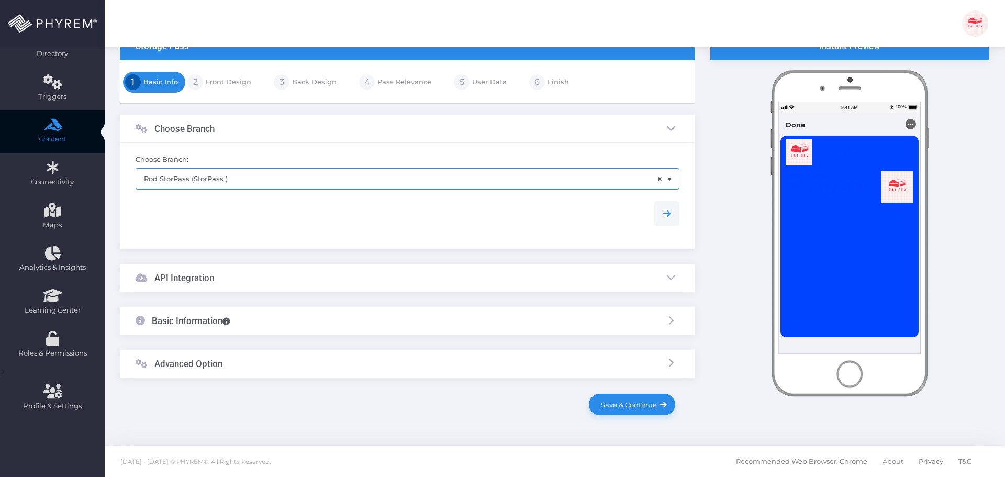
click at [256, 272] on div "API Integration" at bounding box center [407, 278] width 574 height 28
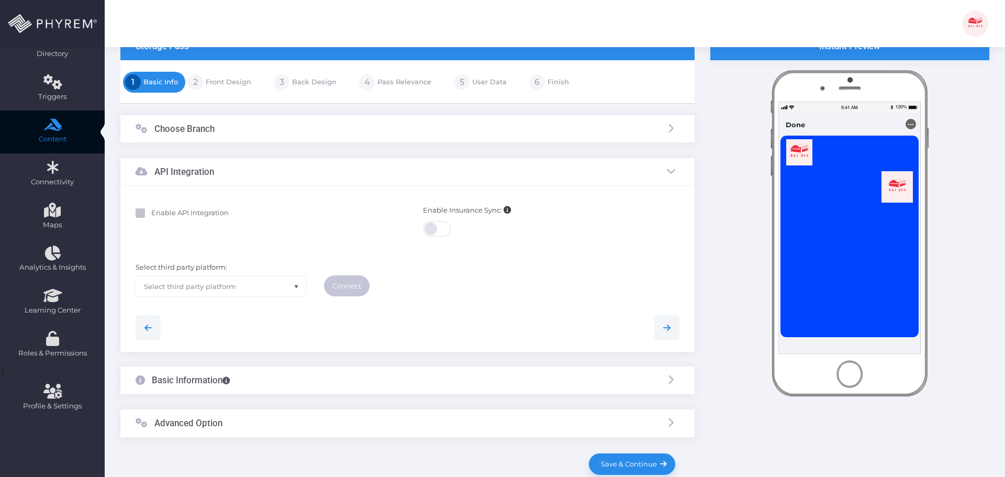
click at [168, 211] on b "Enable API Integration" at bounding box center [189, 212] width 77 height 8
click at [158, 211] on input "Enable API Integration" at bounding box center [154, 211] width 7 height 7
checkbox input "true"
click at [256, 291] on span "Select third party platform" at bounding box center [221, 286] width 170 height 20
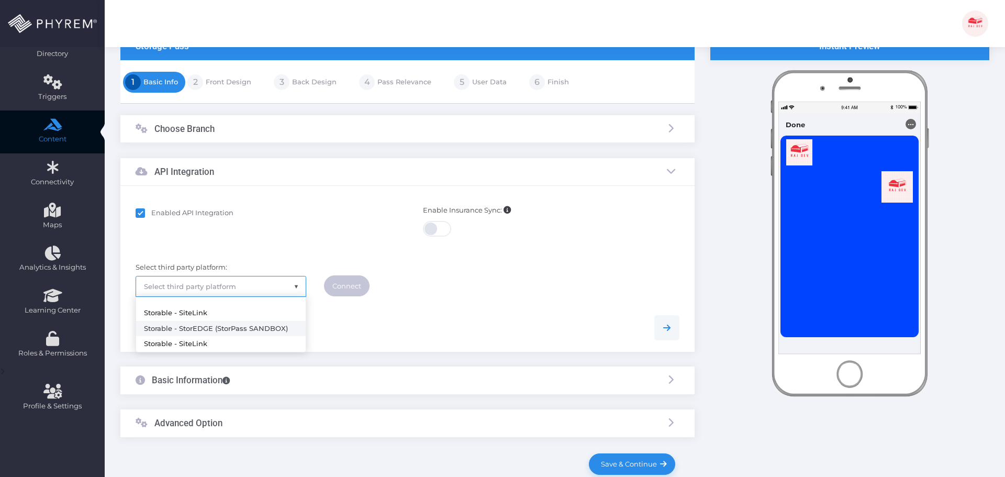
select select "storedge"
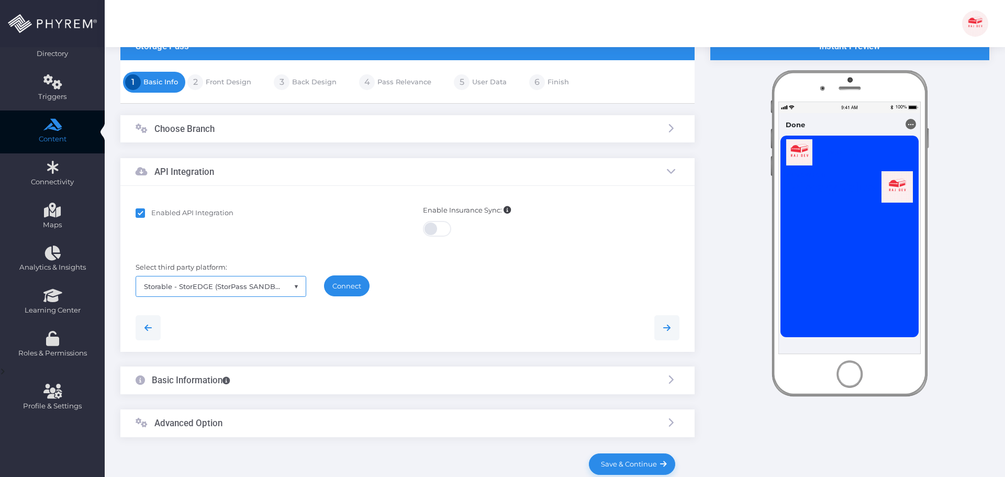
click at [355, 283] on link "Connect" at bounding box center [347, 285] width 46 height 21
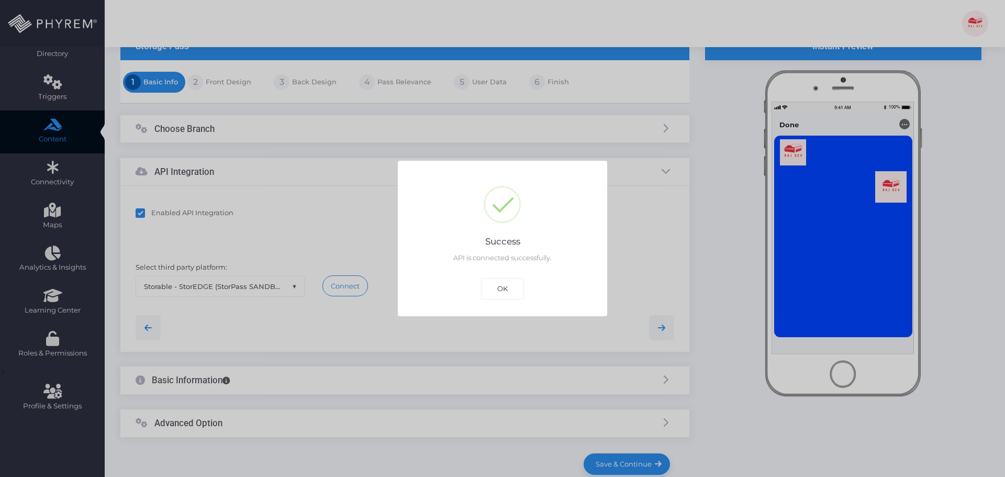
drag, startPoint x: 501, startPoint y: 288, endPoint x: 453, endPoint y: 295, distance: 48.2
click at [501, 287] on button "OK" at bounding box center [502, 288] width 43 height 21
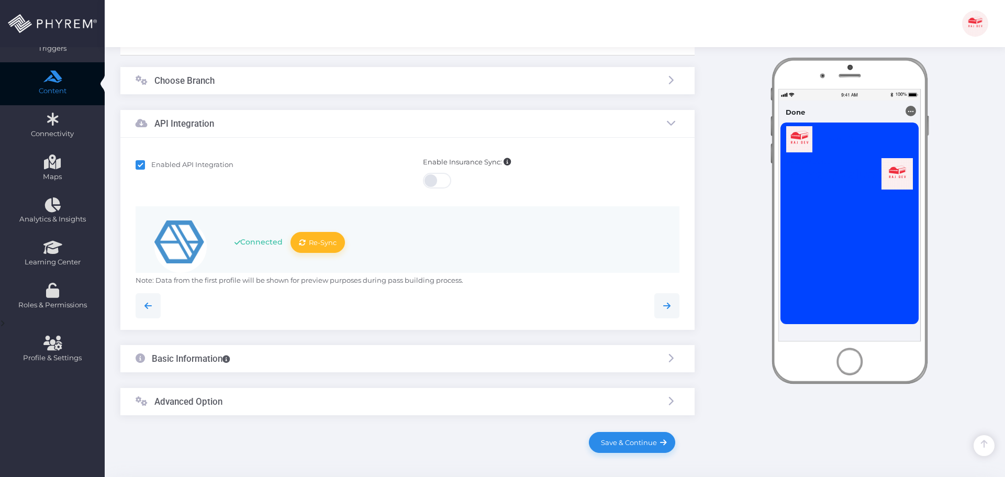
scroll to position [172, 0]
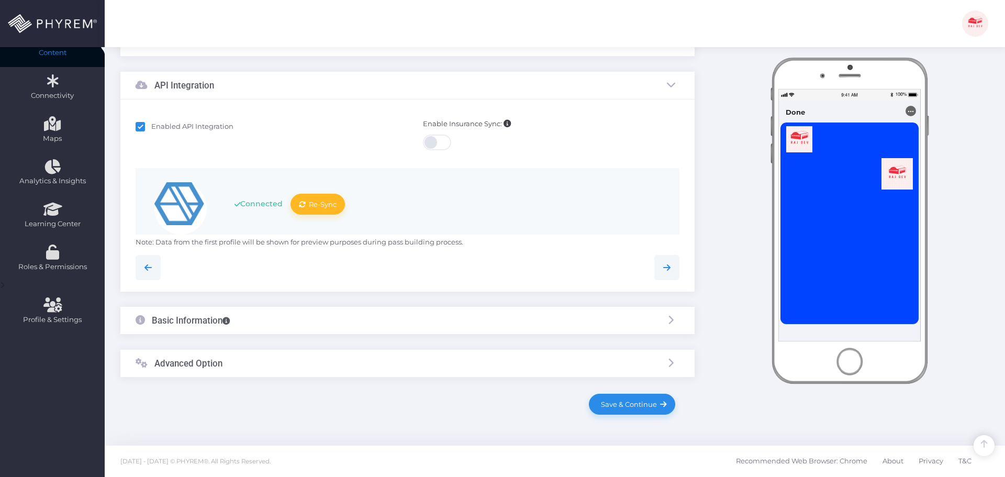
click at [300, 319] on div "Basic Information" at bounding box center [407, 321] width 574 height 28
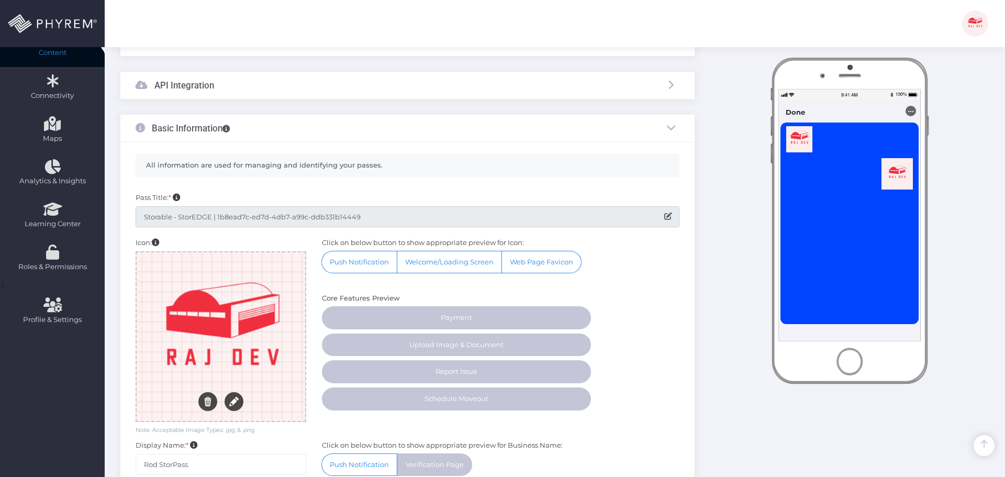
click at [332, 217] on input "Storable - StorEDGE | 1b8ead7c-ed7d-4db7-a99c-ddb331b14449" at bounding box center [408, 216] width 544 height 21
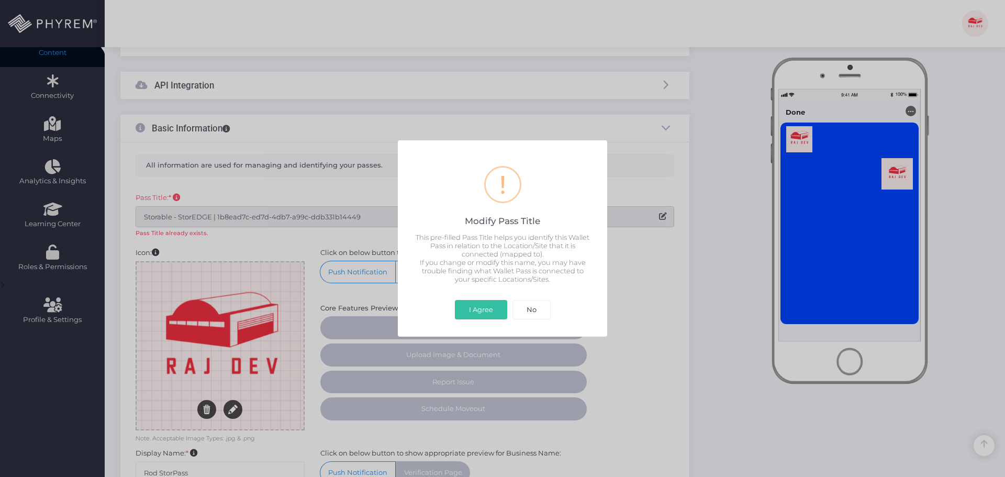
drag, startPoint x: 487, startPoint y: 310, endPoint x: 457, endPoint y: 308, distance: 30.4
click at [486, 310] on button "I Agree" at bounding box center [481, 310] width 52 height 20
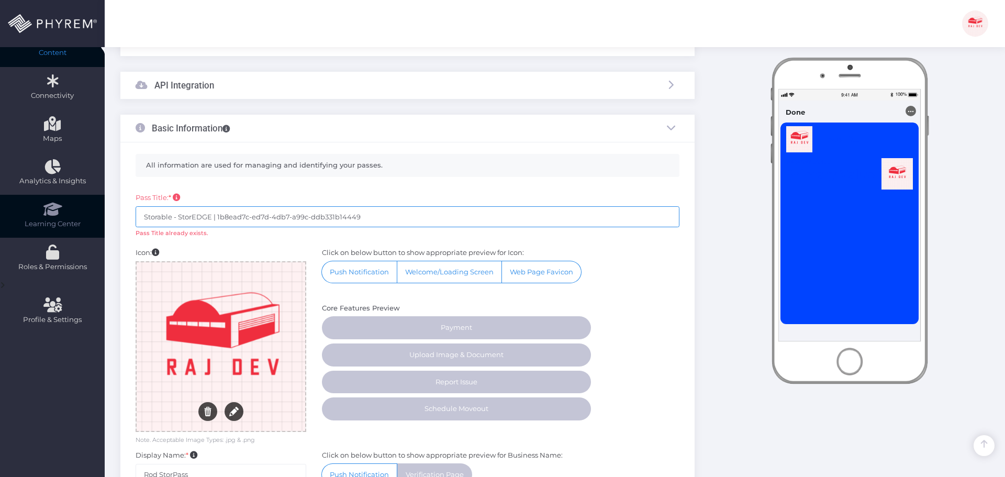
drag, startPoint x: 178, startPoint y: 217, endPoint x: 96, endPoint y: 213, distance: 82.7
click at [99, 213] on div "Dashboard Directory Directory User Manage User(s) Add User View Deleted User(s)…" at bounding box center [502, 281] width 1005 height 907
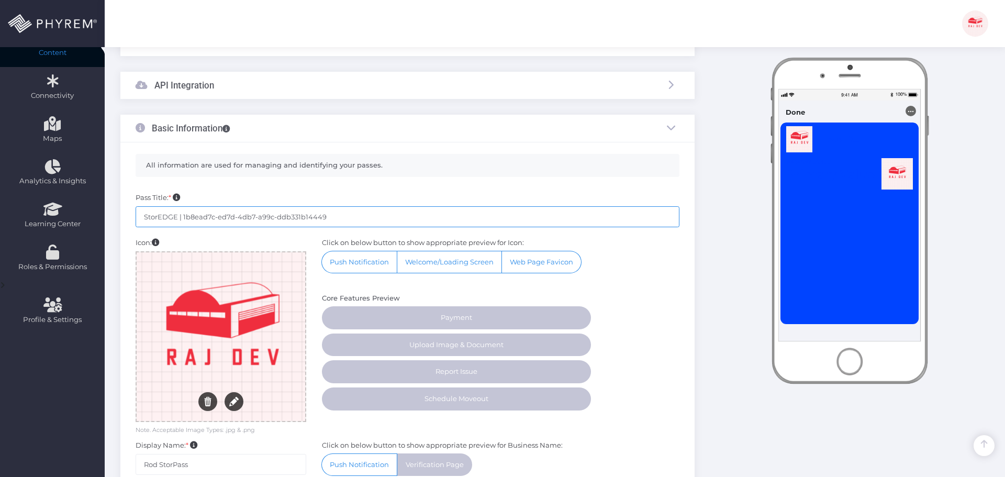
drag, startPoint x: 362, startPoint y: 214, endPoint x: 177, endPoint y: 216, distance: 184.2
click at [177, 216] on input "StorEDGE | 1b8ead7c-ed7d-4db7-a99c-ddb331b14449" at bounding box center [408, 216] width 544 height 21
paste input "SDG-I460"
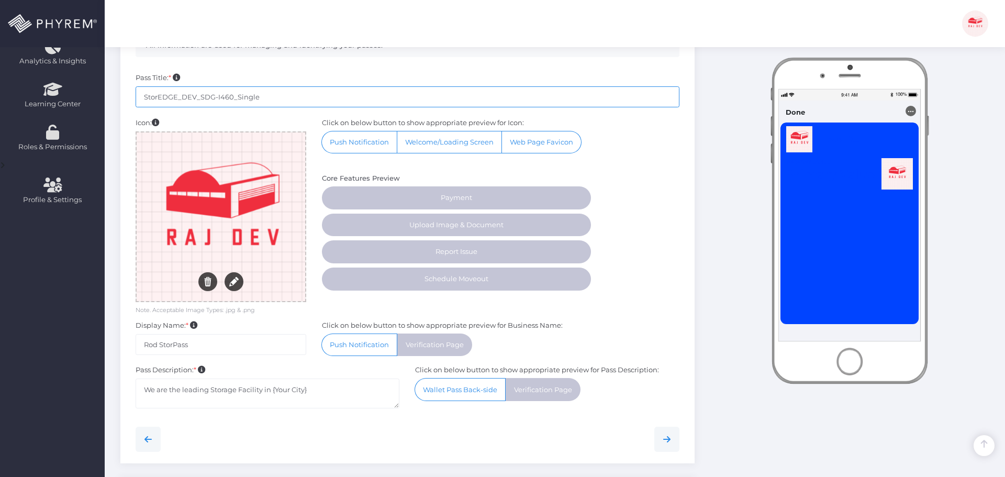
scroll to position [420, 0]
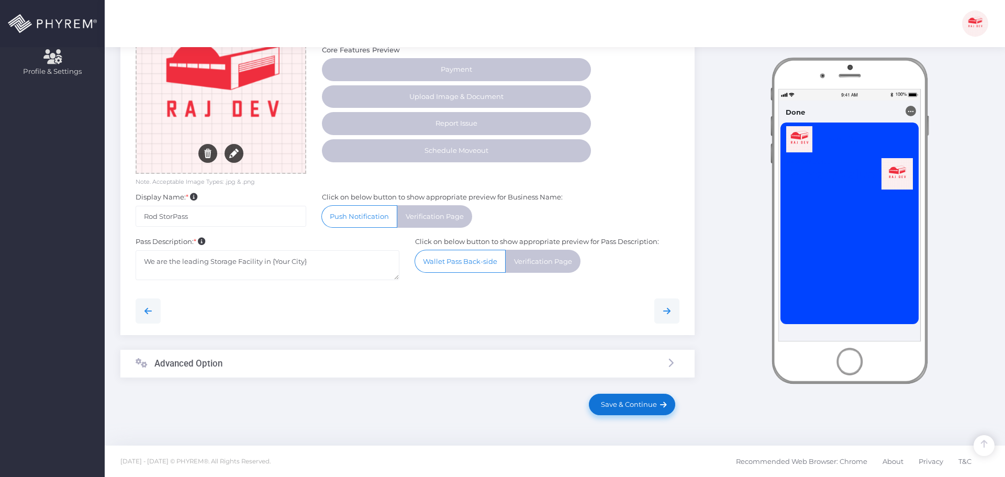
type input "StorEDGE_DEV_SDG-I460_Single"
click at [617, 403] on span "Save & Continue" at bounding box center [627, 404] width 60 height 8
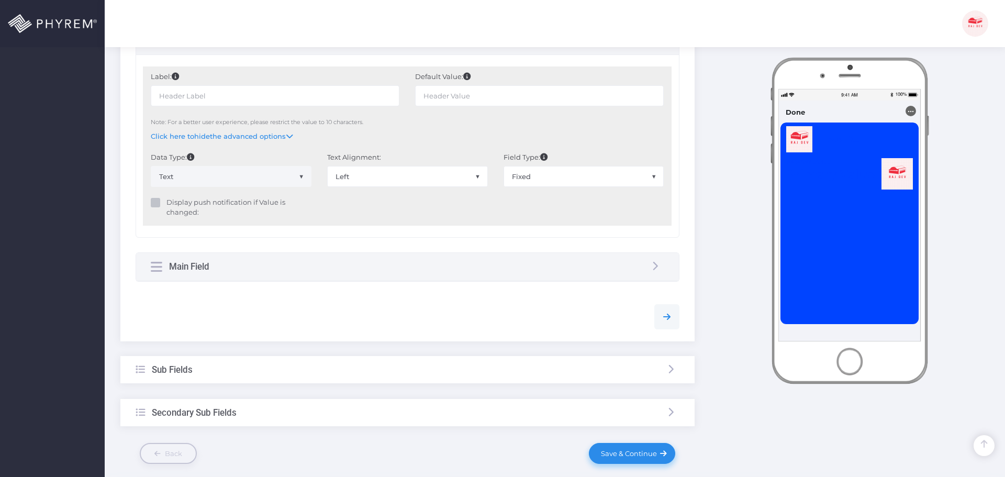
scroll to position [628, 0]
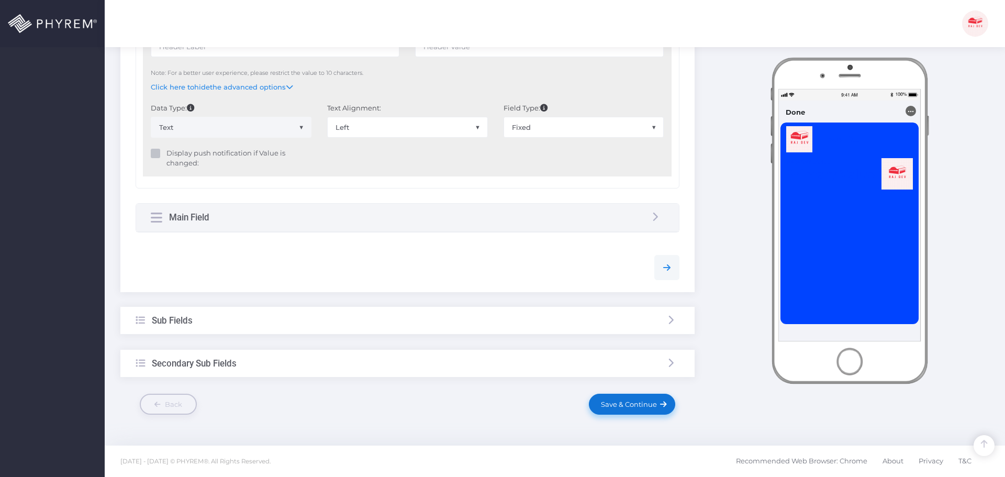
click at [631, 408] on span "Save & Continue" at bounding box center [627, 404] width 60 height 8
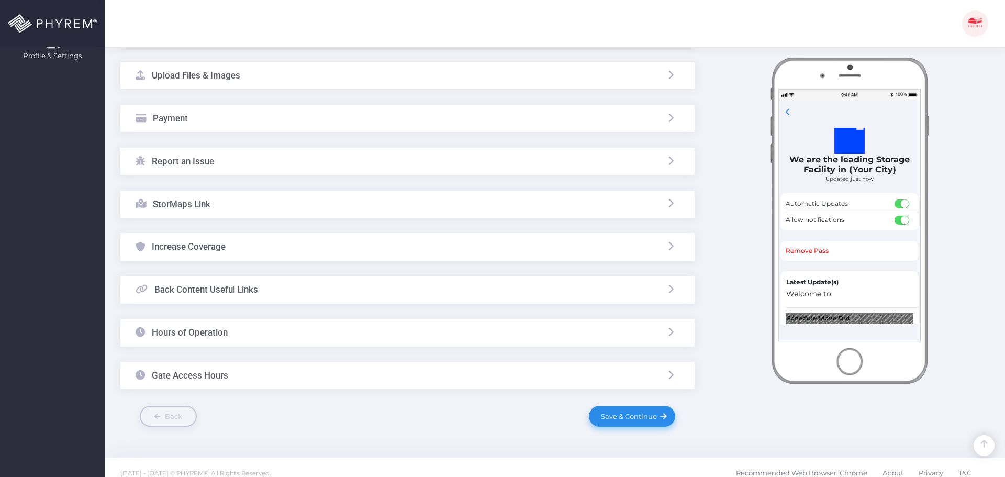
scroll to position [448, 0]
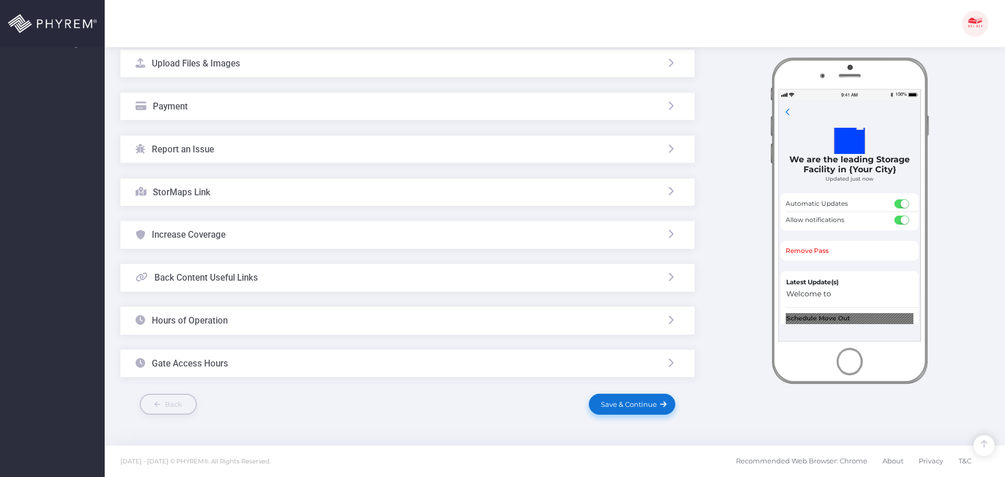
click at [623, 401] on span "Save & Continue" at bounding box center [627, 404] width 60 height 8
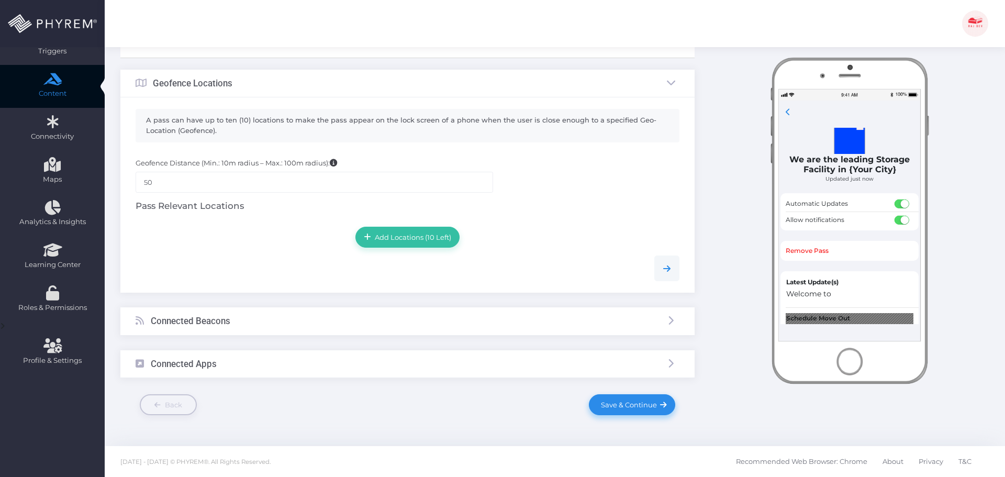
scroll to position [132, 0]
click at [635, 405] on span "Save & Continue" at bounding box center [627, 404] width 60 height 8
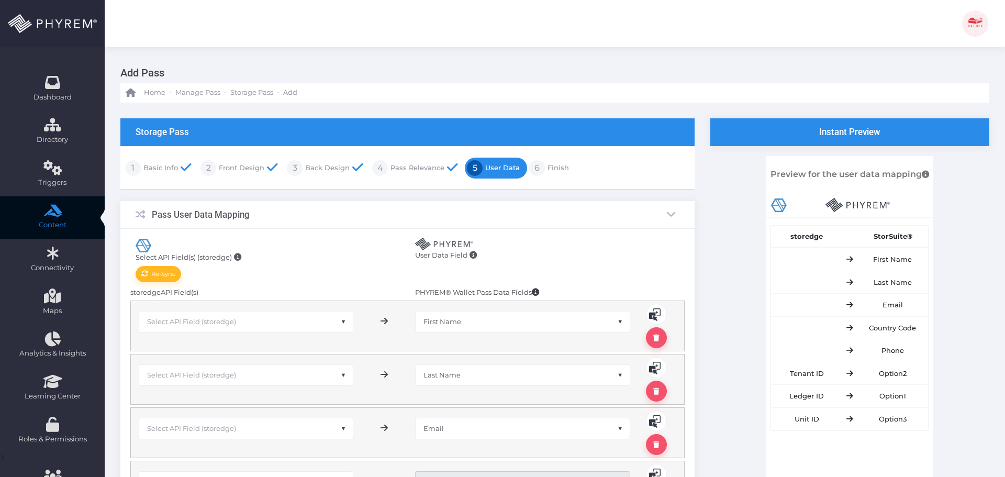
scroll to position [209, 0]
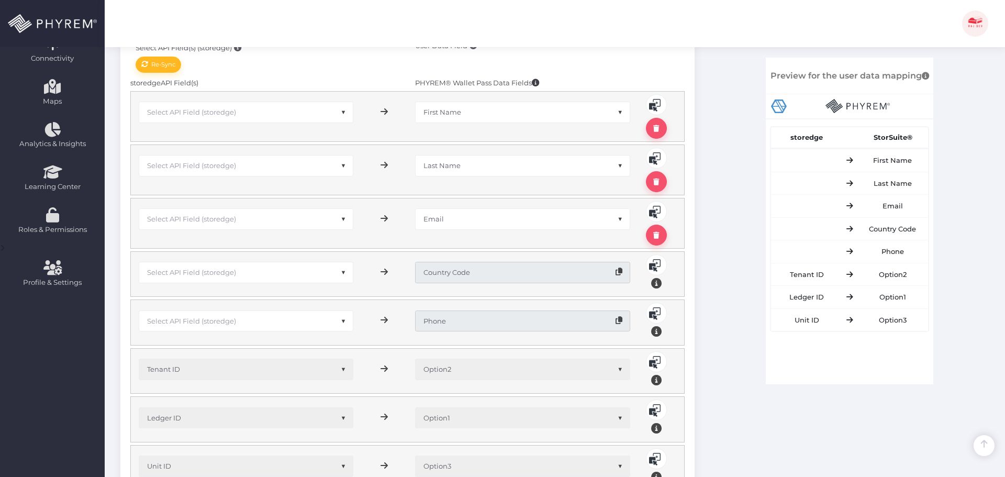
click at [220, 112] on span "Select API Field (storedge)" at bounding box center [191, 112] width 89 height 8
type input "fir"
select select "pr_storage_tenant.first_name"
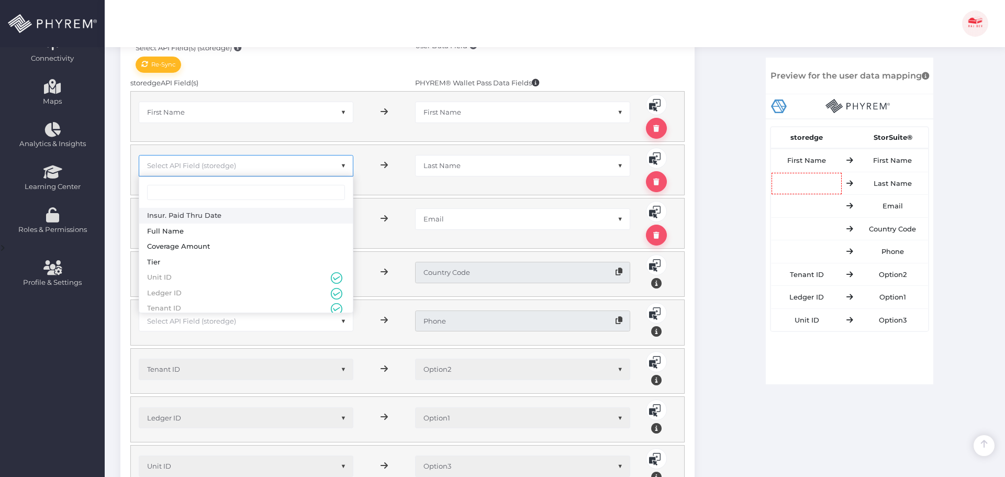
click at [197, 162] on span "Select API Field (storedge)" at bounding box center [191, 165] width 89 height 8
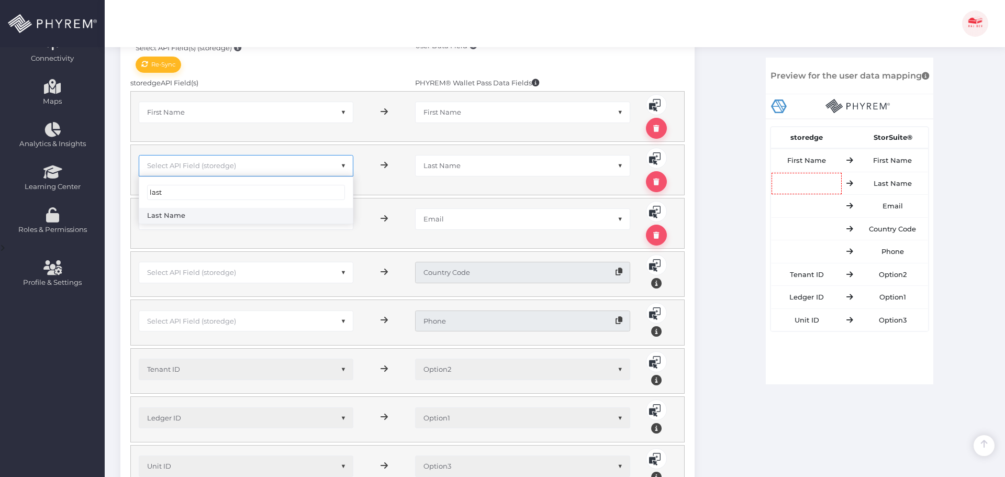
type input "last"
select select "pr_storage_tenant.last_name"
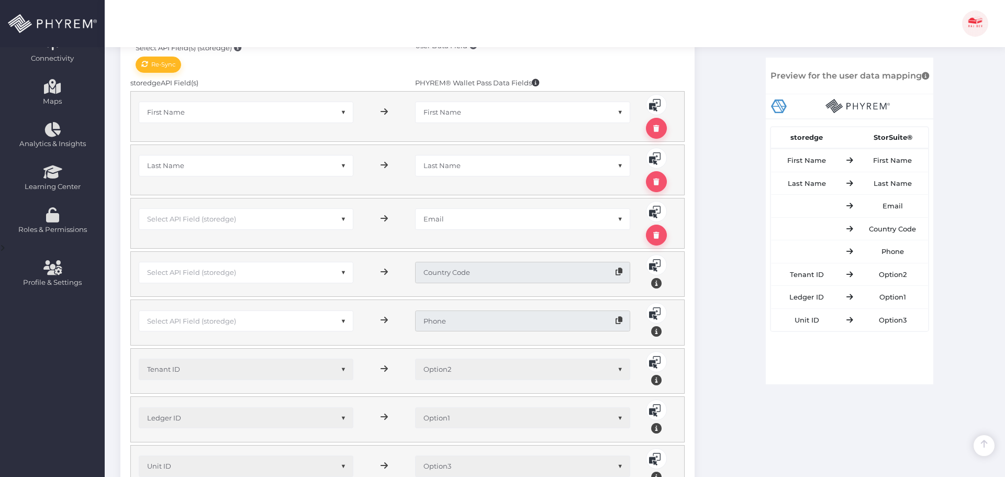
click at [214, 216] on span "Select API Field (storedge)" at bounding box center [191, 219] width 89 height 8
type input "email"
select select "pr_storage_tenant.email"
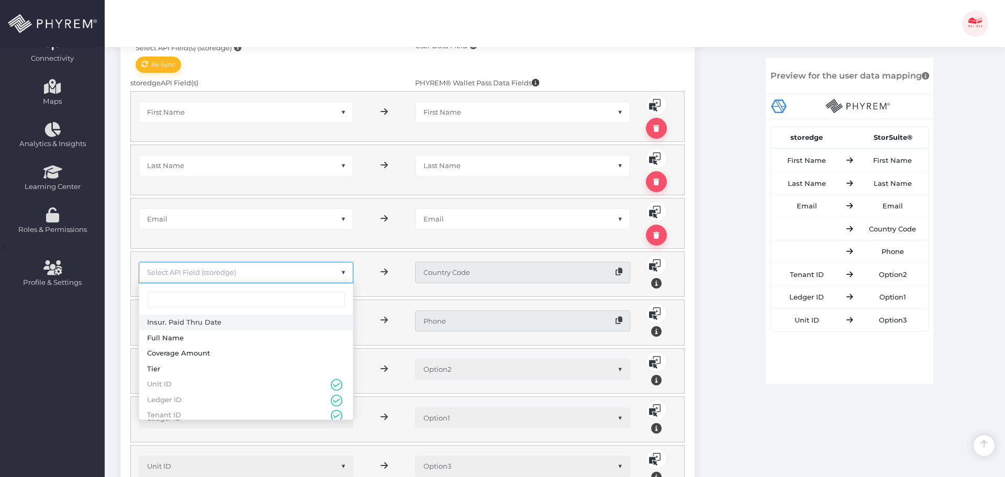
click at [213, 278] on span "Select API Field (storedge)" at bounding box center [246, 272] width 214 height 20
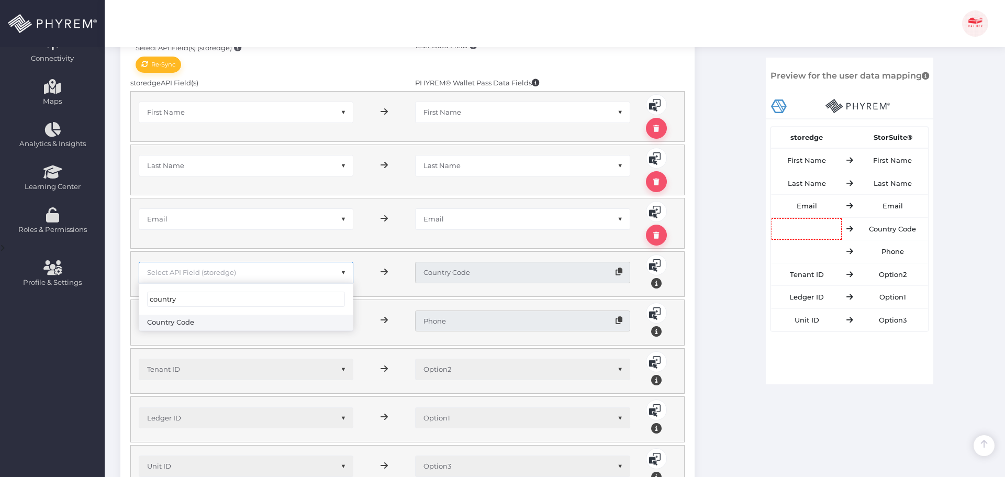
type input "country"
select select "pr_storage_tenant.country_code"
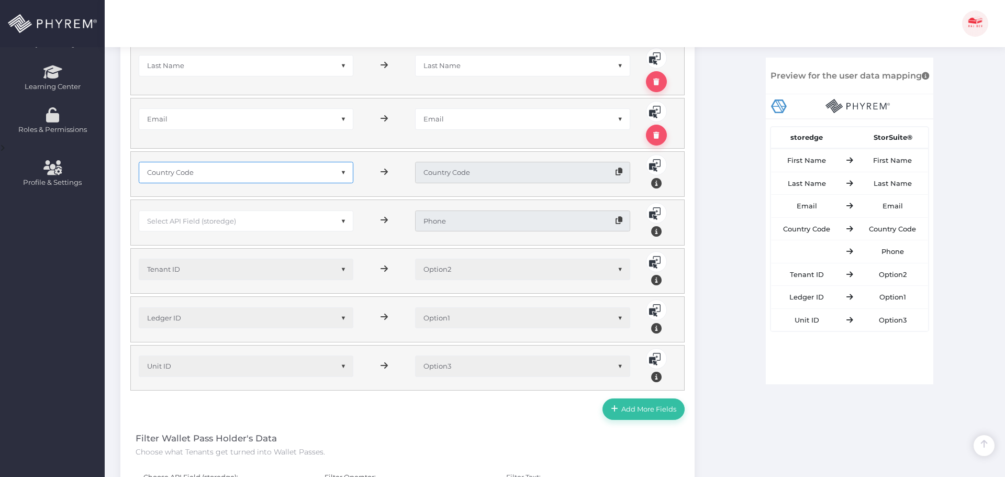
scroll to position [314, 0]
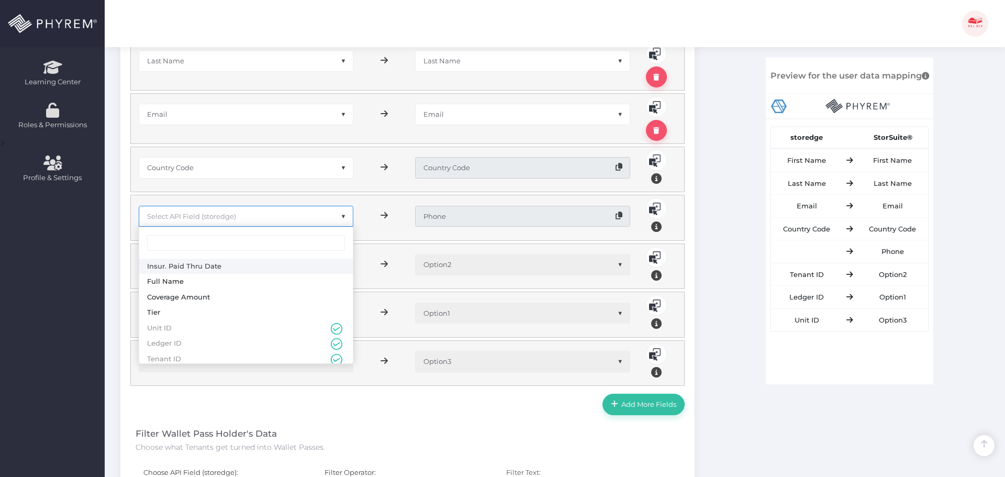
click at [197, 212] on span "Select API Field (storedge)" at bounding box center [191, 216] width 89 height 8
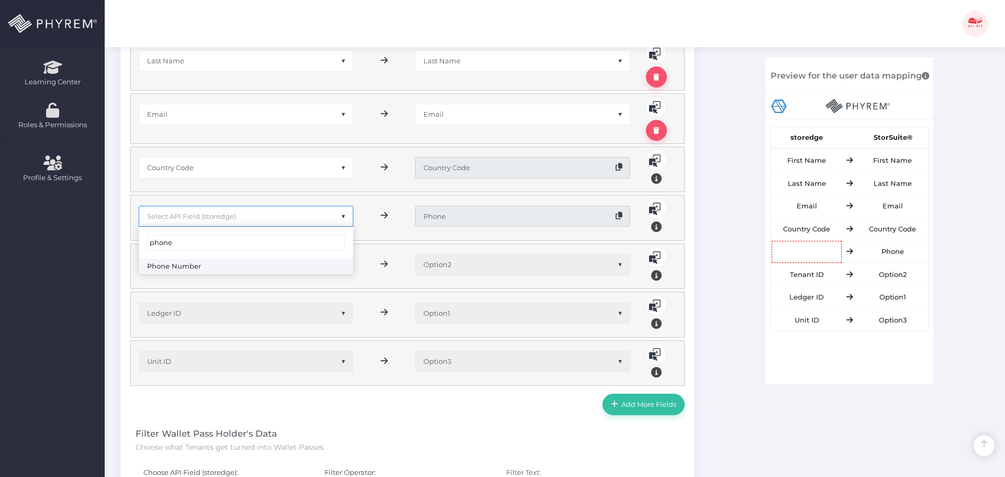
type input "phone"
select select "pr_storage_tenant.phone_number"
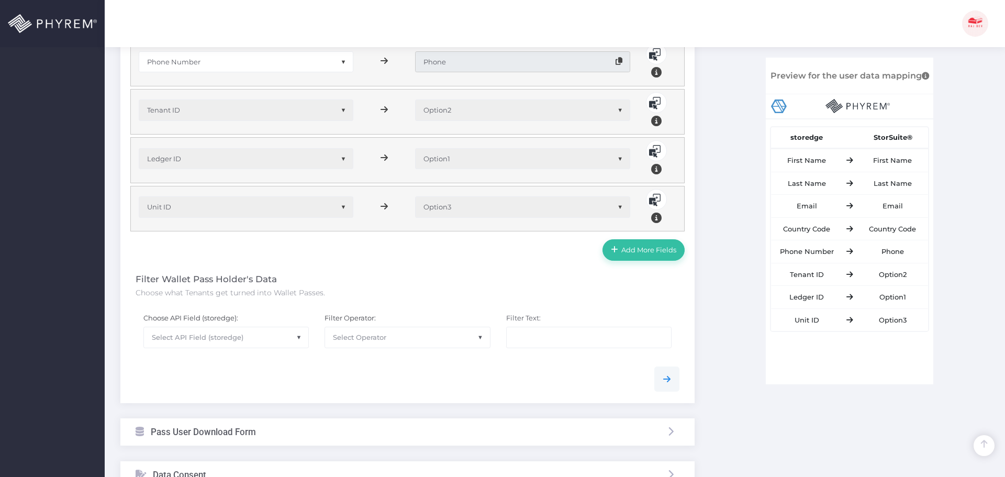
scroll to position [523, 0]
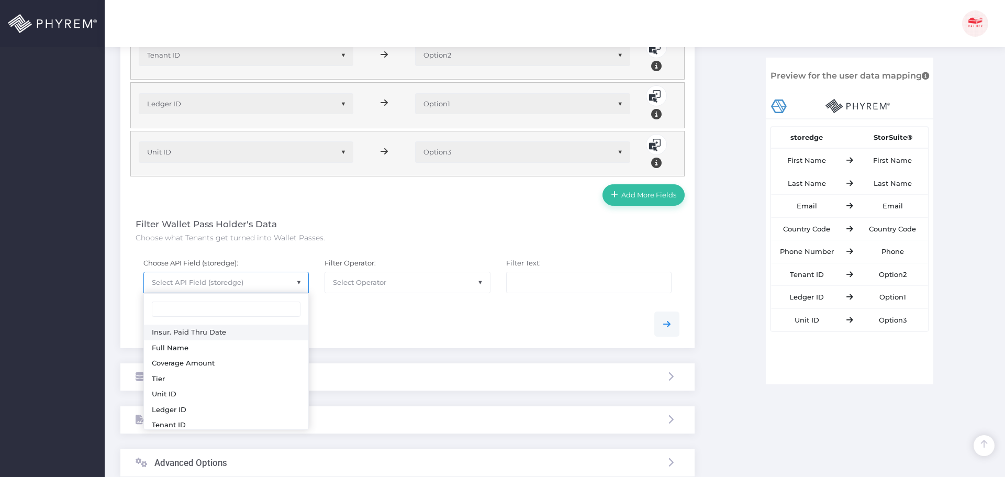
click at [215, 280] on span "Select API Field (storedge)" at bounding box center [198, 282] width 92 height 8
type input "fir"
select select "pr_storage_tenant.first_name"
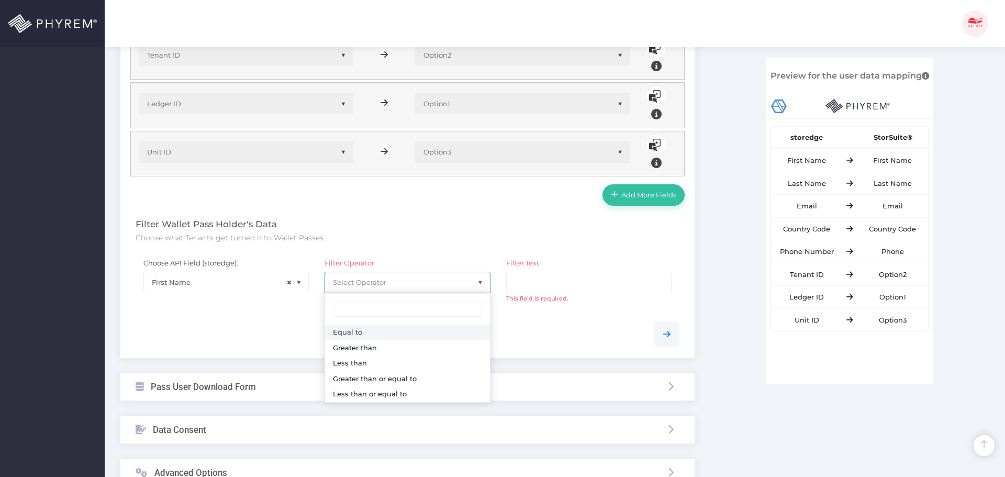
click at [362, 288] on span "Select Operator" at bounding box center [407, 282] width 164 height 20
select select "0"
drag, startPoint x: 478, startPoint y: 330, endPoint x: 509, endPoint y: 304, distance: 40.5
click at [479, 329] on div at bounding box center [407, 333] width 559 height 25
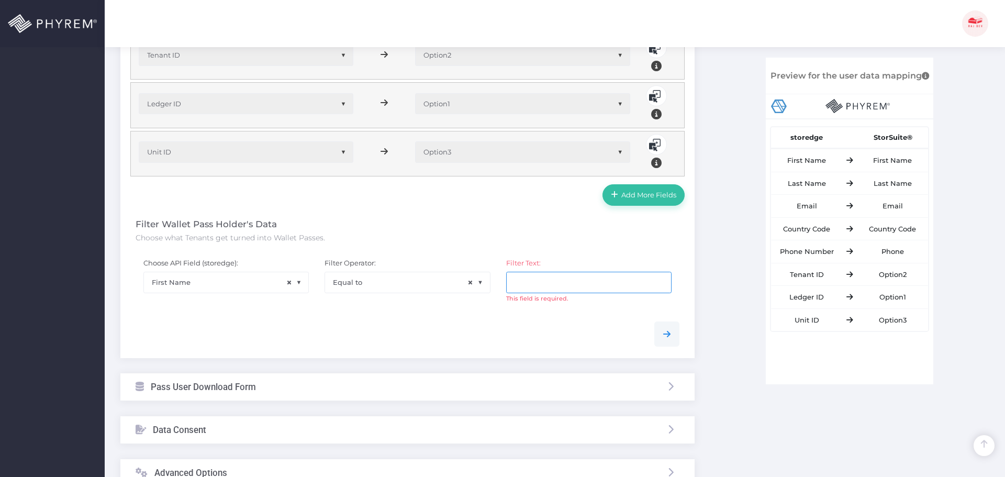
click at [535, 279] on input "text" at bounding box center [588, 282] width 165 height 21
click at [584, 301] on div "Filter Text: Insurance" at bounding box center [588, 276] width 181 height 53
click at [587, 308] on span "Click here to see filtered data" at bounding box center [613, 307] width 99 height 8
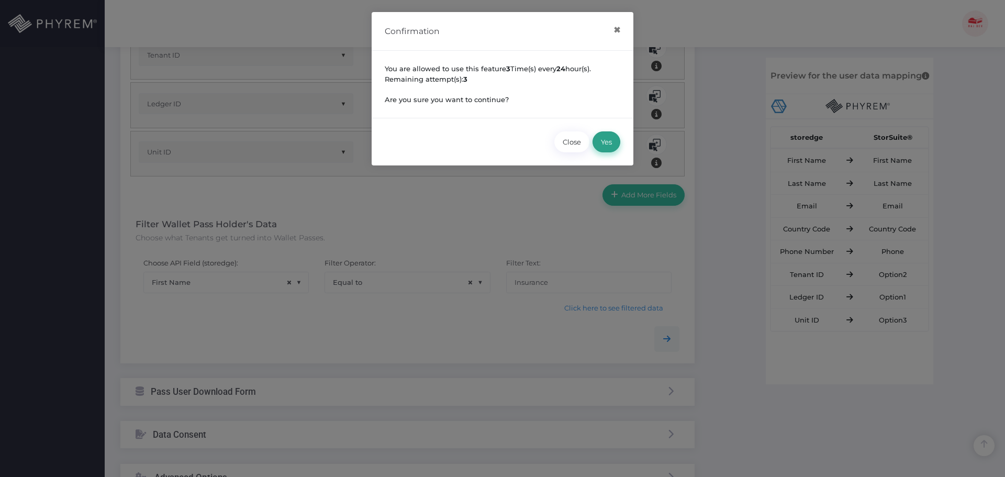
click at [612, 138] on button "Yes" at bounding box center [606, 141] width 28 height 21
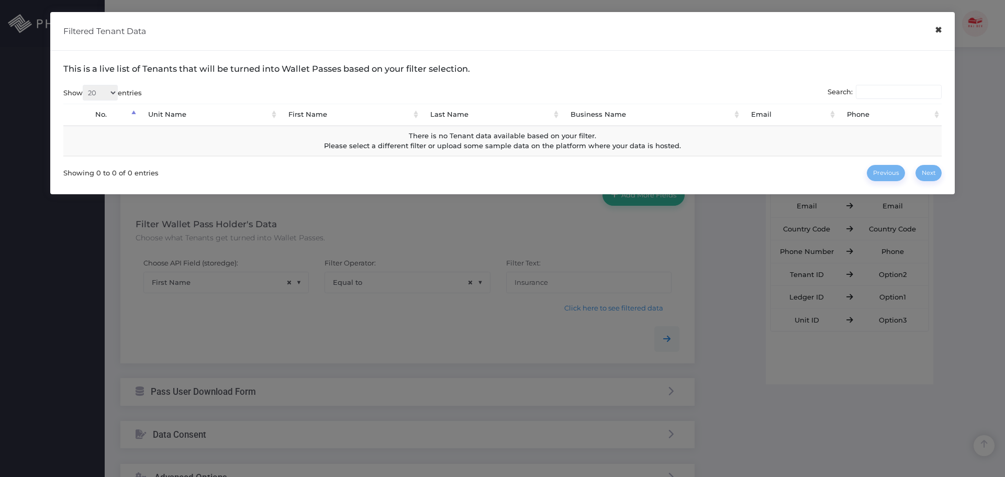
click at [935, 32] on button "×" at bounding box center [938, 30] width 20 height 24
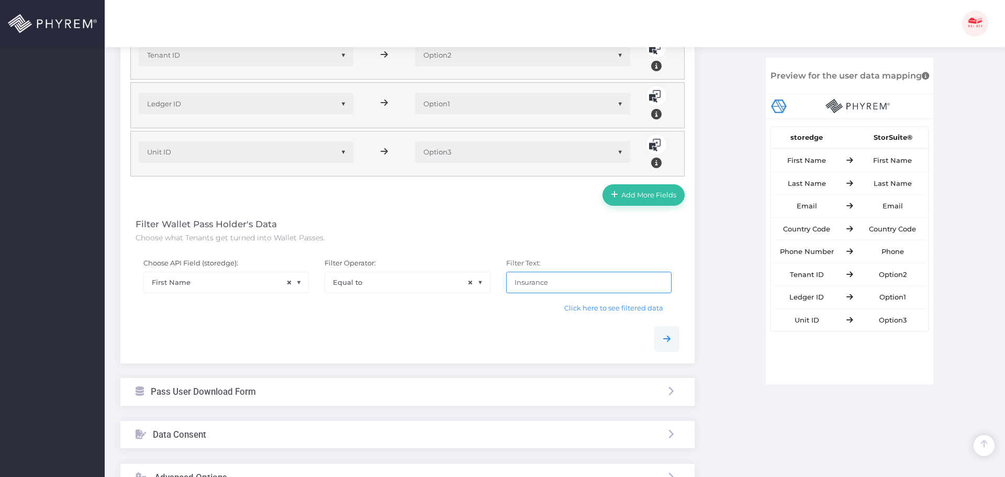
drag, startPoint x: 548, startPoint y: 286, endPoint x: 435, endPoint y: 286, distance: 112.5
click at [439, 286] on div "Choose API Field (storedge): None Insur. Paid Thru Date Full Name Coverage Amou…" at bounding box center [407, 284] width 559 height 68
type input "Rod"
click at [588, 308] on span "Click here to see filtered data" at bounding box center [613, 307] width 99 height 8
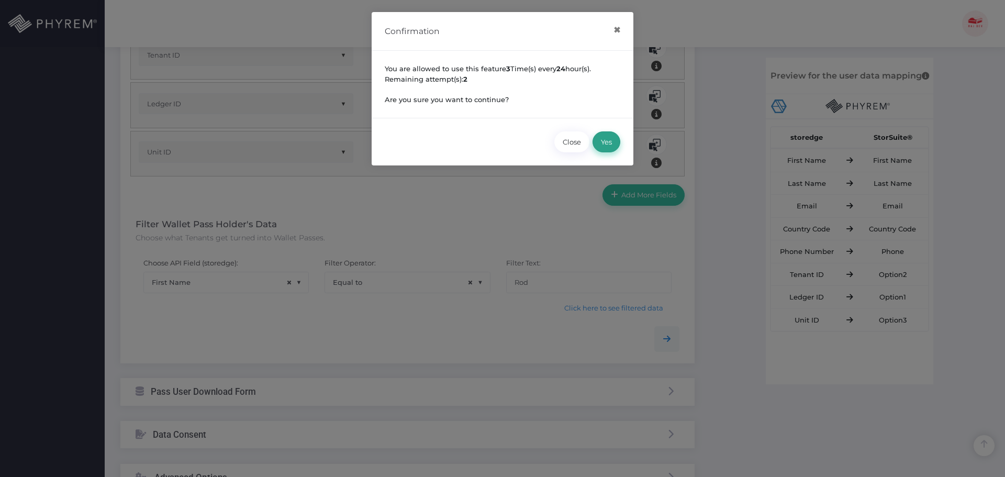
click at [608, 142] on button "Yes" at bounding box center [606, 141] width 28 height 21
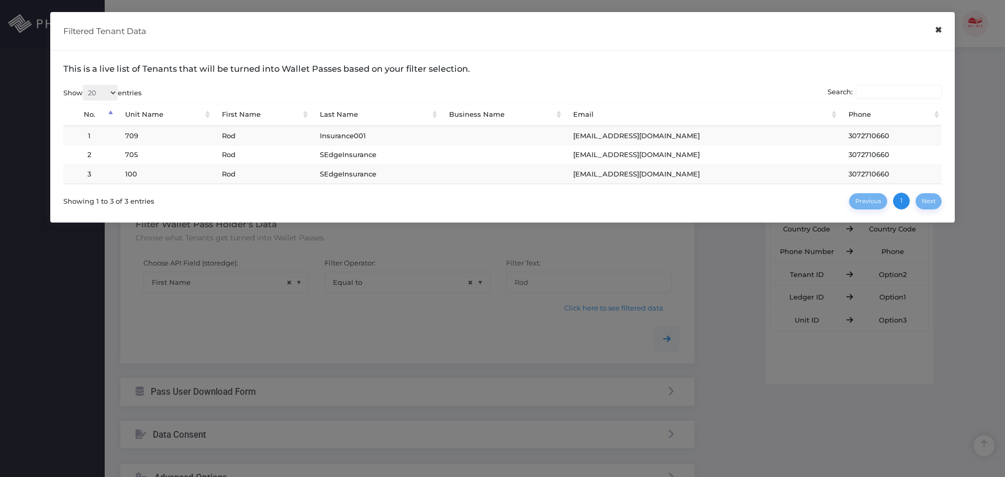
click at [941, 29] on button "×" at bounding box center [938, 30] width 20 height 24
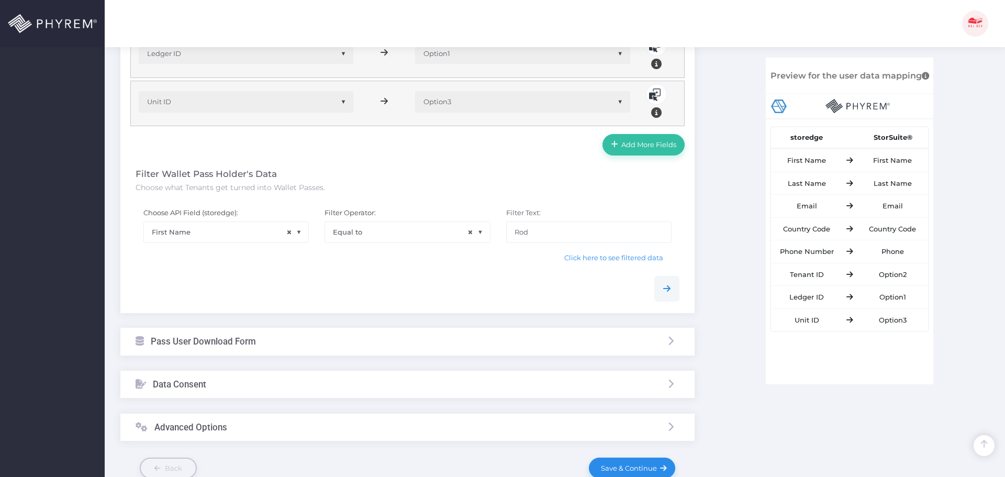
scroll to position [637, 0]
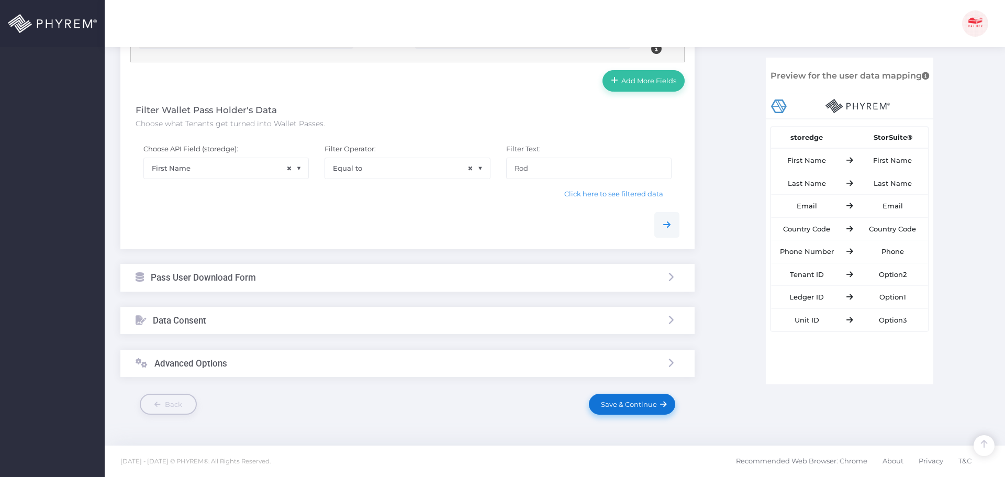
click at [631, 405] on span "Save & Continue" at bounding box center [627, 404] width 60 height 8
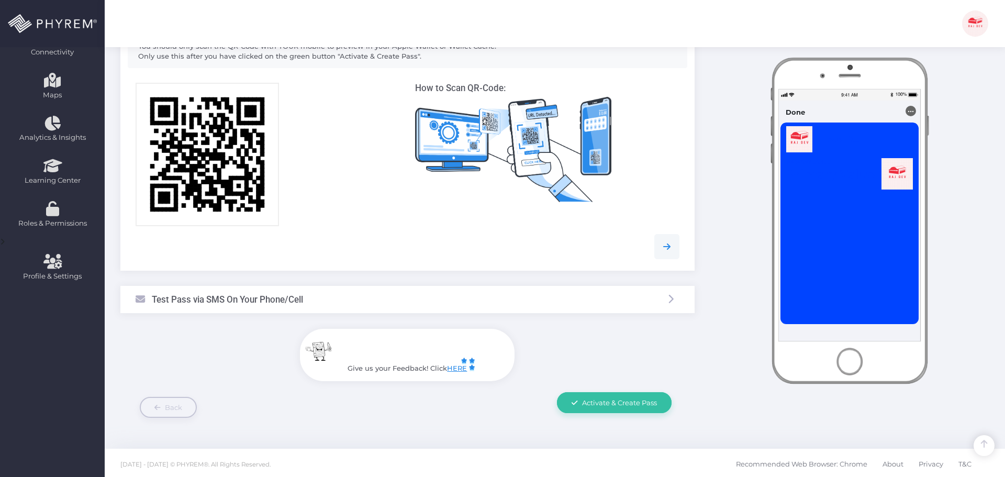
scroll to position [219, 0]
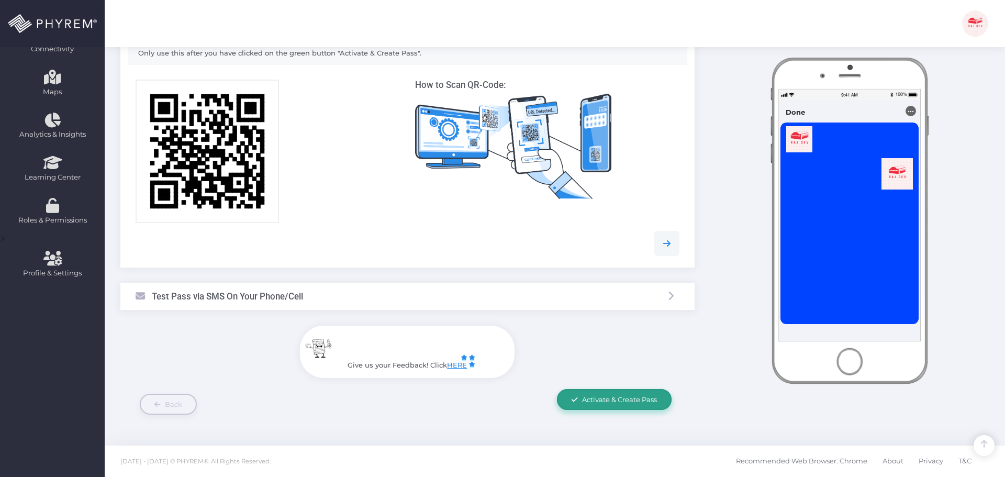
click at [614, 399] on span "Activate & Create Pass" at bounding box center [619, 399] width 75 height 8
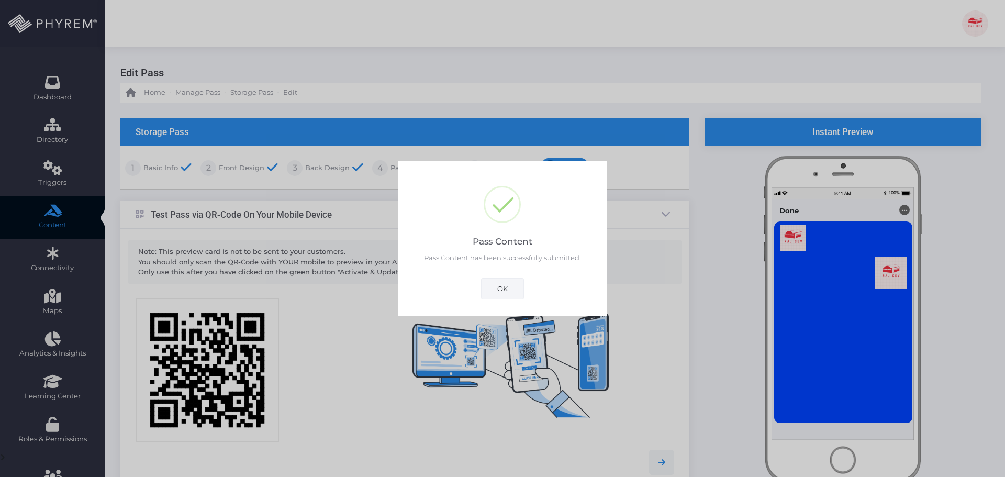
click at [502, 290] on button "OK" at bounding box center [502, 288] width 43 height 21
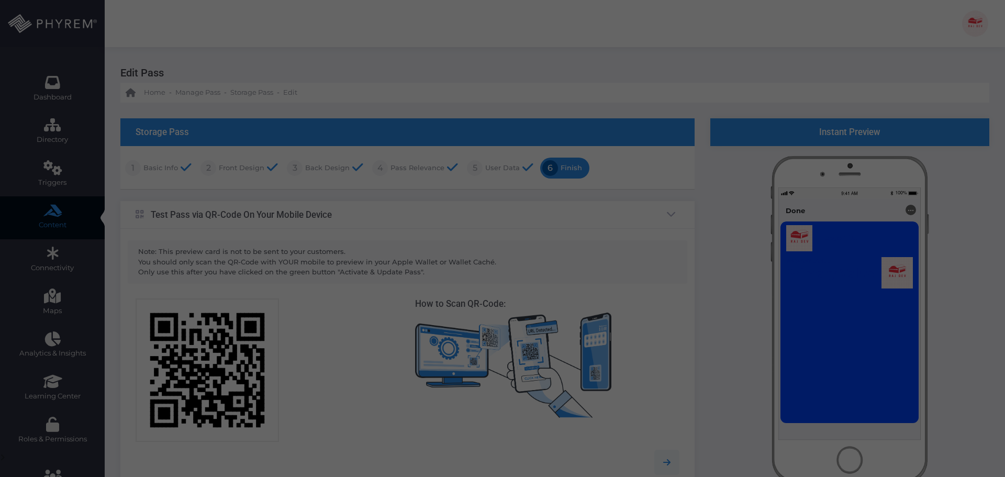
scroll to position [219, 0]
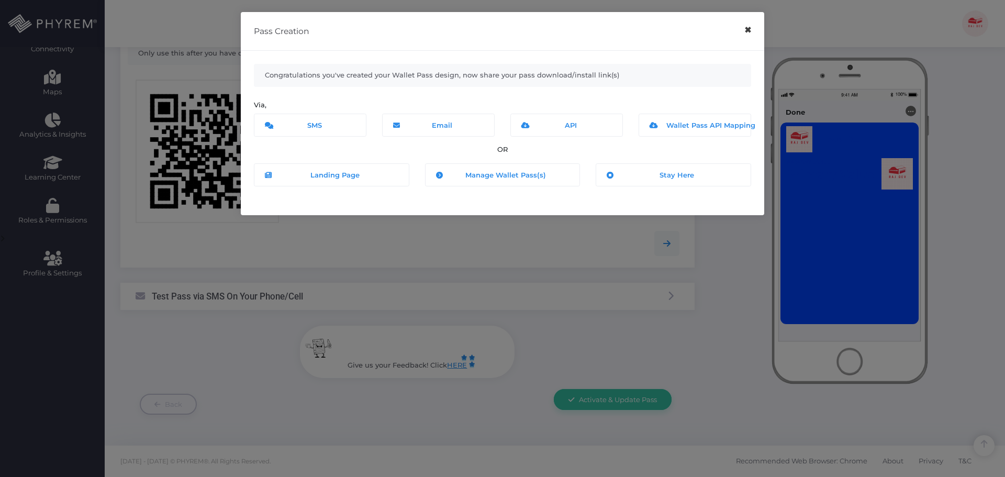
click at [752, 33] on button "×" at bounding box center [747, 30] width 20 height 24
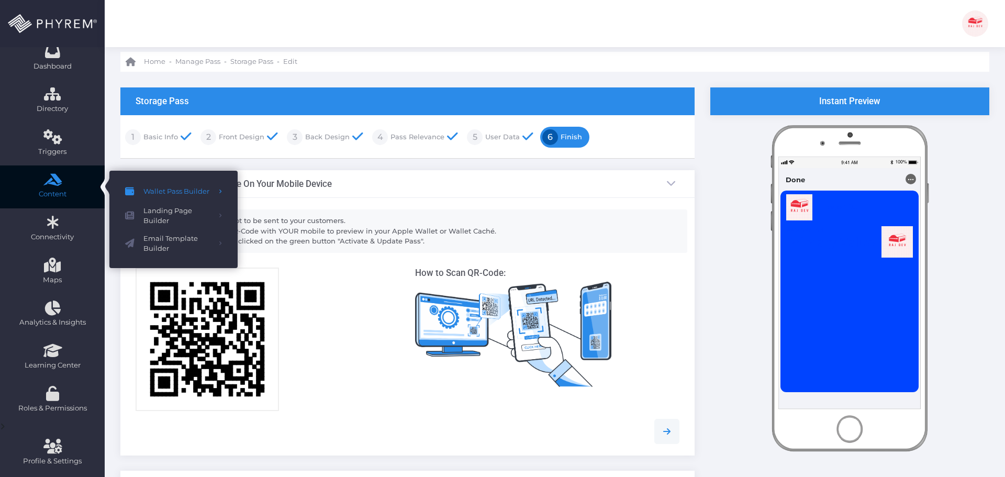
scroll to position [0, 0]
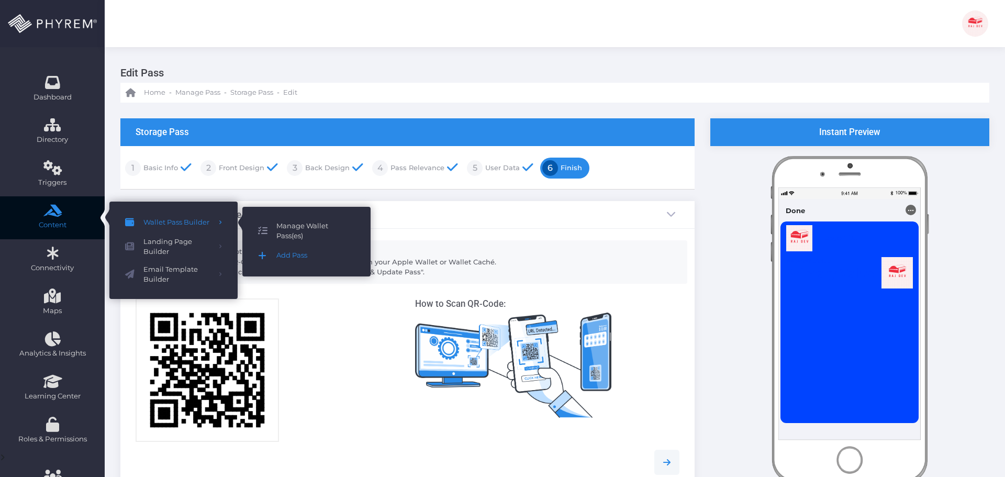
click at [291, 230] on span "Manage Wallet Pass(es)" at bounding box center [315, 231] width 78 height 20
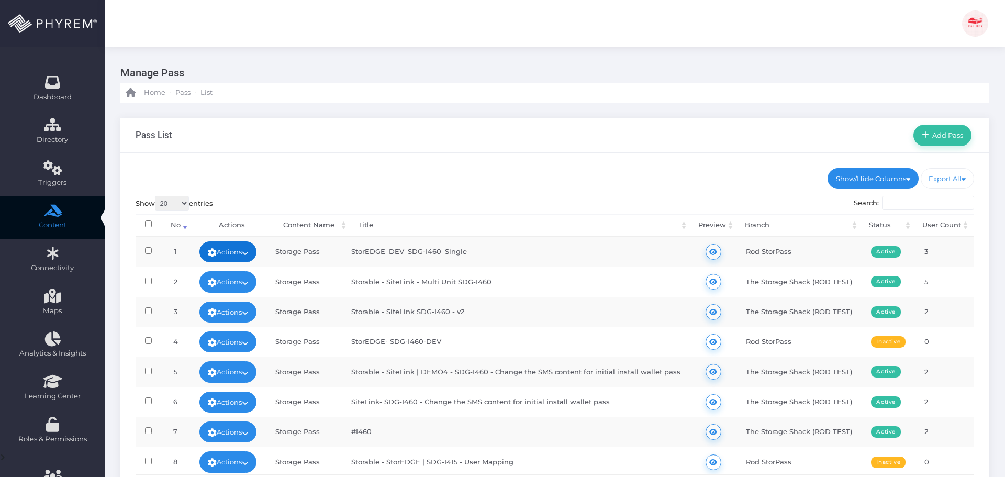
click at [241, 249] on link "Actions" at bounding box center [228, 251] width 58 height 21
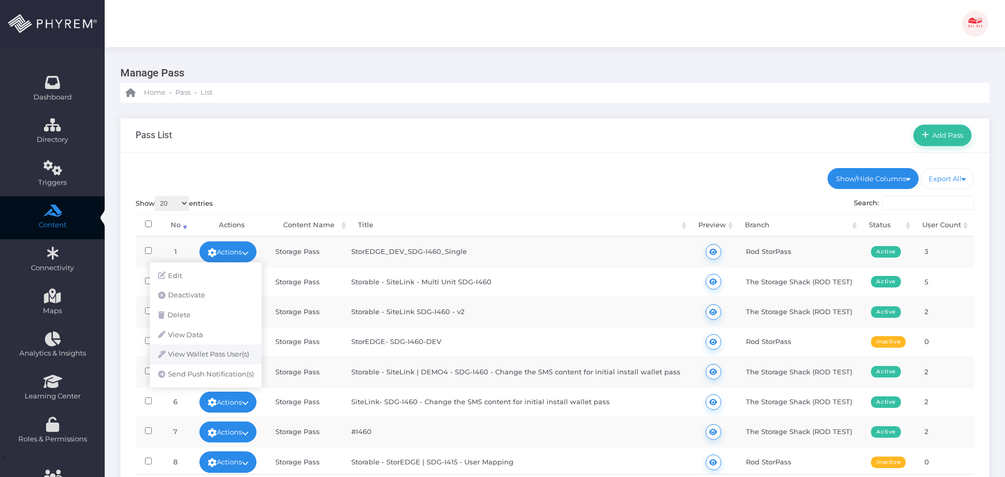
click at [226, 358] on link "View Wallet Pass User(s)" at bounding box center [206, 354] width 112 height 20
